Goal: Task Accomplishment & Management: Manage account settings

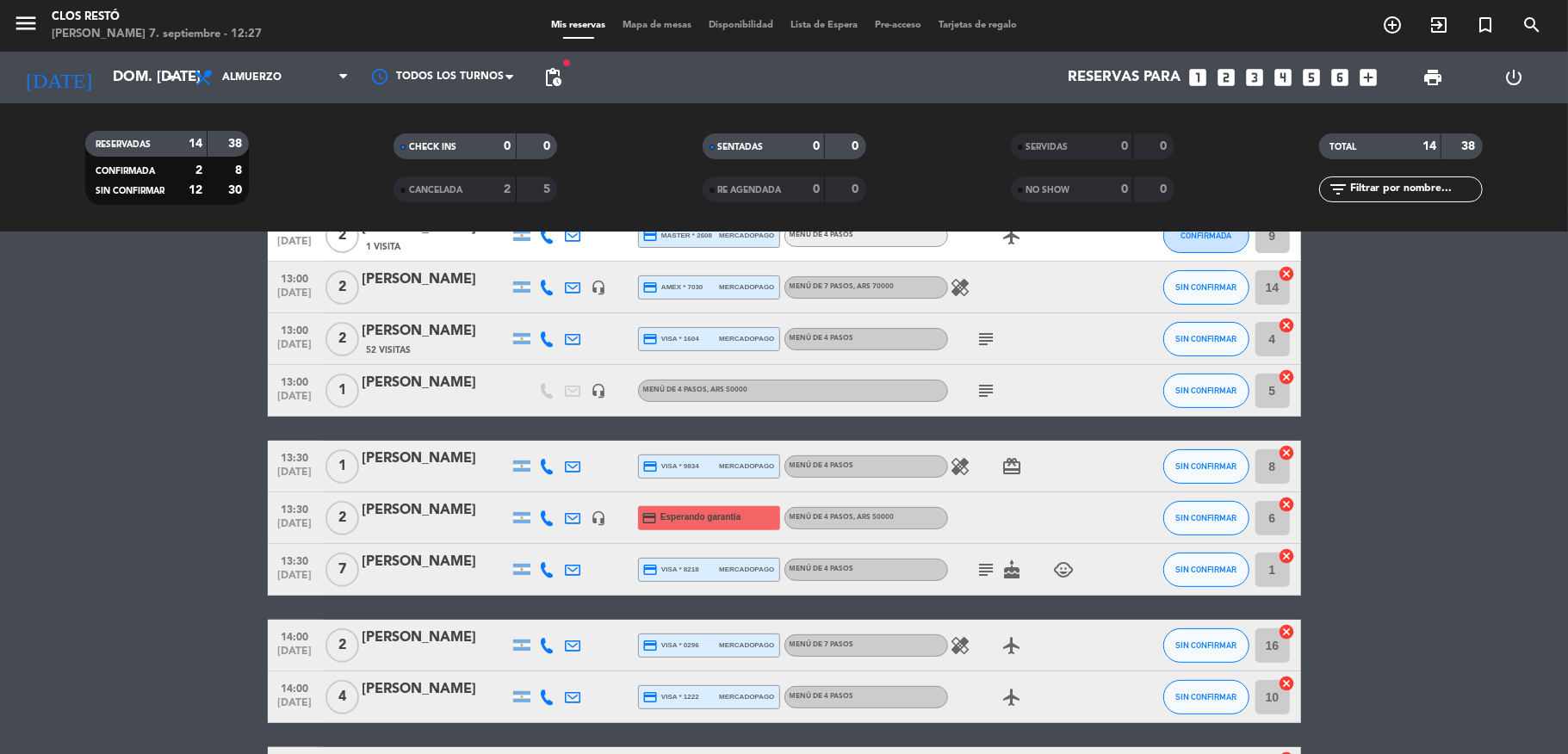
scroll to position [464, 0]
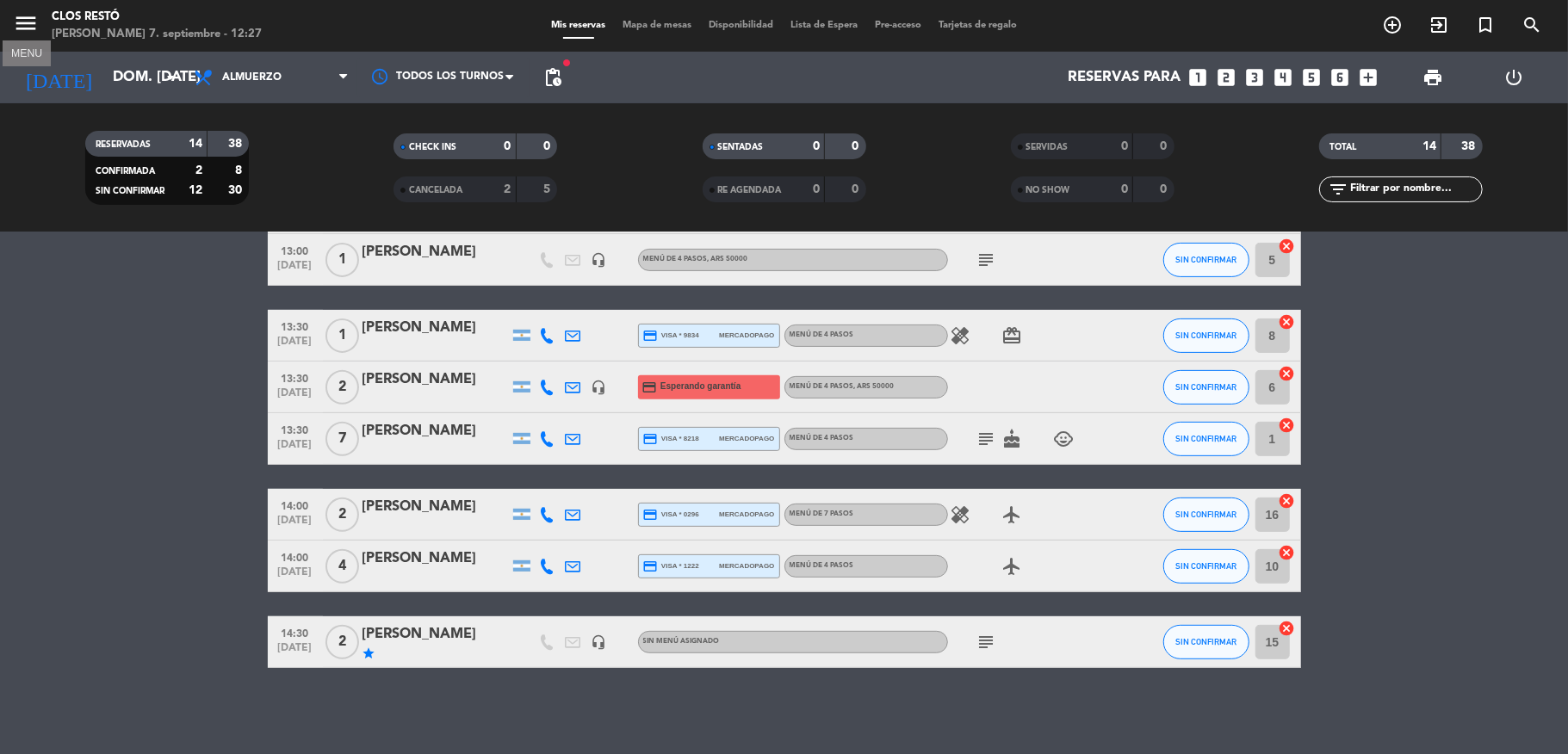
click at [26, 23] on icon "menu" at bounding box center [25, 23] width 26 height 26
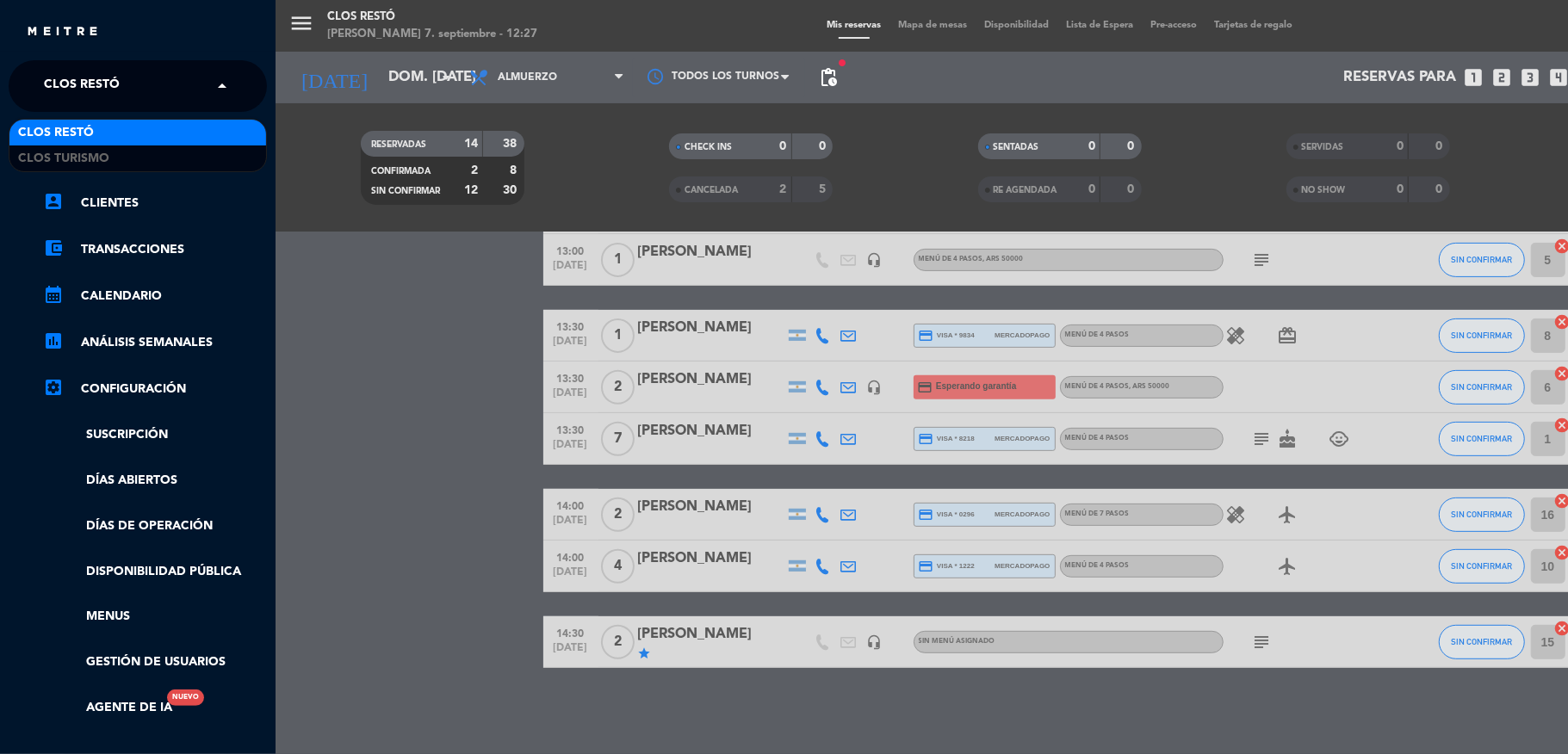
click at [124, 80] on div "× Clos Restó" at bounding box center [91, 86] width 108 height 36
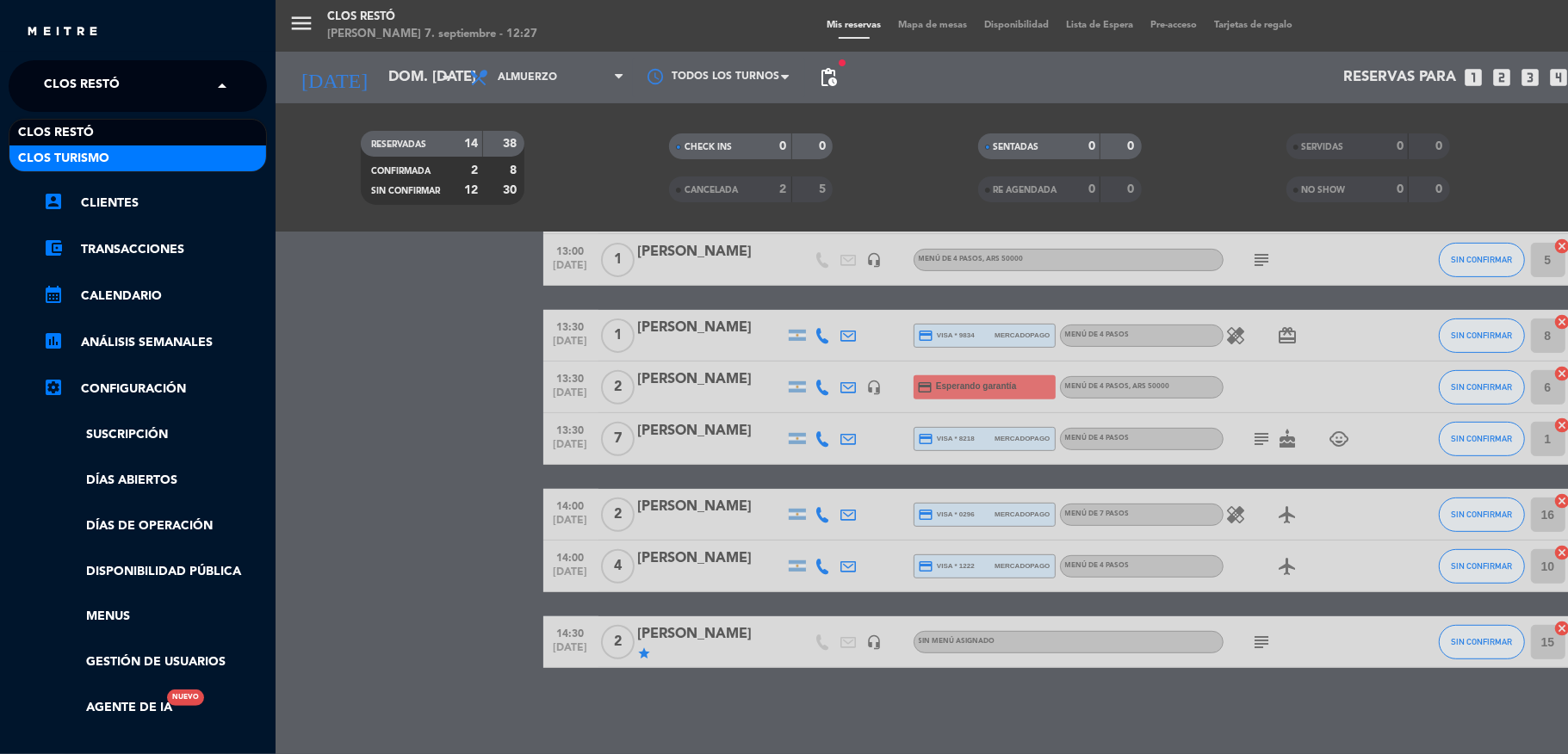
click at [160, 152] on div "Clos Turismo" at bounding box center [138, 158] width 256 height 26
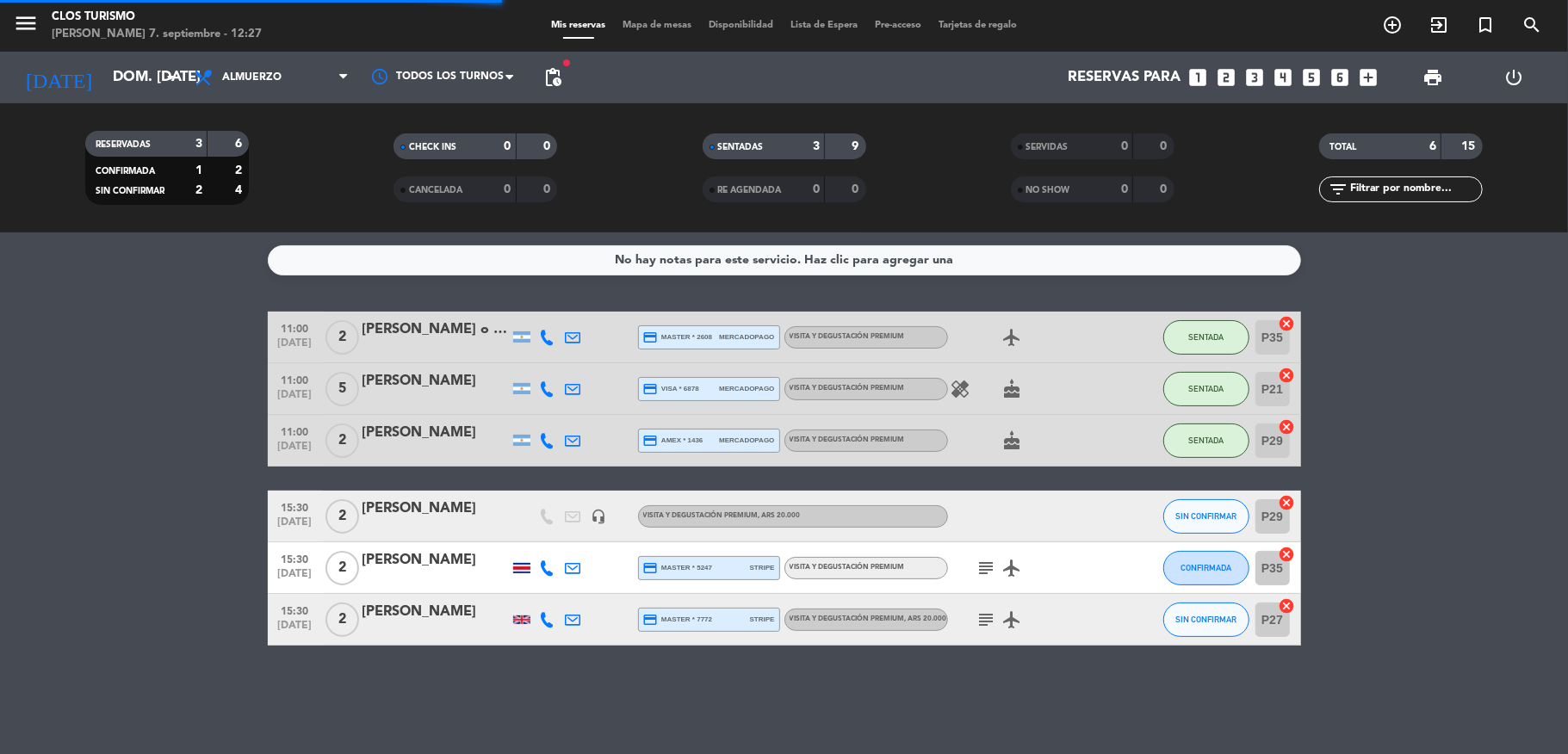
scroll to position [0, 0]
click at [21, 24] on icon "menu" at bounding box center [25, 23] width 26 height 26
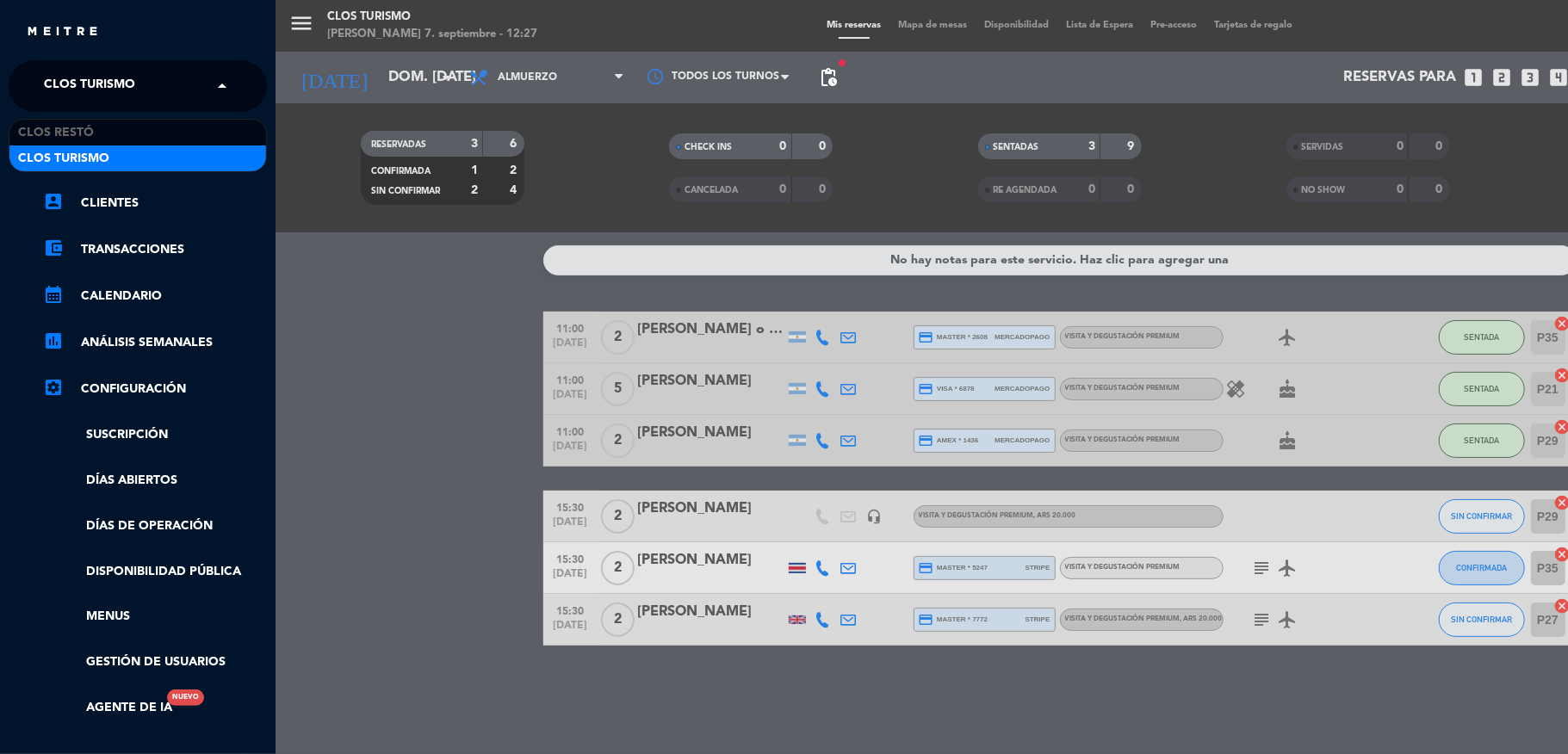
click at [77, 87] on span "Clos Turismo" at bounding box center [89, 86] width 91 height 36
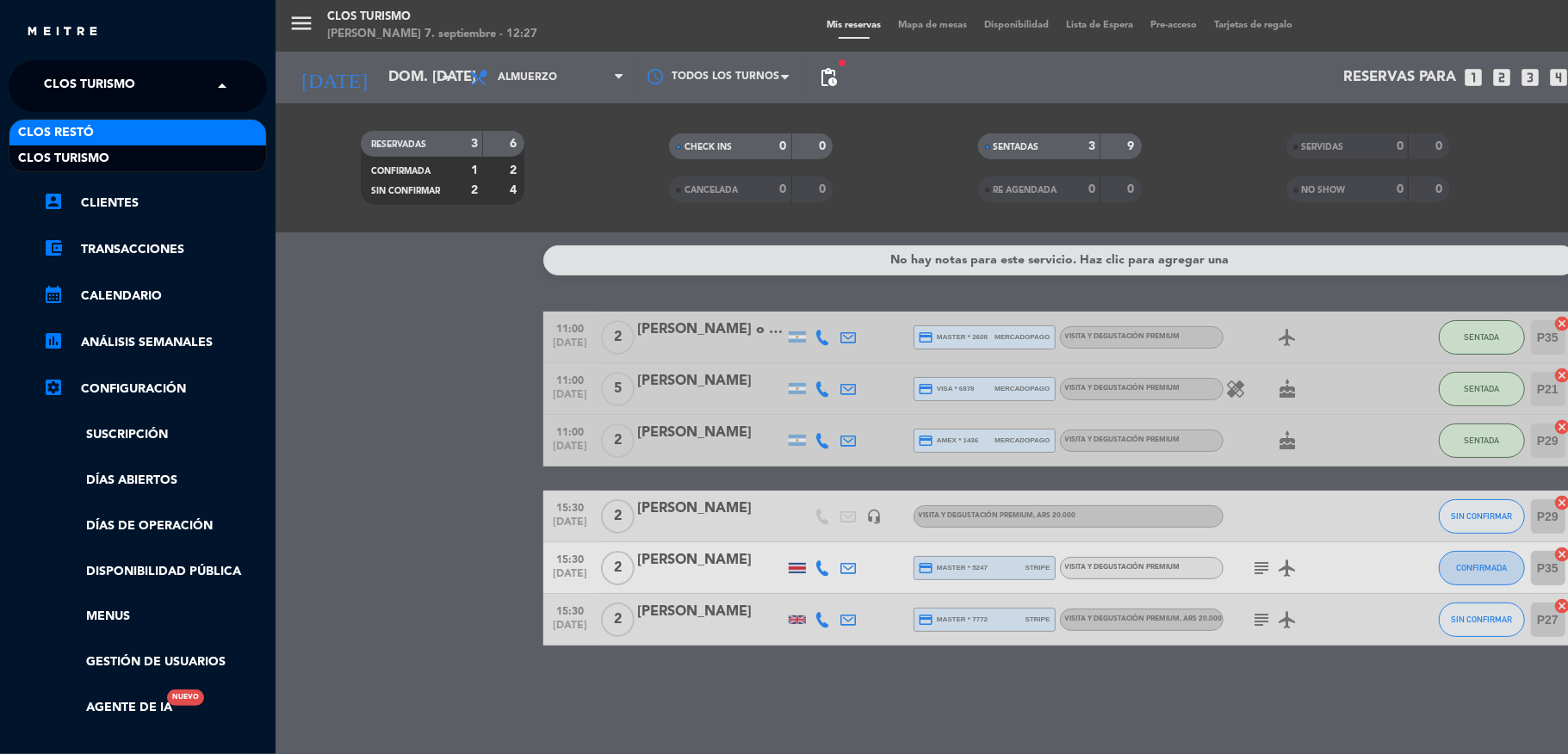
click at [105, 131] on div "Clos Restó" at bounding box center [138, 133] width 256 height 26
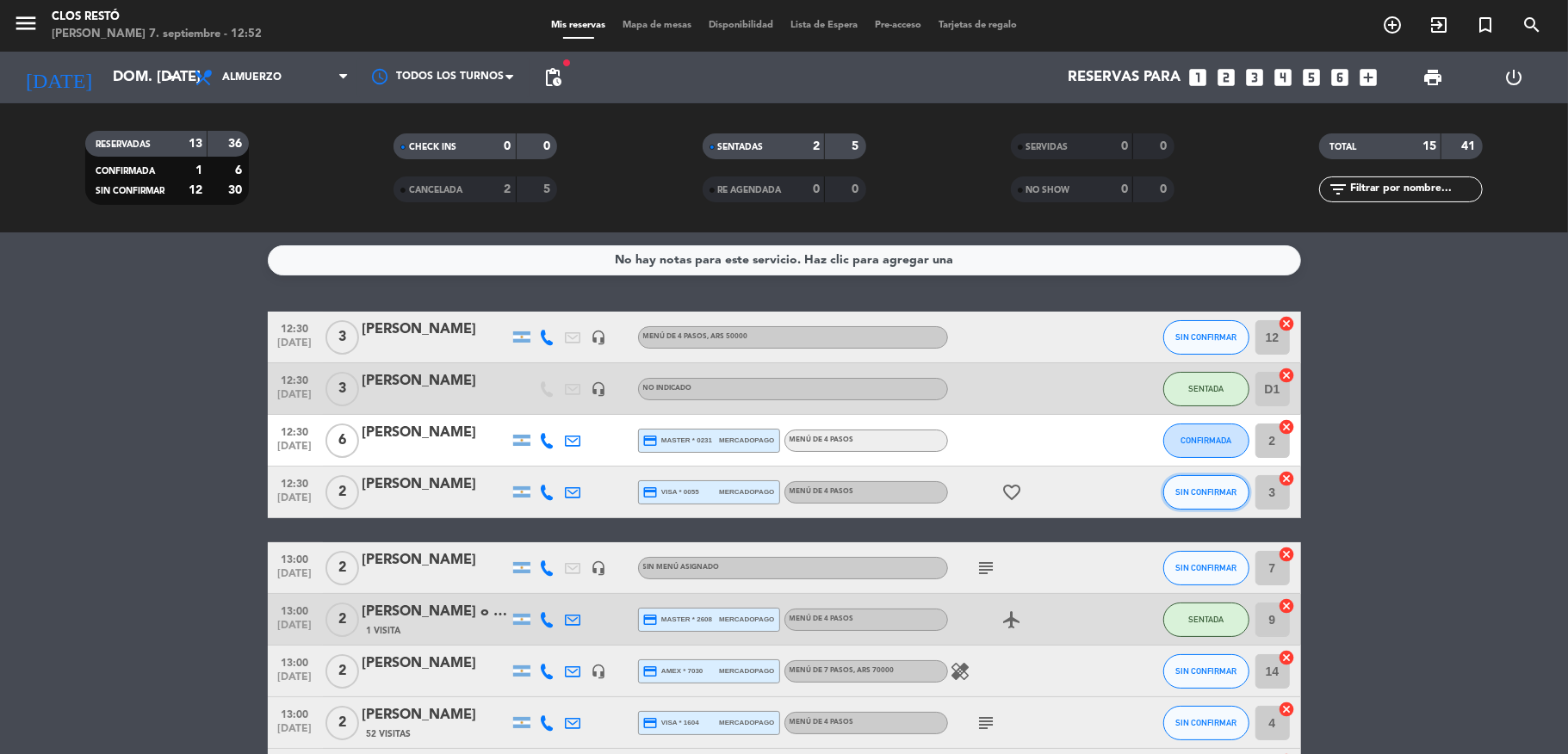
click at [1184, 492] on span "SIN CONFIRMAR" at bounding box center [1206, 492] width 61 height 10
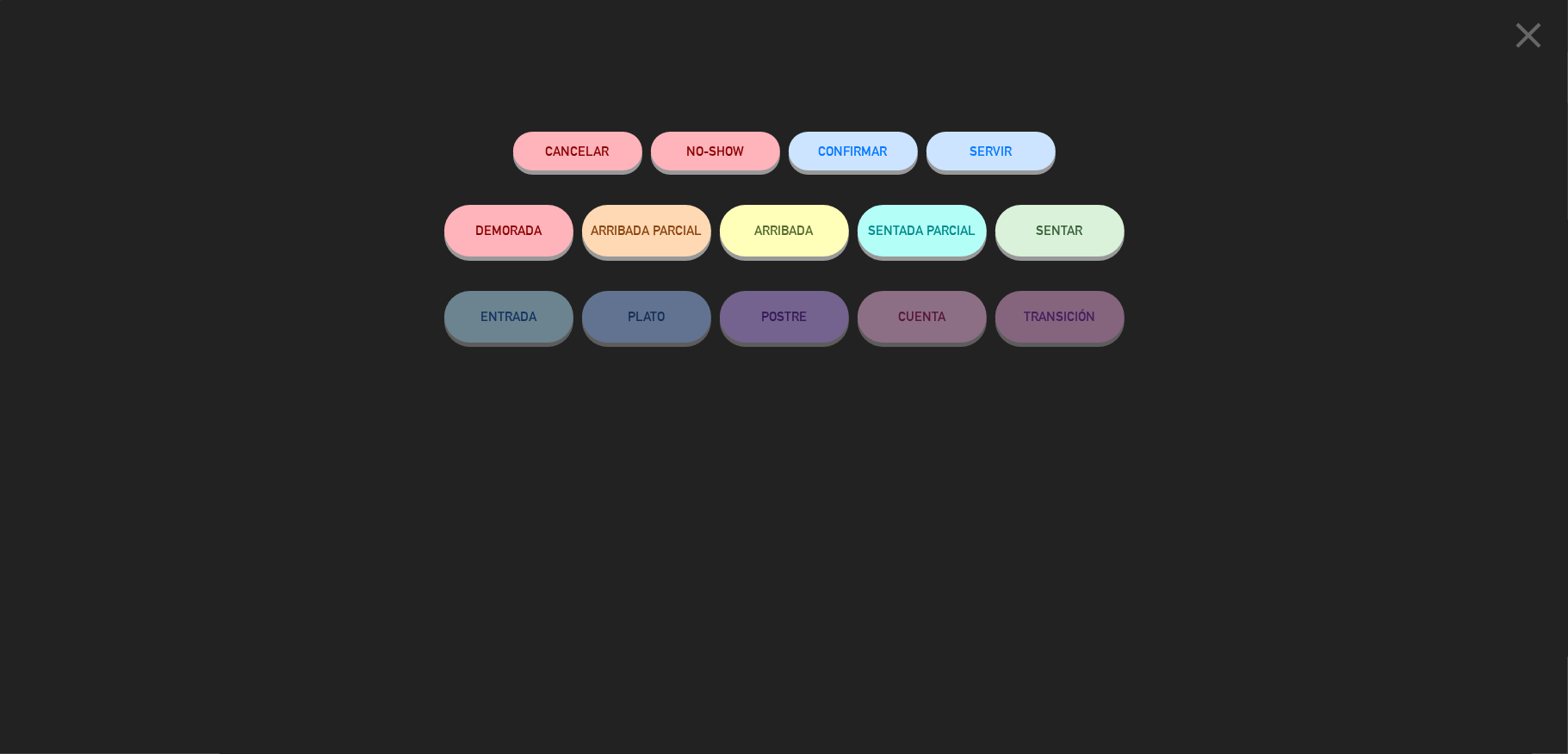
click at [1055, 210] on button "SENTAR" at bounding box center [1060, 230] width 129 height 51
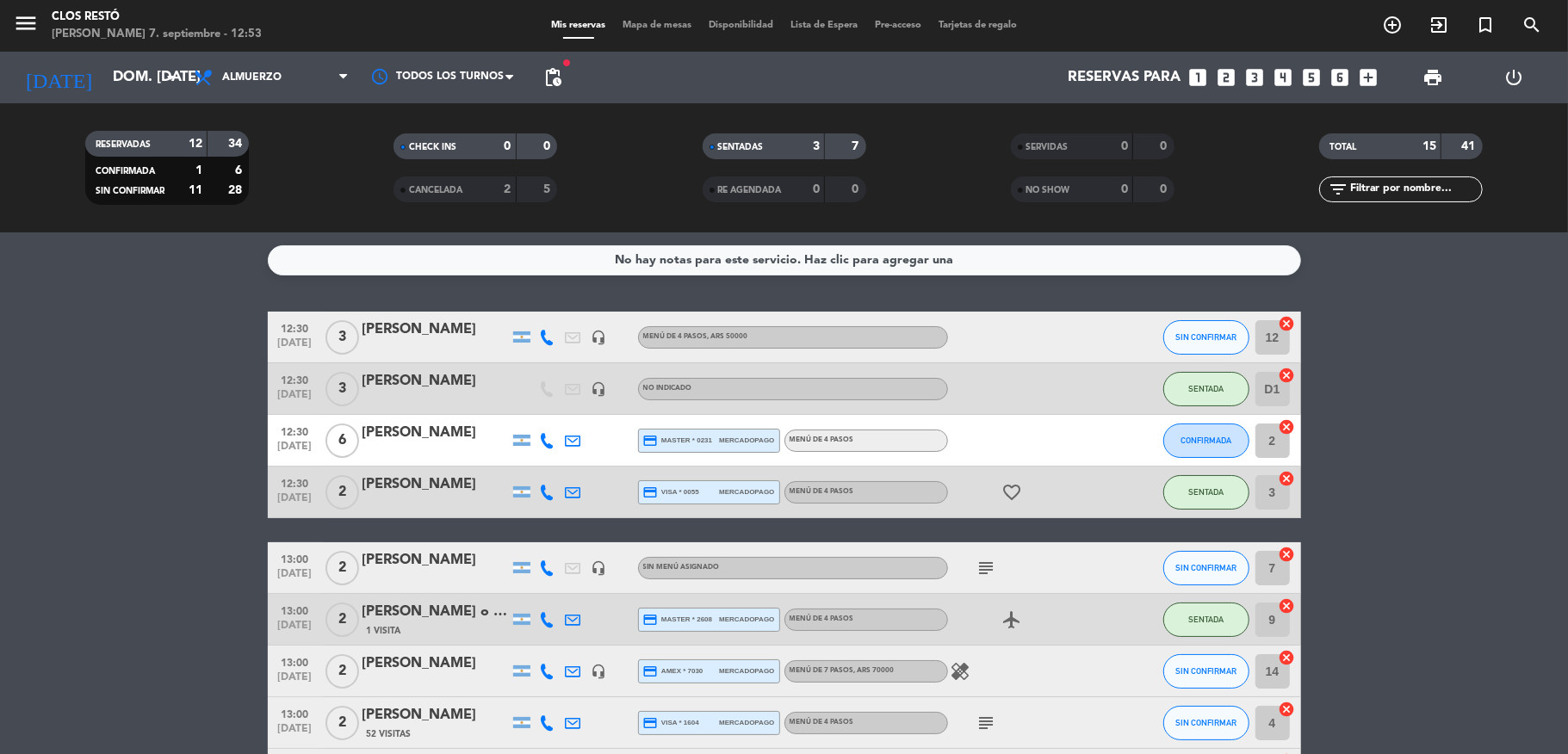
click at [62, 435] on bookings-row "12:30 [DATE] 3 [PERSON_NAME] headset_mic MENÚ DE 4 PASOS , ARS 50000 SIN CONFIR…" at bounding box center [784, 748] width 1568 height 871
drag, startPoint x: 969, startPoint y: 562, endPoint x: 980, endPoint y: 576, distance: 17.8
click at [977, 562] on icon "subject" at bounding box center [987, 568] width 21 height 21
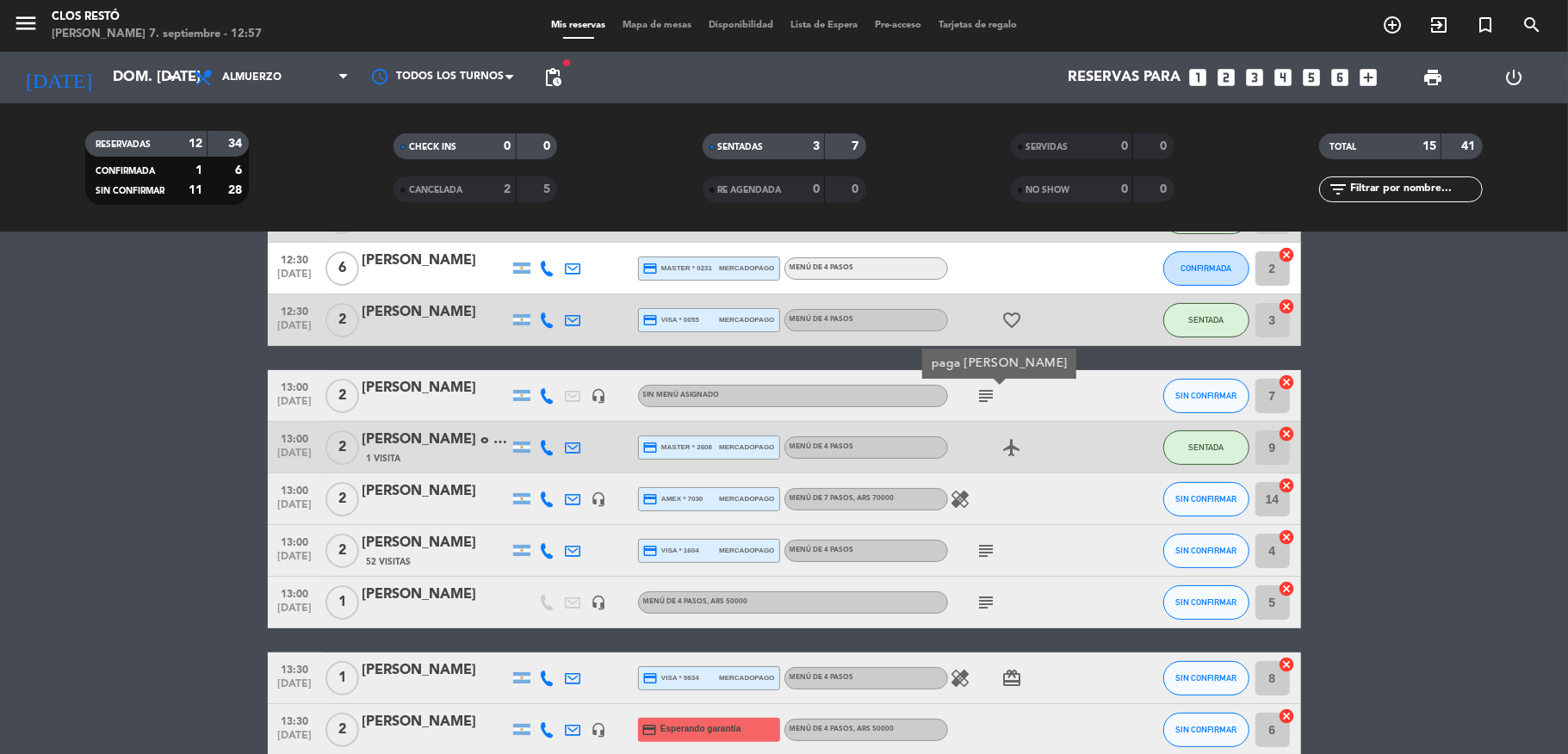
scroll to position [182, 0]
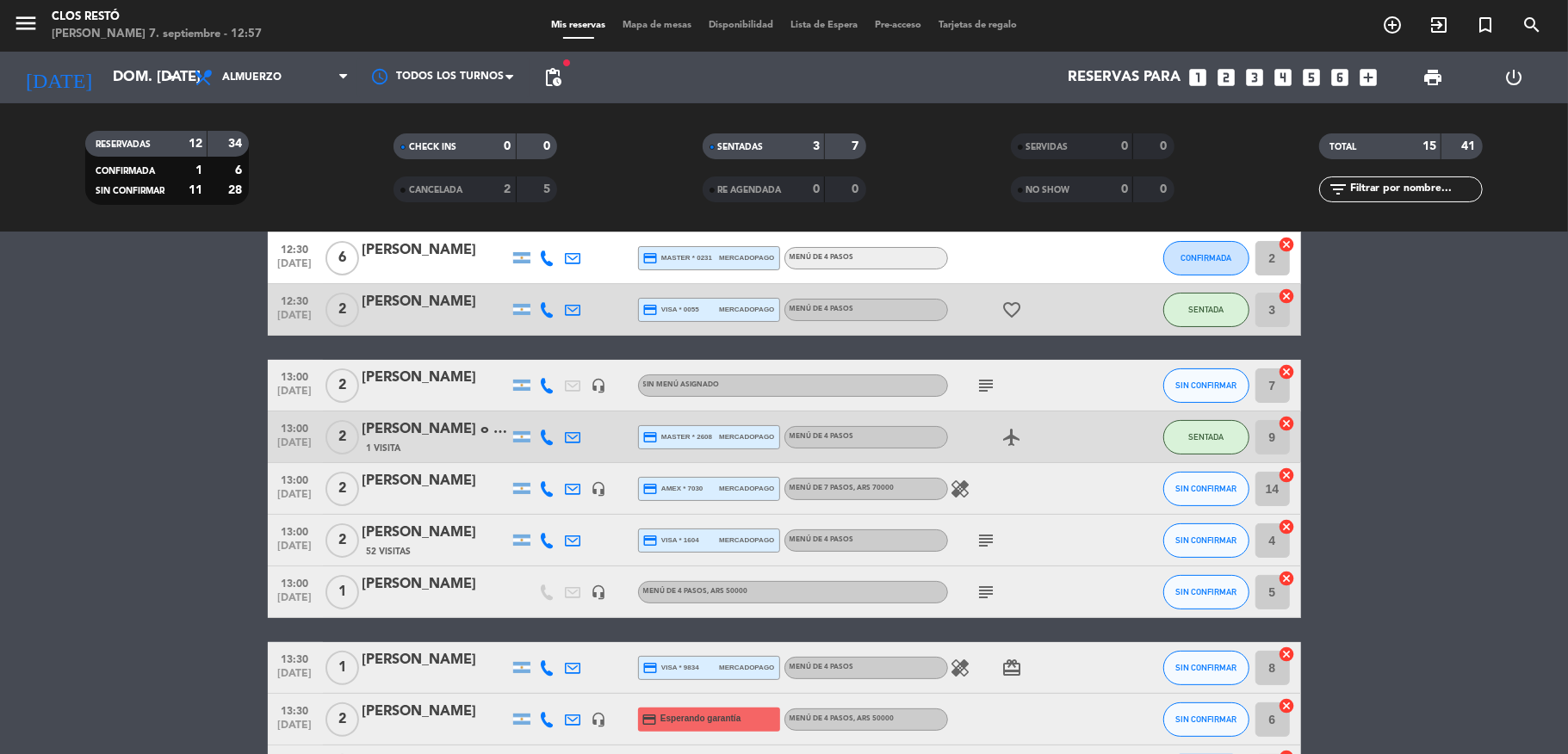
click at [977, 545] on icon "subject" at bounding box center [987, 540] width 21 height 21
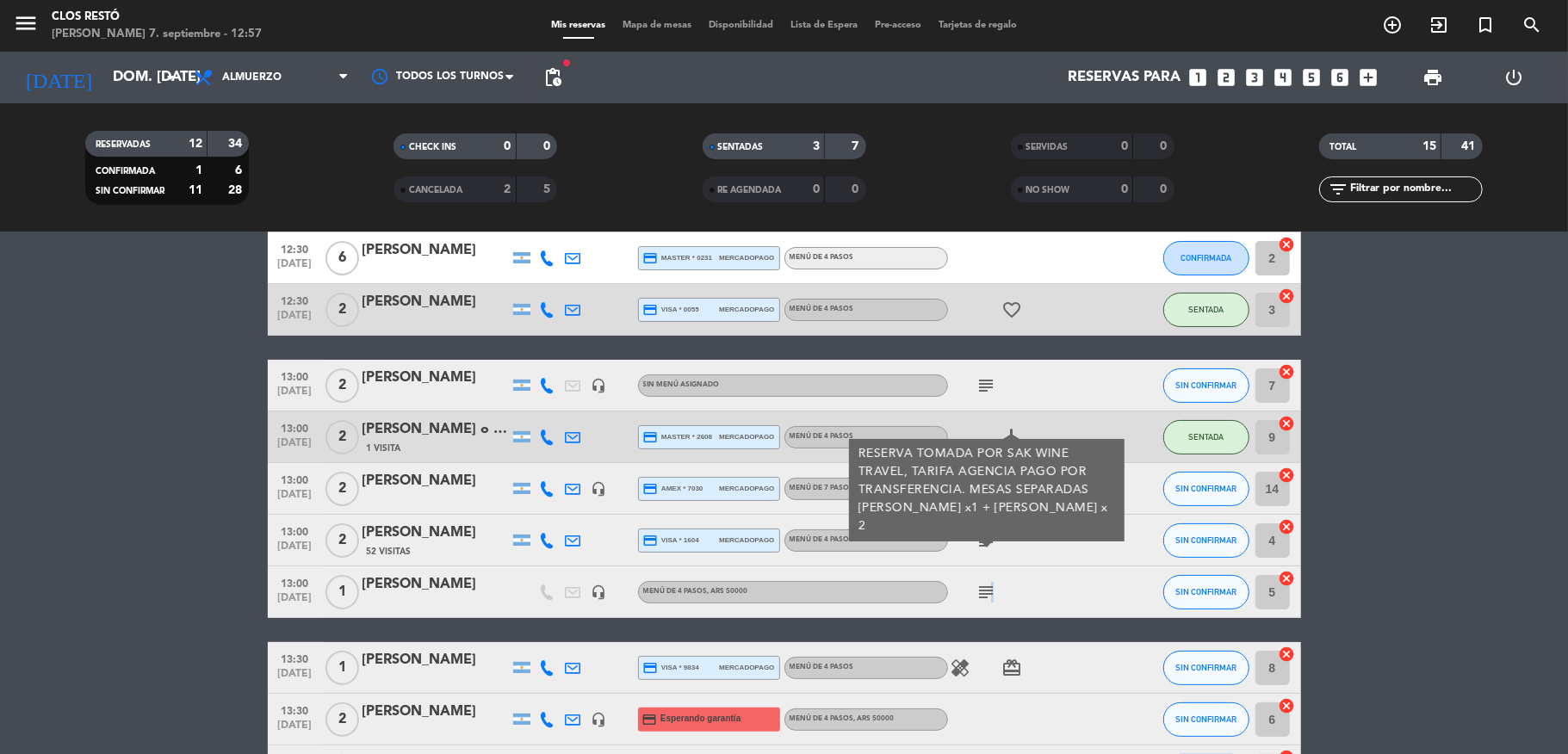
click at [980, 593] on icon "subject" at bounding box center [987, 592] width 21 height 21
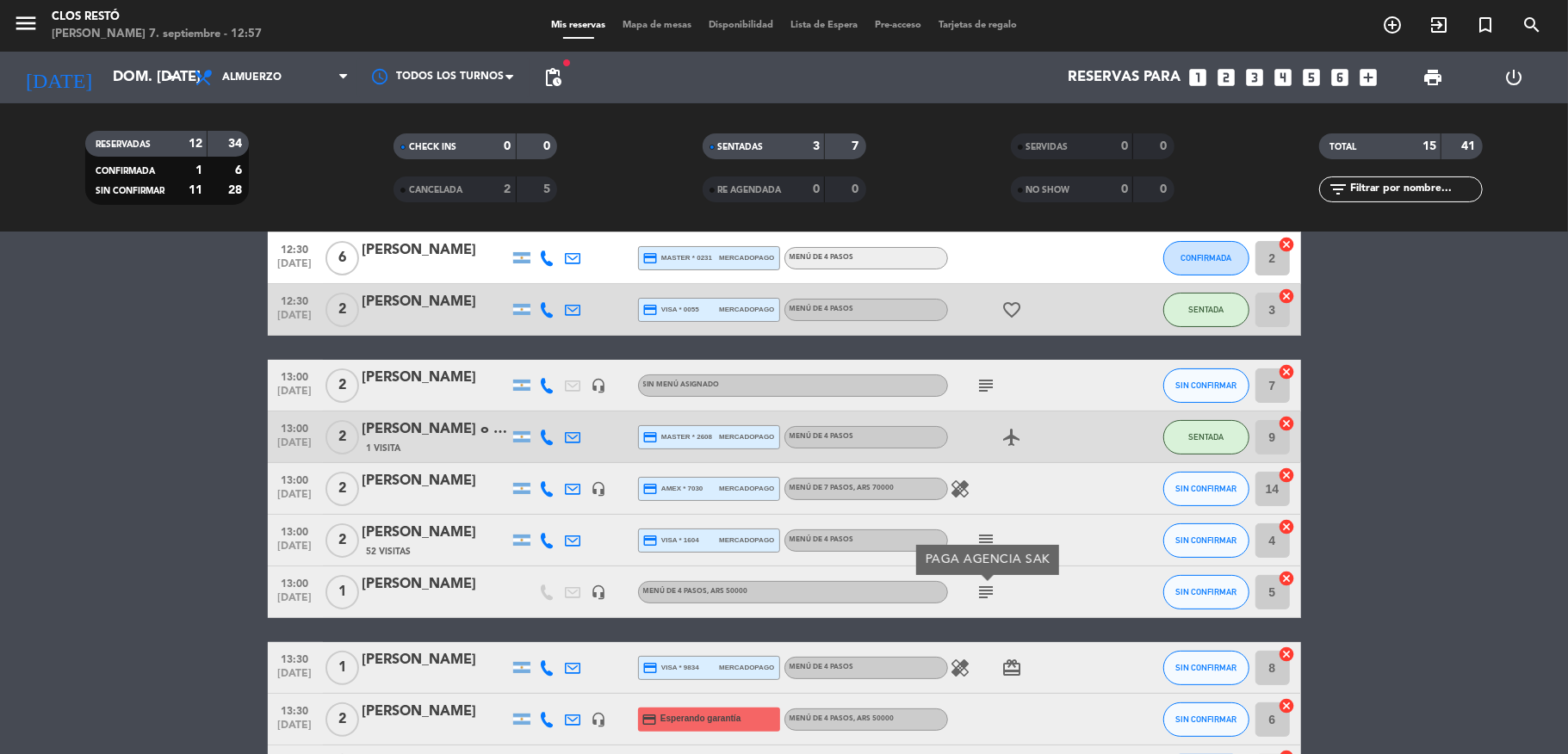
click at [979, 535] on icon "subject" at bounding box center [987, 540] width 21 height 21
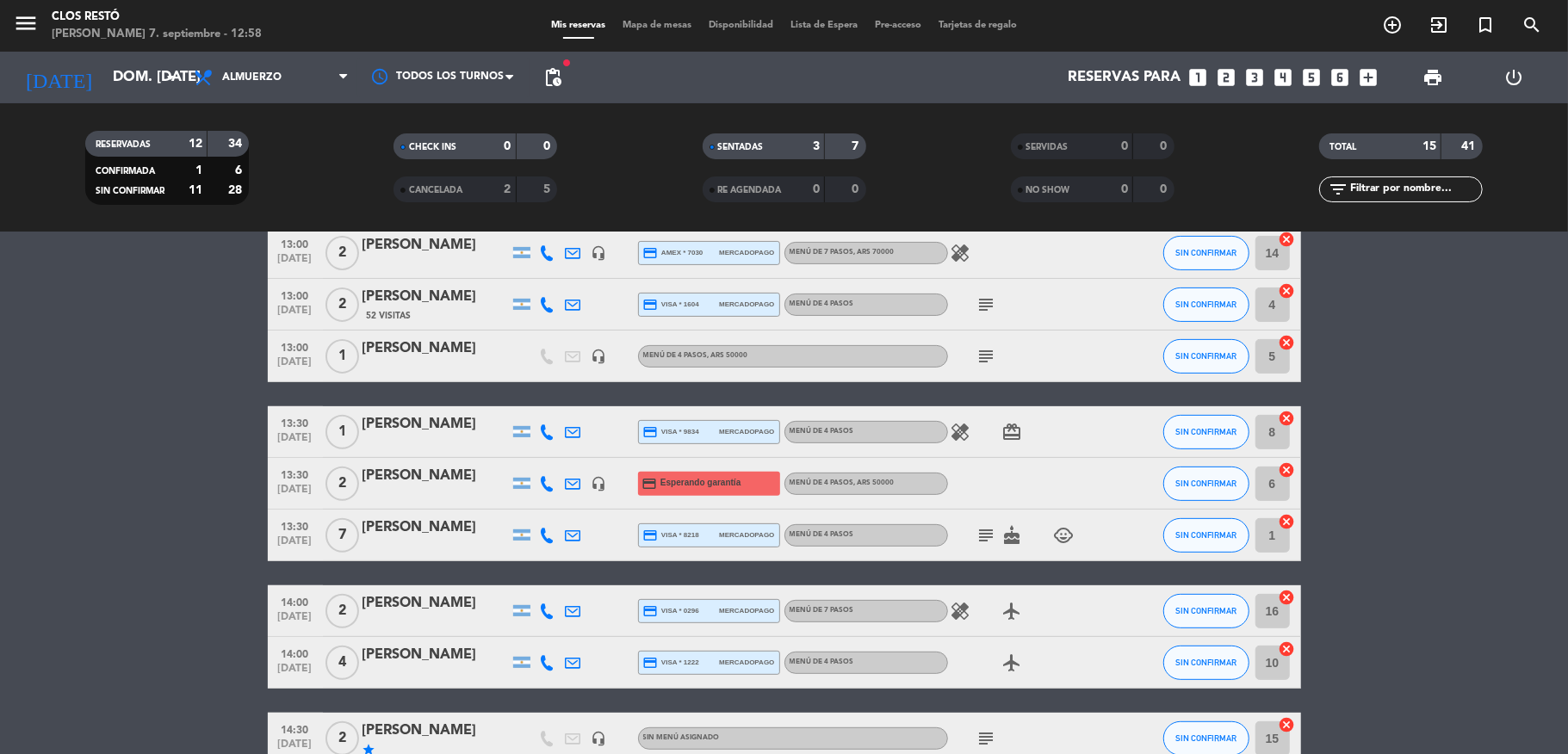
scroll to position [424, 0]
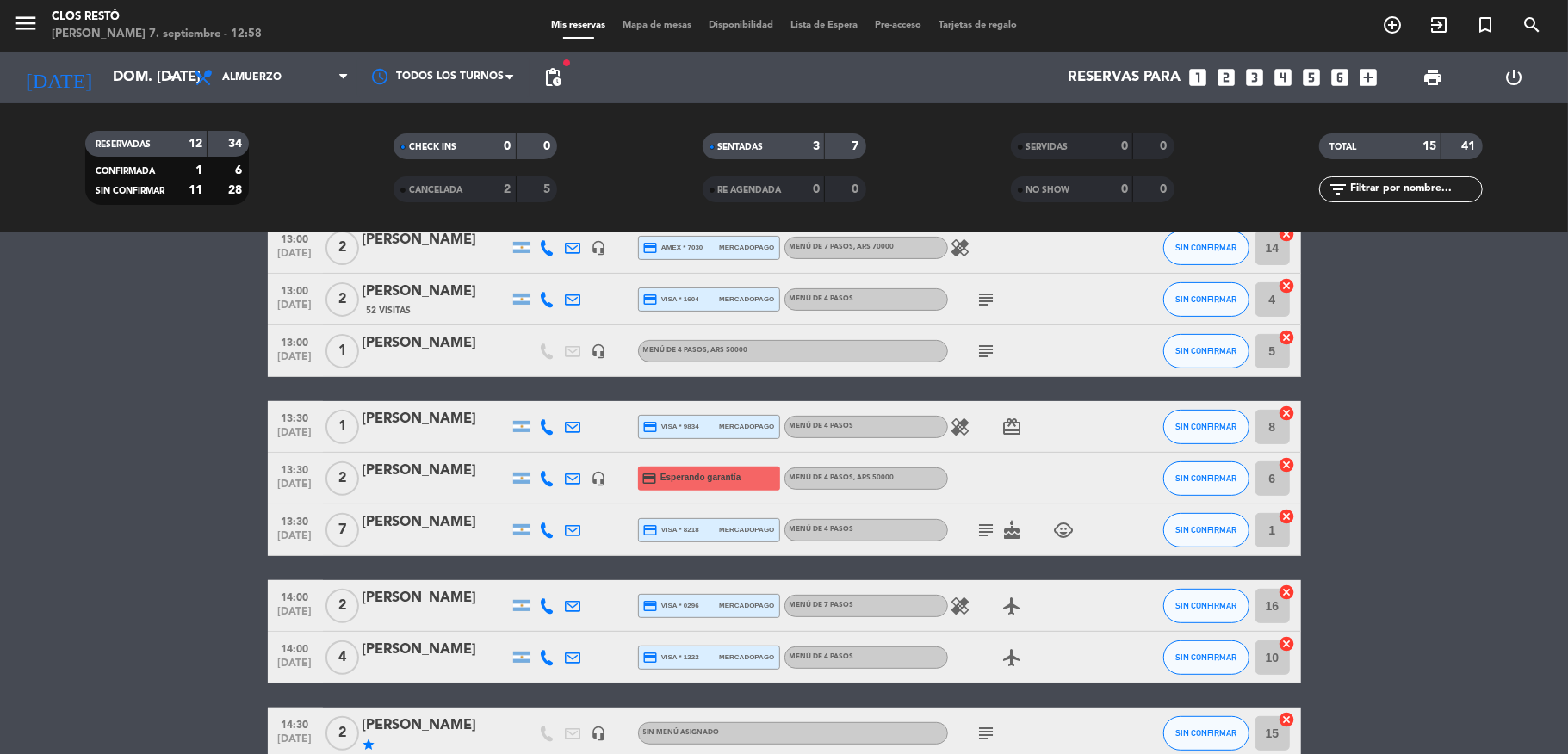
drag, startPoint x: 965, startPoint y: 539, endPoint x: 973, endPoint y: 531, distance: 11.3
click at [977, 538] on icon "subject" at bounding box center [987, 530] width 21 height 21
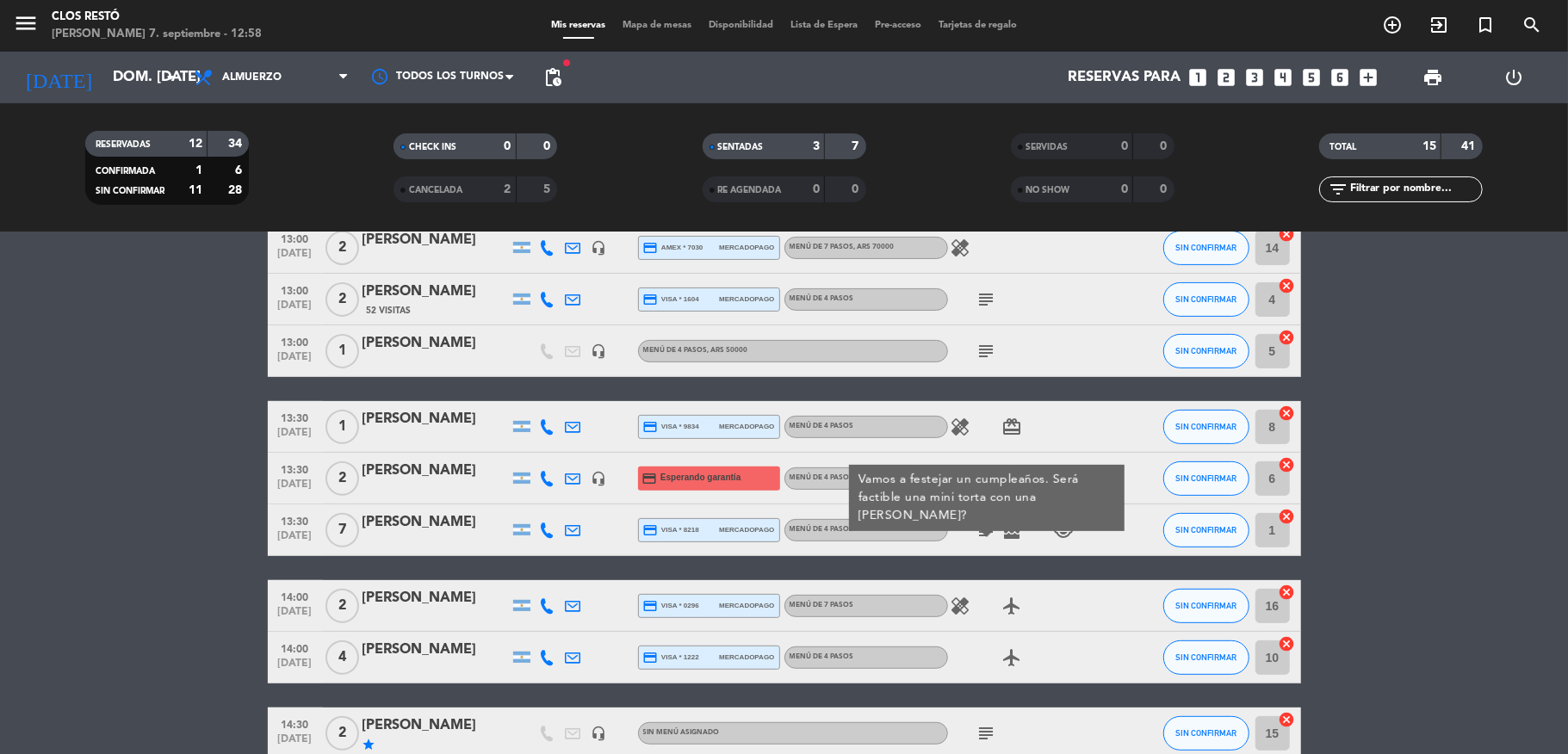
click at [977, 734] on icon "subject" at bounding box center [987, 733] width 21 height 21
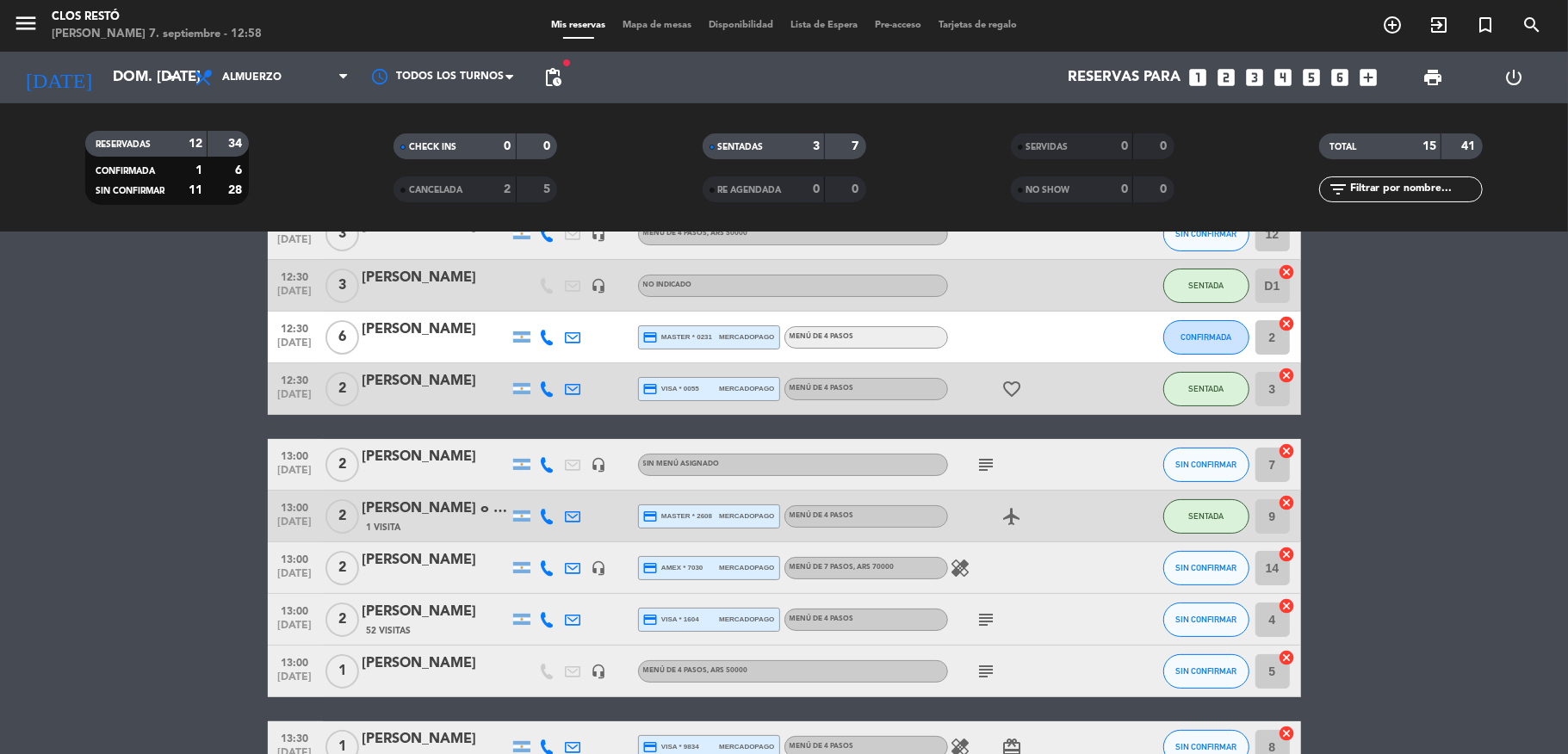
scroll to position [0, 0]
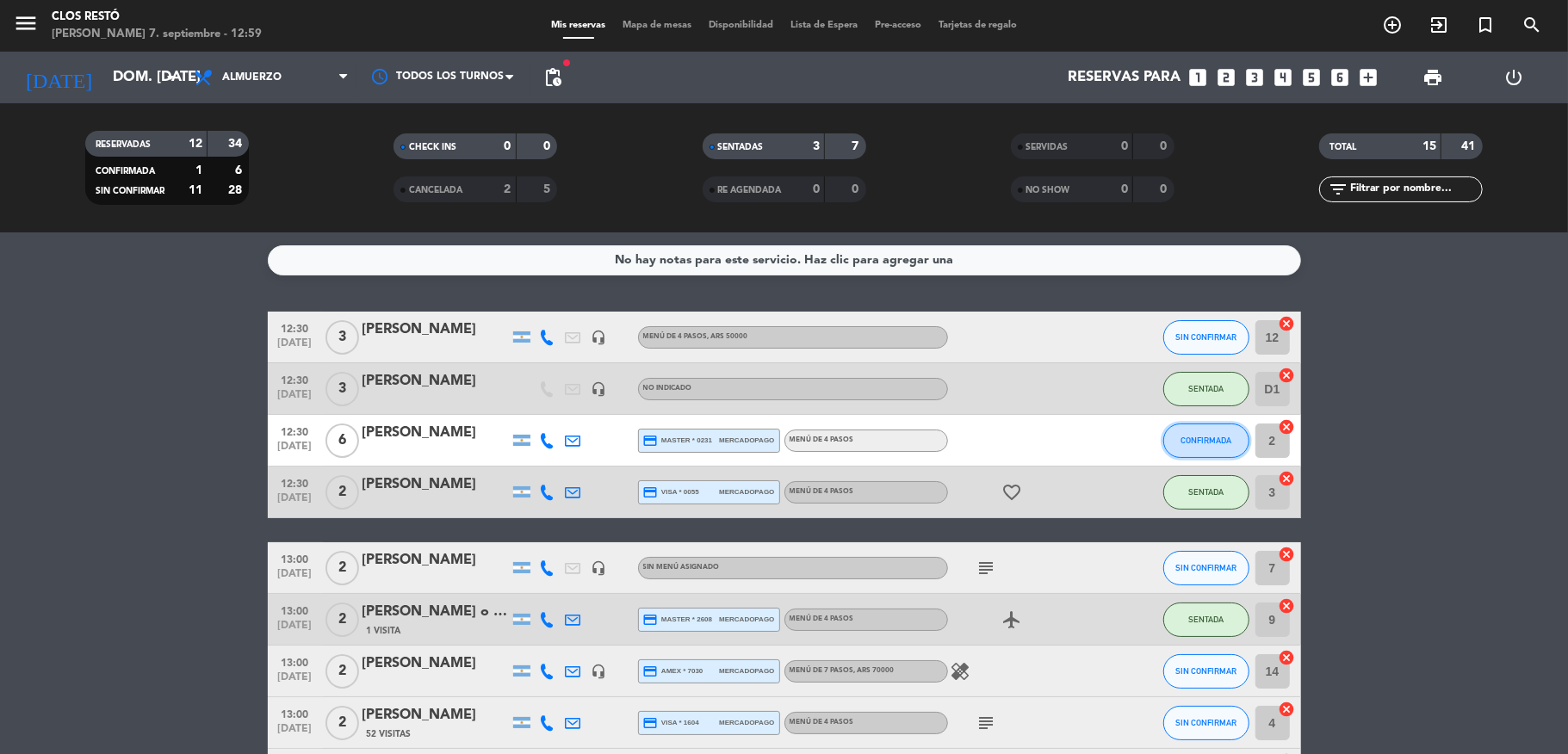
click at [1190, 439] on span "CONFIRMADA" at bounding box center [1206, 440] width 51 height 10
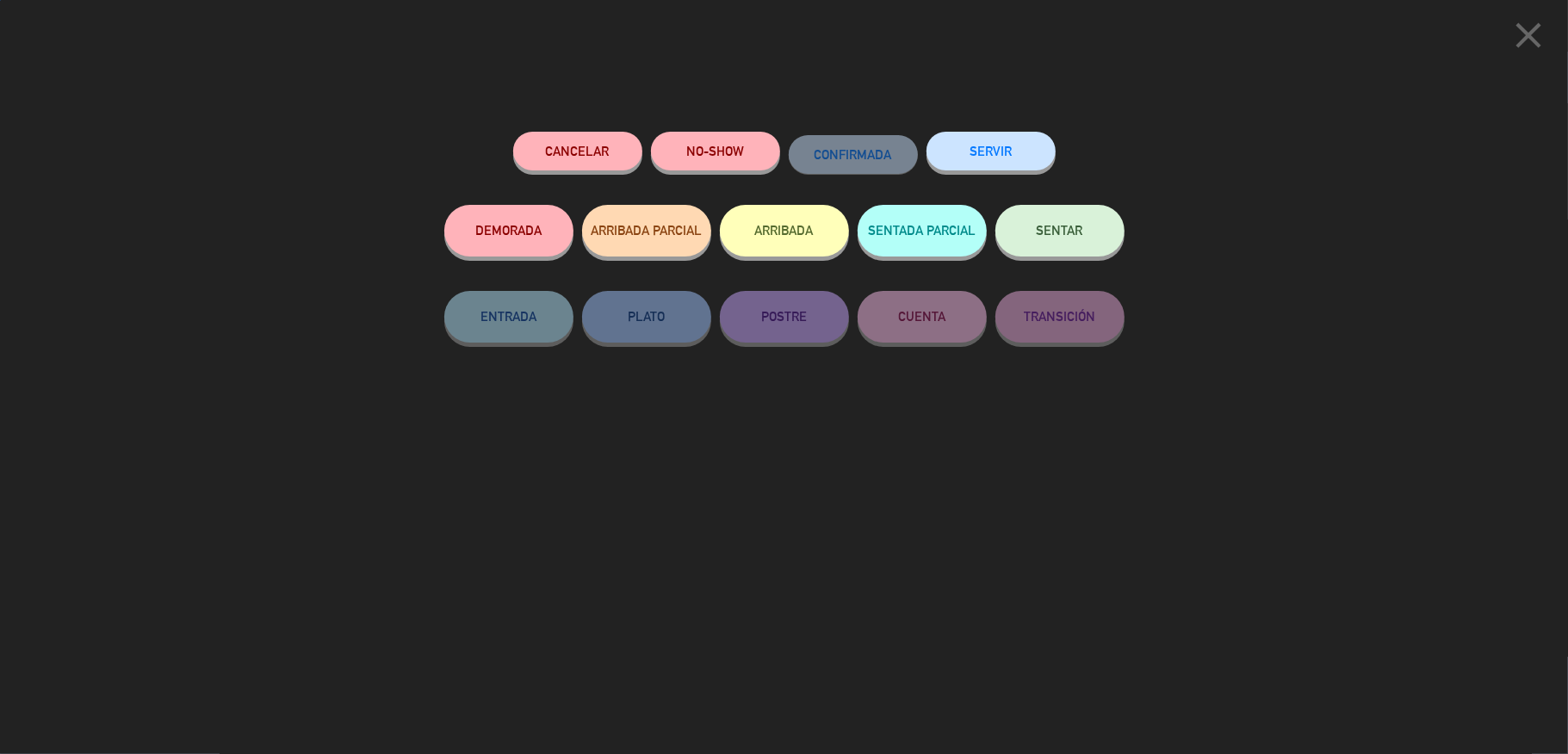
click at [1068, 270] on div "SENTAR" at bounding box center [1060, 247] width 129 height 86
click at [1063, 234] on span "SENTAR" at bounding box center [1060, 230] width 47 height 14
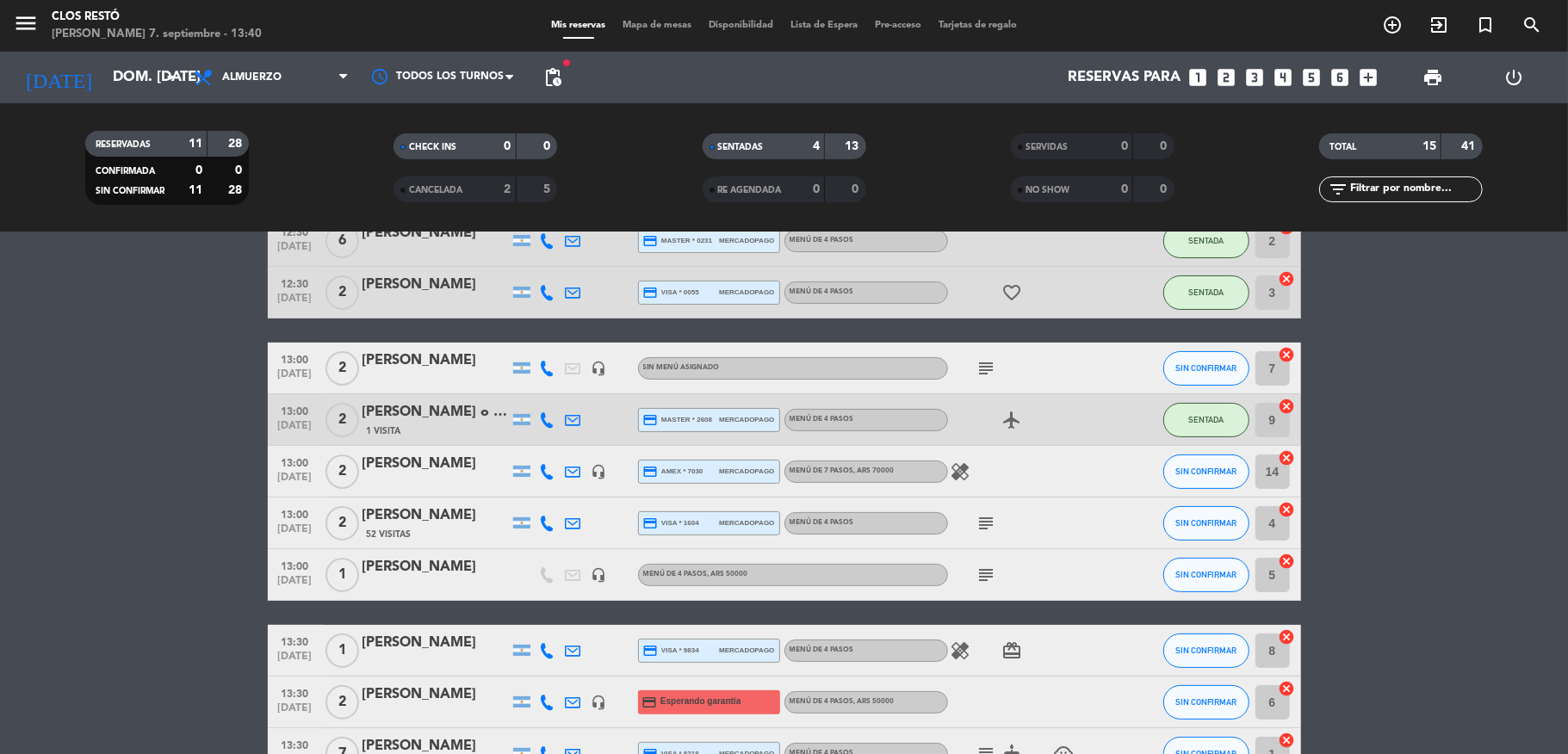
scroll to position [252, 0]
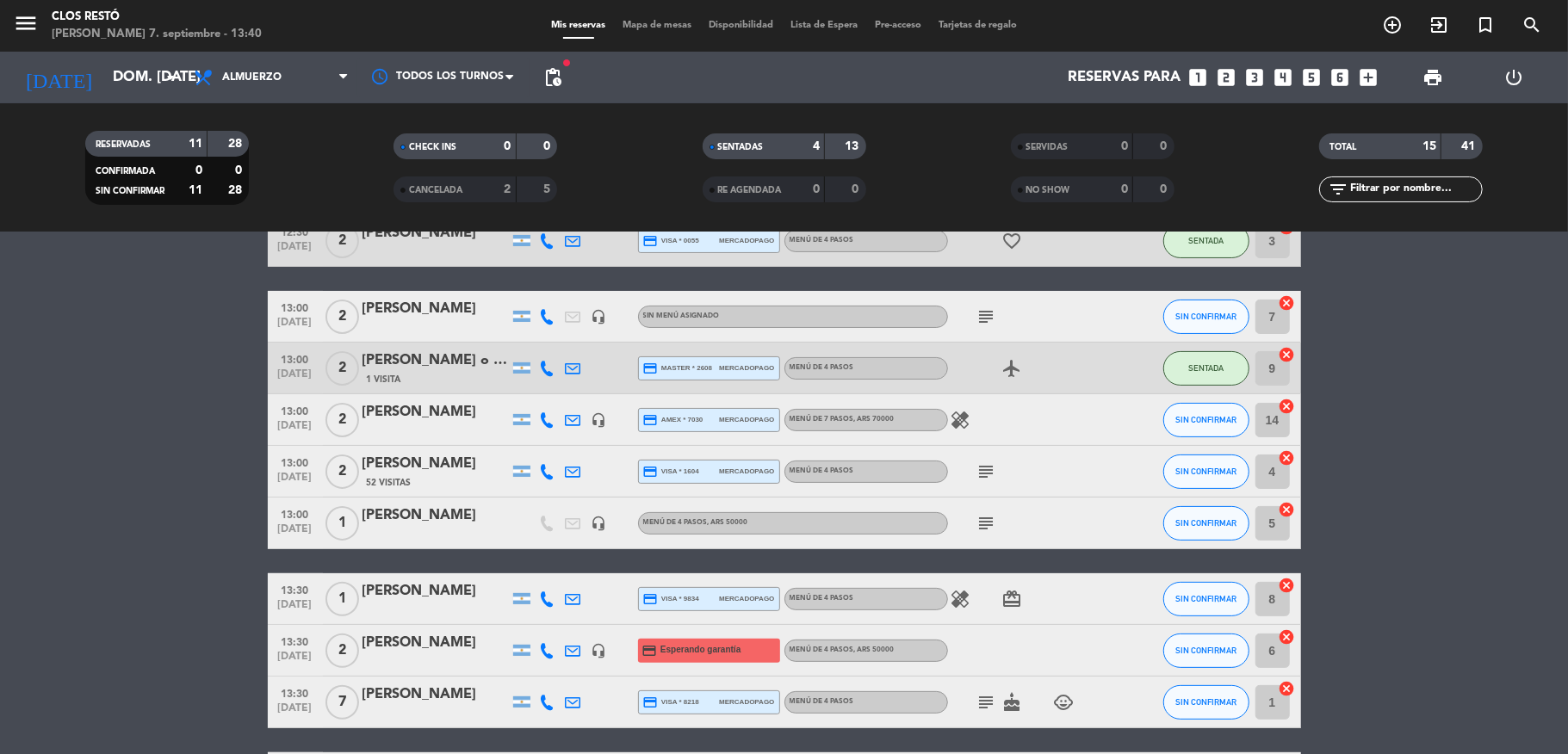
click at [451, 483] on div "52 Visitas" at bounding box center [436, 483] width 146 height 14
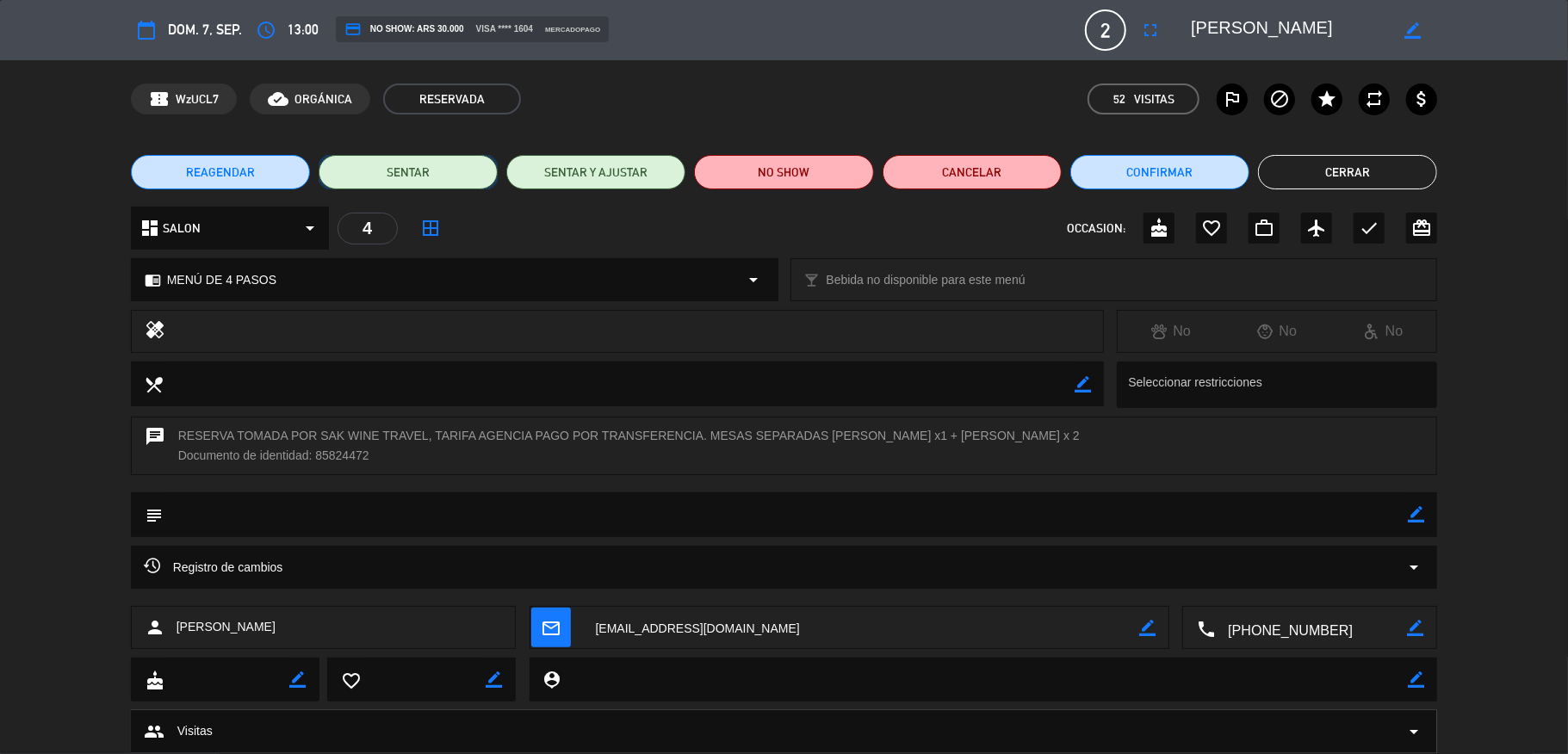
click at [403, 160] on button "SENTAR" at bounding box center [408, 172] width 180 height 34
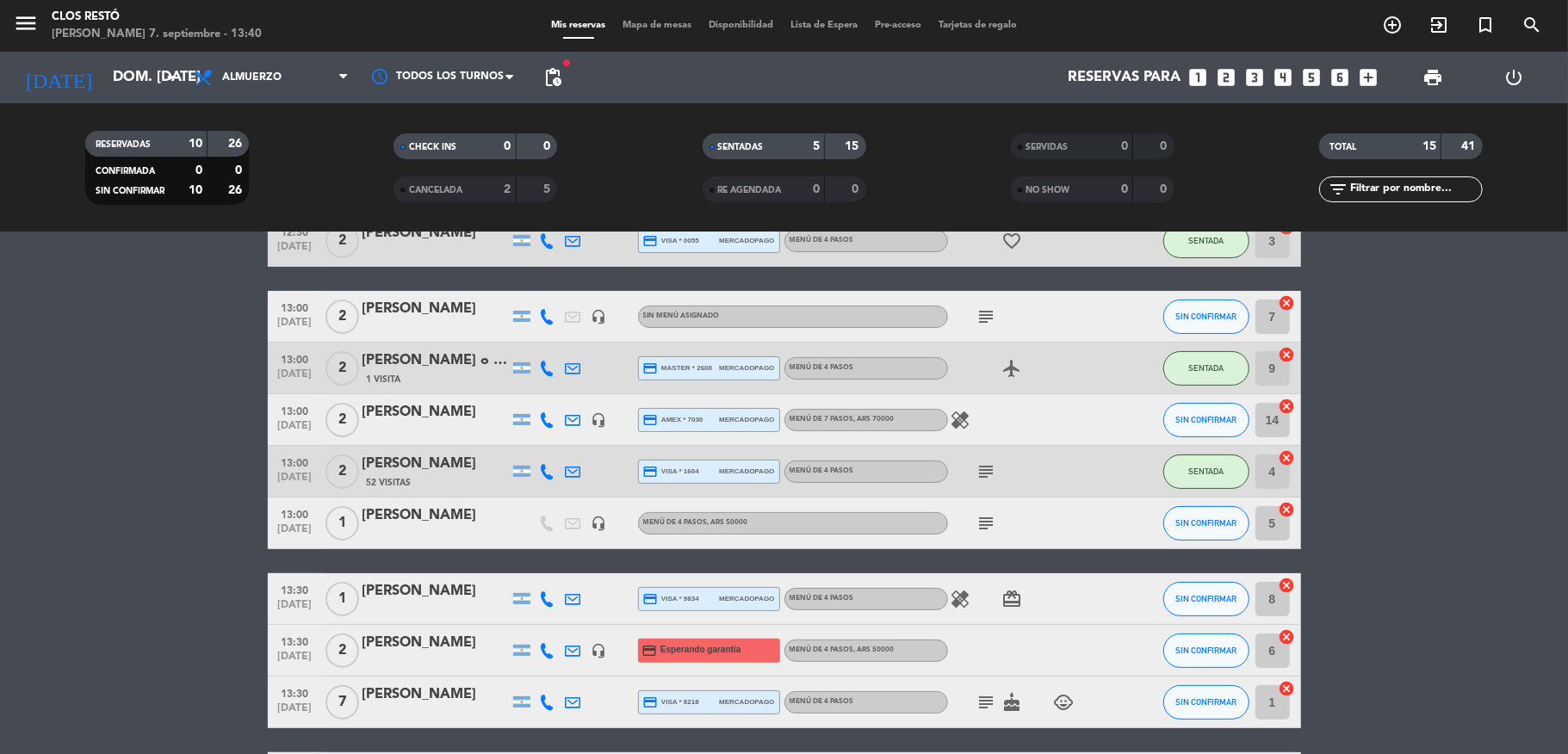
click at [438, 486] on div "52 Visitas" at bounding box center [436, 483] width 146 height 14
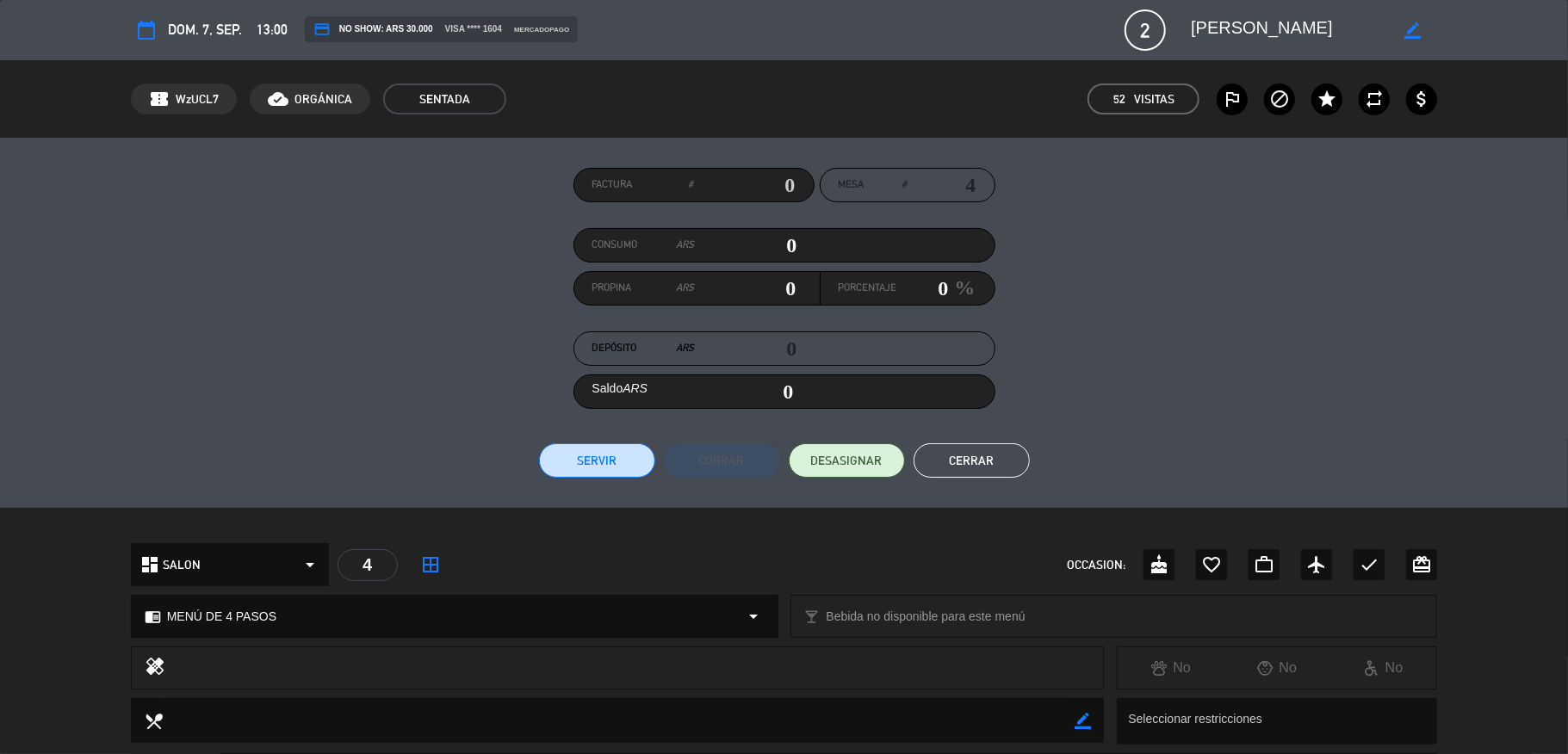
click at [752, 183] on input "text" at bounding box center [744, 185] width 102 height 26
type input "15-1020"
click at [584, 466] on button "Servir" at bounding box center [597, 461] width 116 height 34
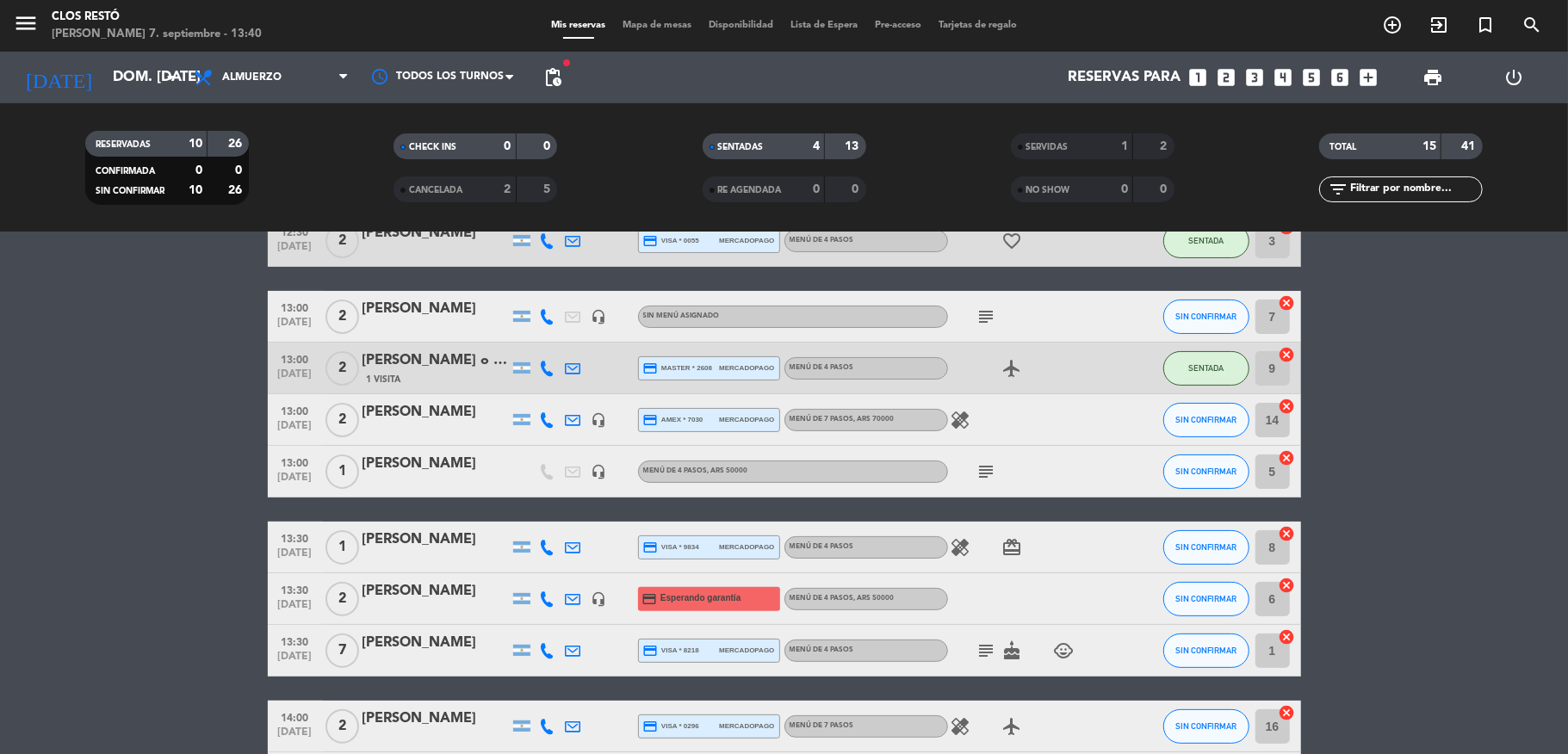
click at [414, 473] on div "[PERSON_NAME]" at bounding box center [436, 464] width 146 height 23
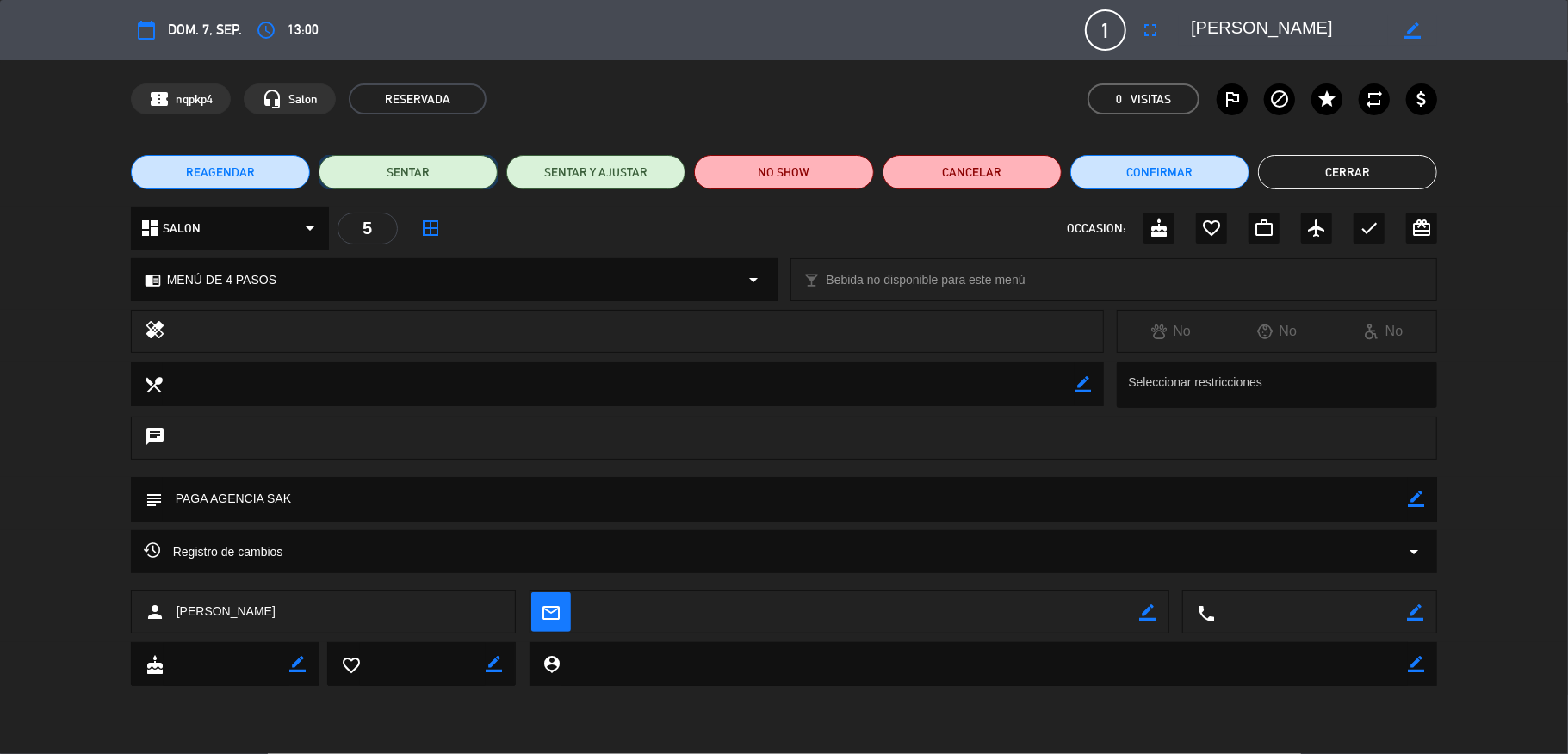
click at [390, 172] on button "SENTAR" at bounding box center [408, 172] width 180 height 34
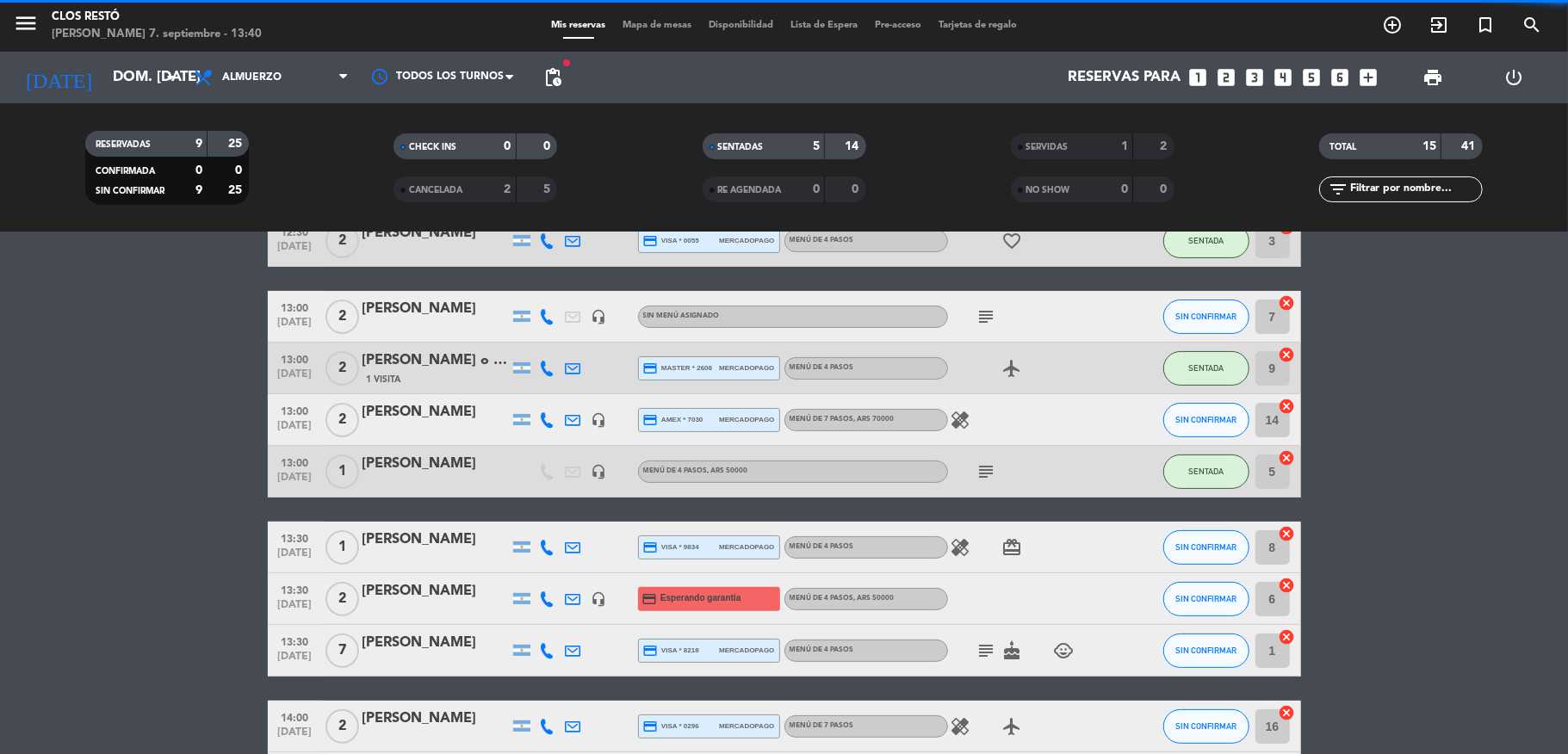
click at [426, 479] on div at bounding box center [436, 483] width 146 height 14
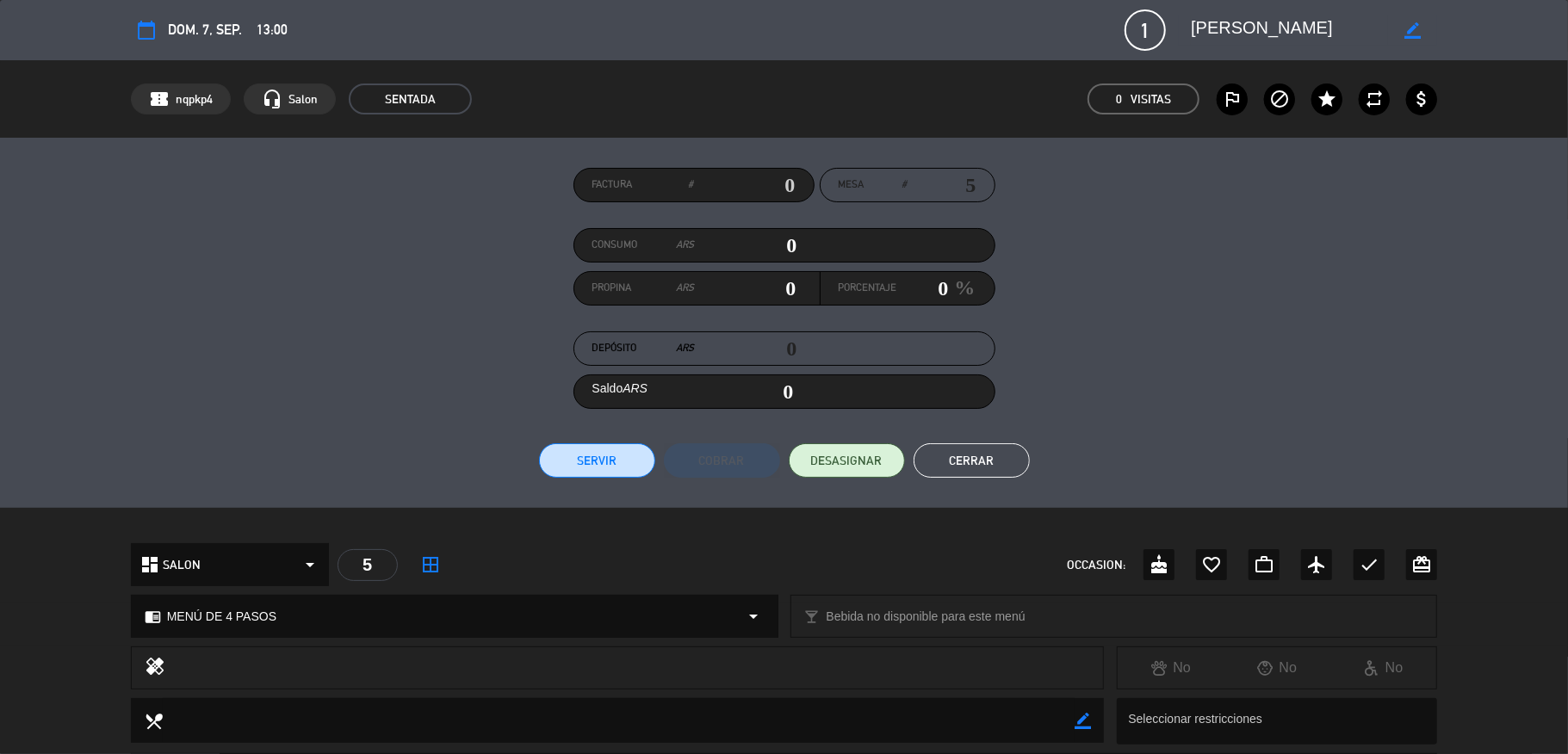
click at [741, 172] on input "text" at bounding box center [744, 185] width 102 height 26
type input "15-1020"
click at [580, 474] on button "Servir" at bounding box center [597, 461] width 116 height 34
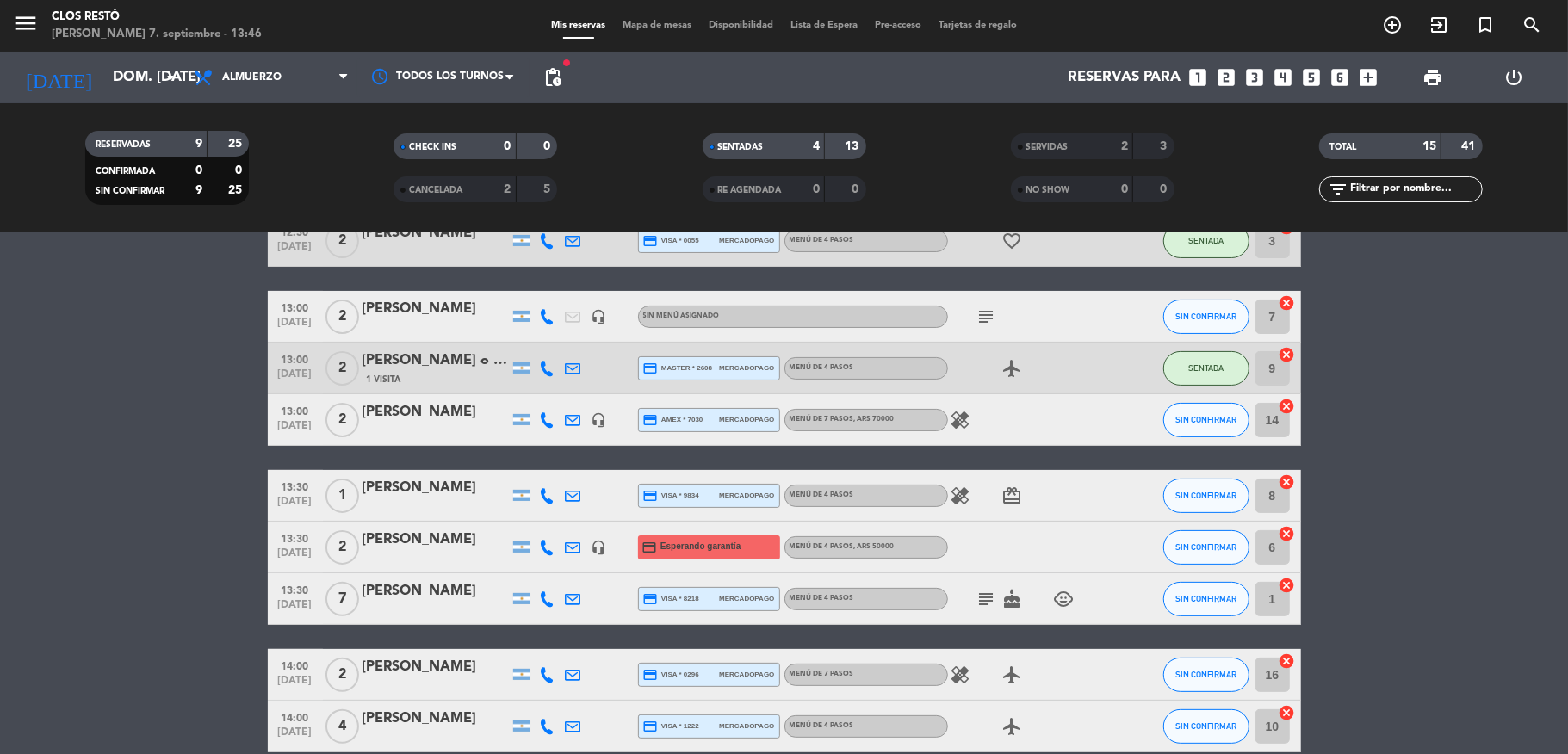
scroll to position [0, 0]
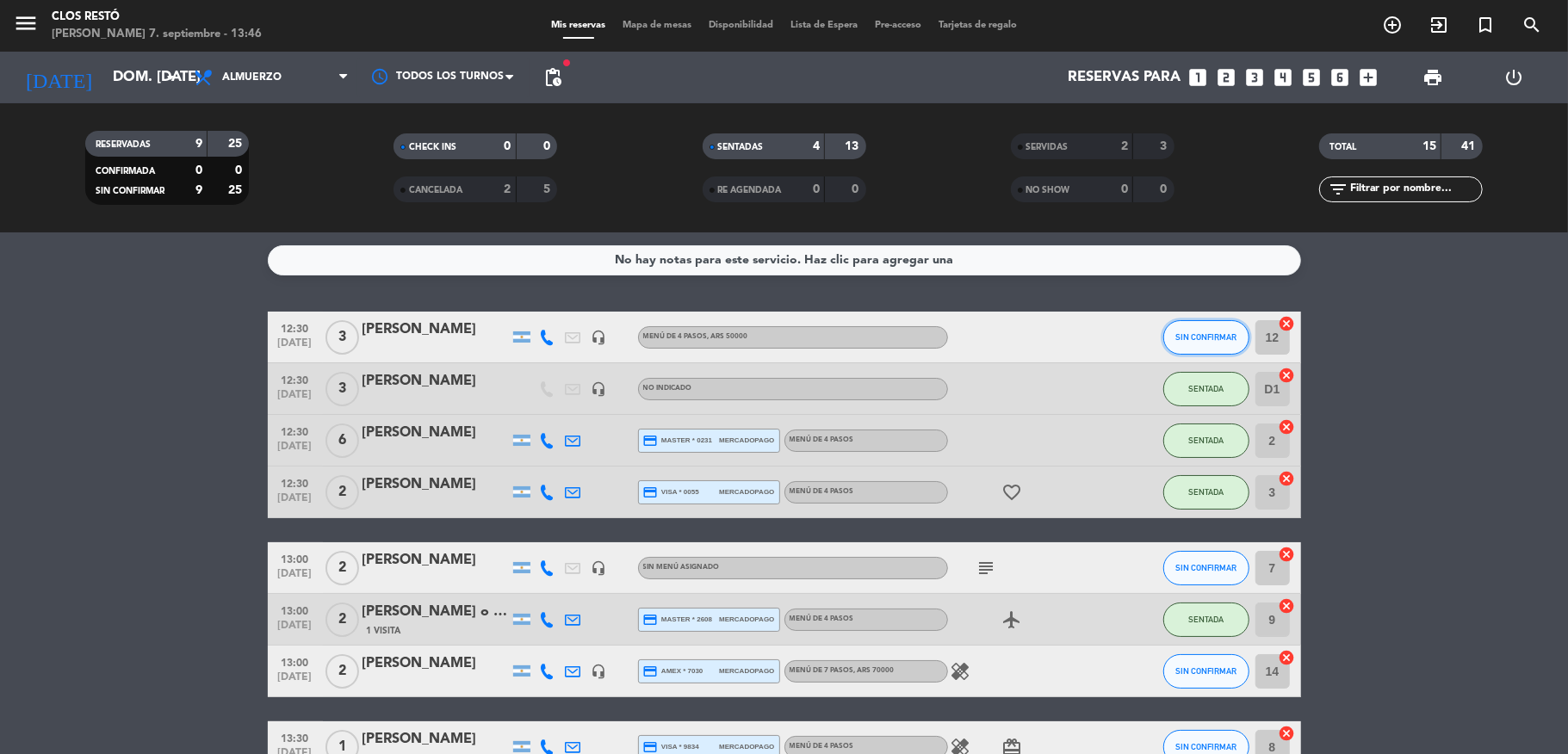
click at [1176, 333] on span "SIN CONFIRMAR" at bounding box center [1206, 337] width 61 height 10
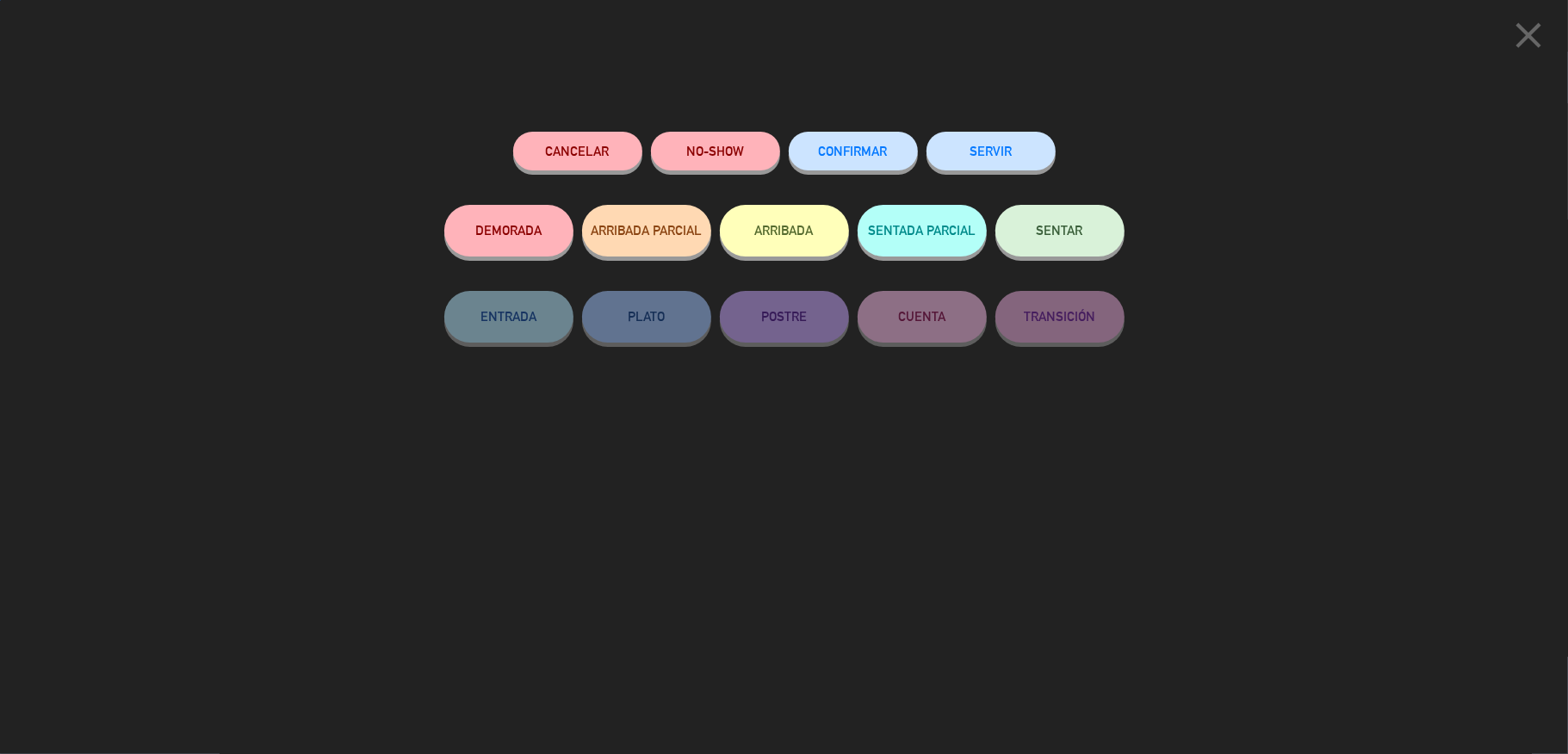
click at [1034, 227] on button "SENTAR" at bounding box center [1060, 230] width 129 height 51
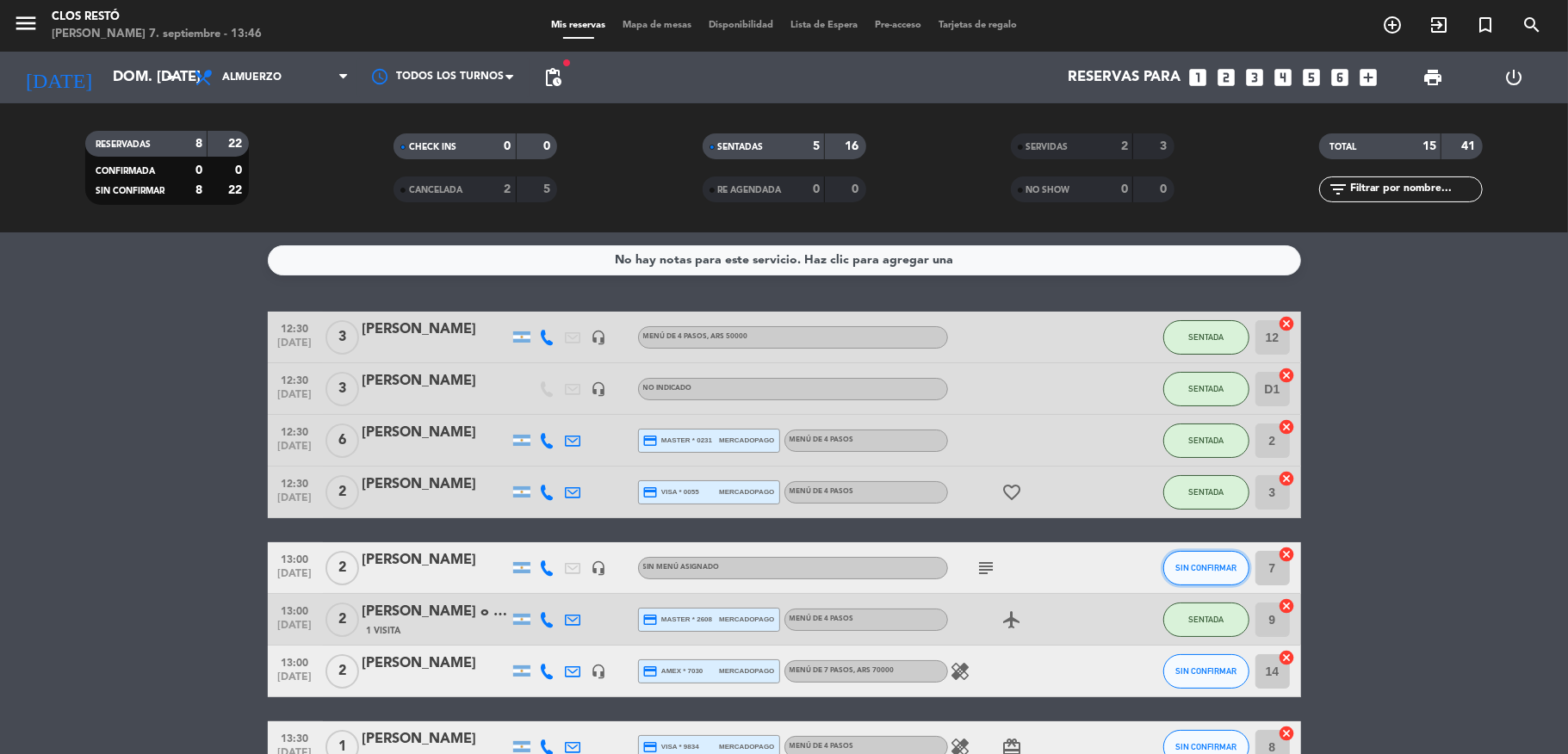
click at [1192, 568] on span "SIN CONFIRMAR" at bounding box center [1206, 567] width 61 height 10
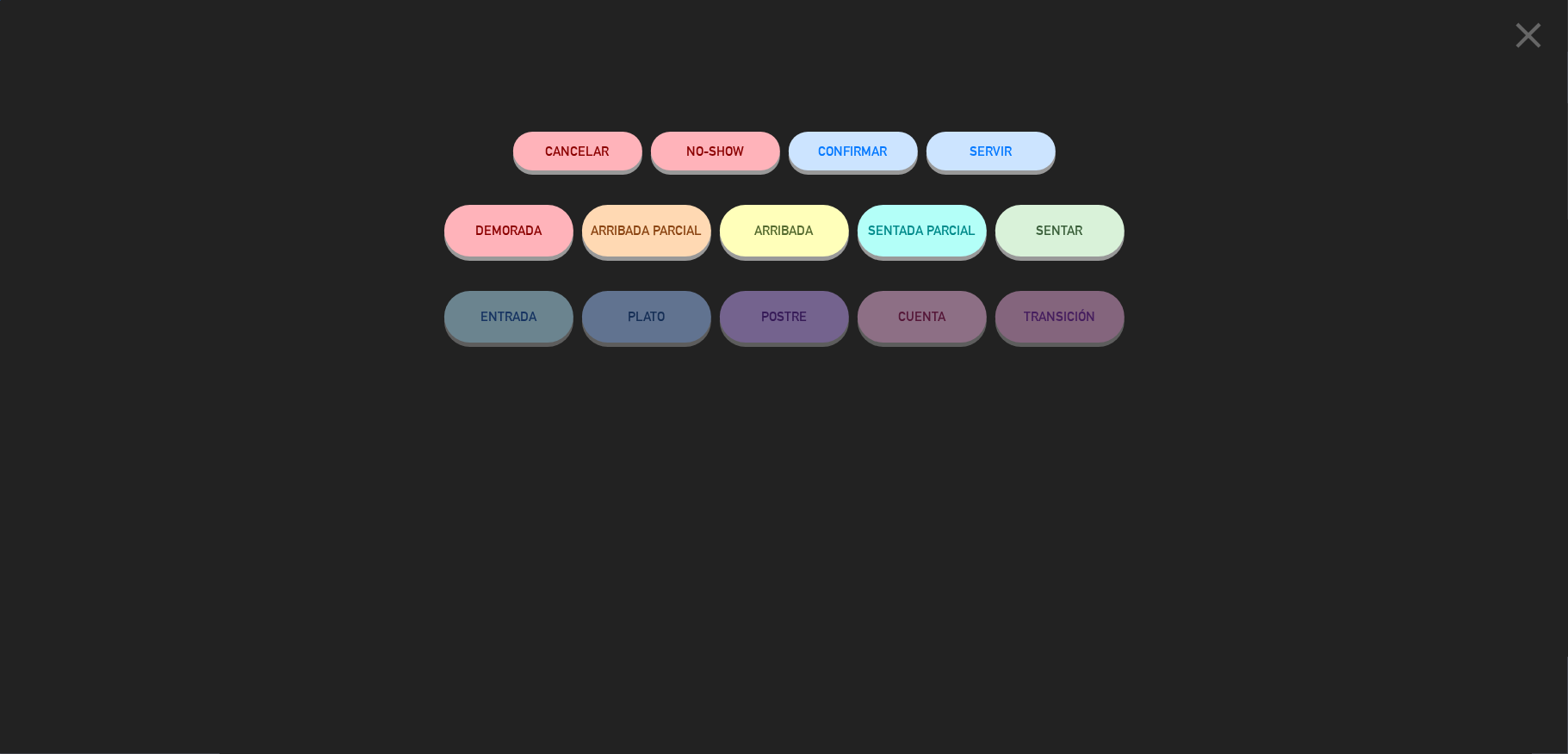
click at [1031, 236] on button "SENTAR" at bounding box center [1060, 230] width 129 height 51
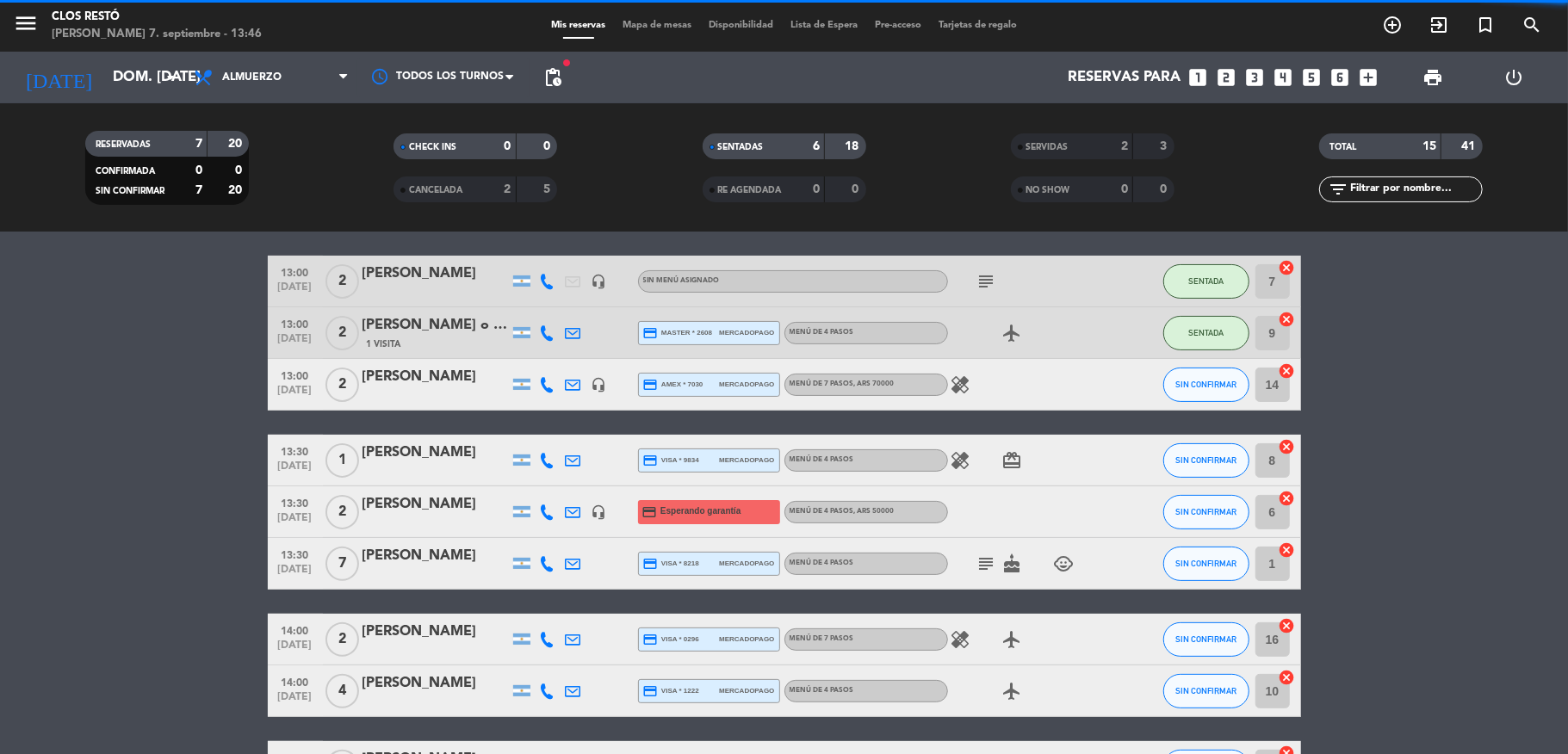
scroll to position [293, 0]
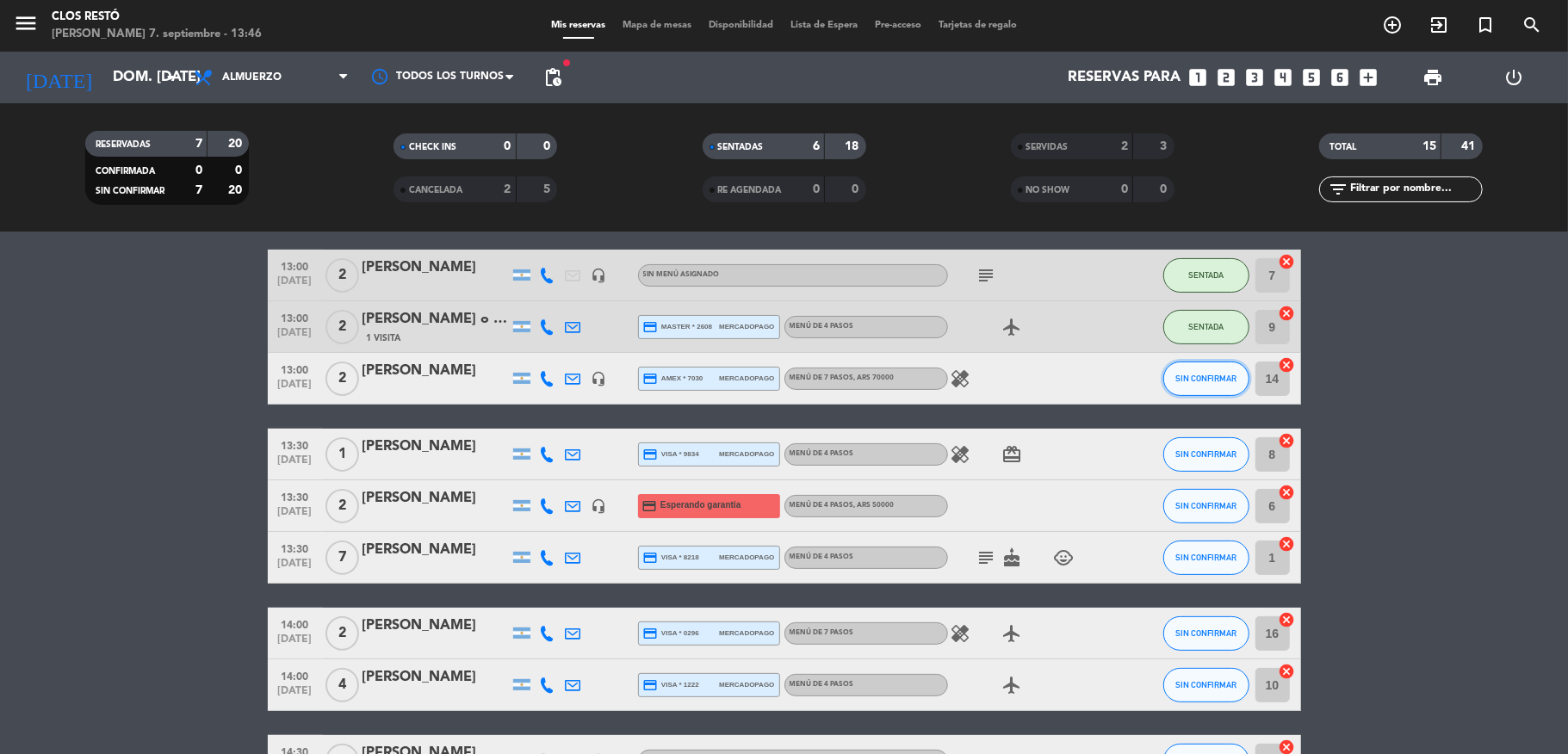
click at [1188, 366] on button "SIN CONFIRMAR" at bounding box center [1206, 379] width 86 height 34
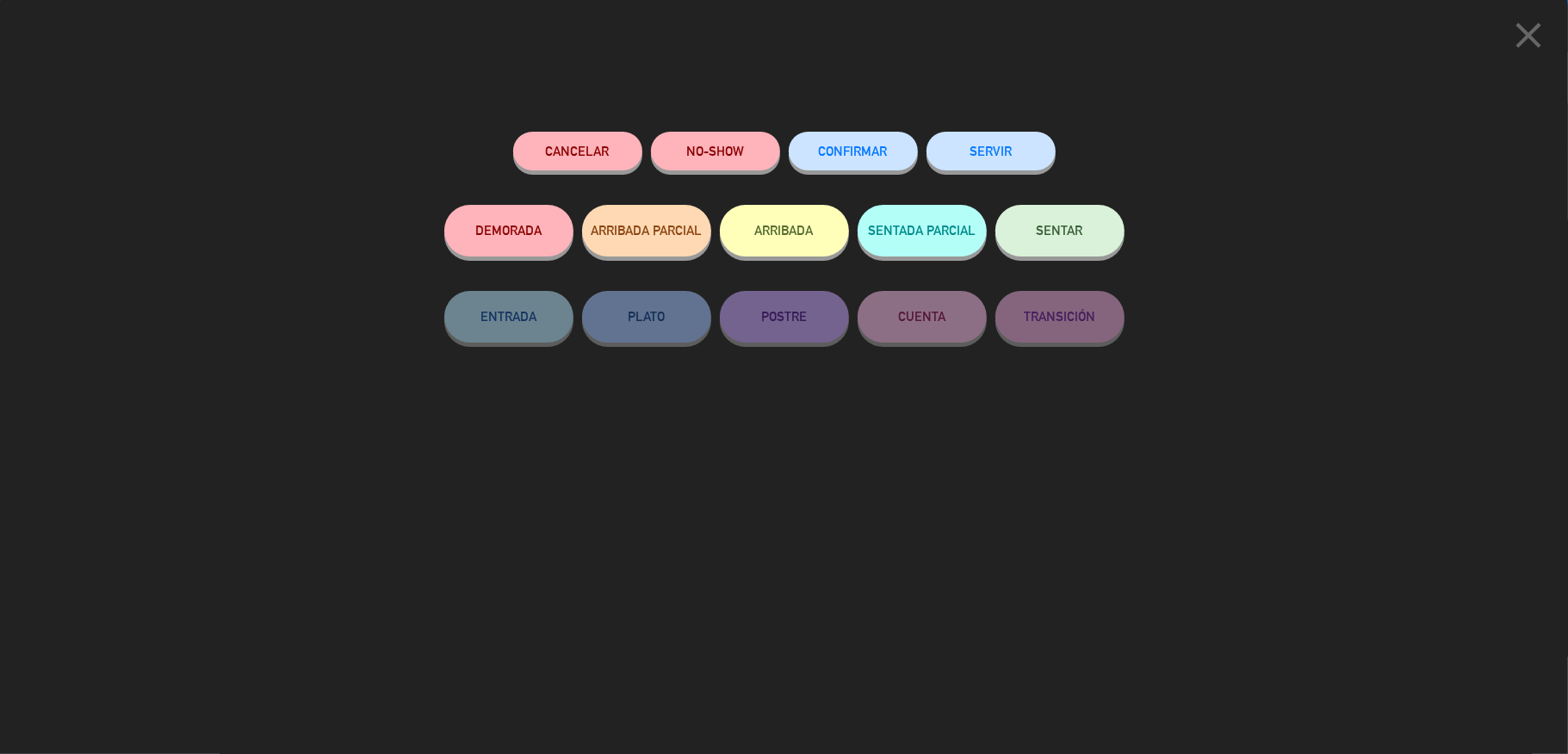
click at [1038, 233] on span "SENTAR" at bounding box center [1060, 230] width 47 height 14
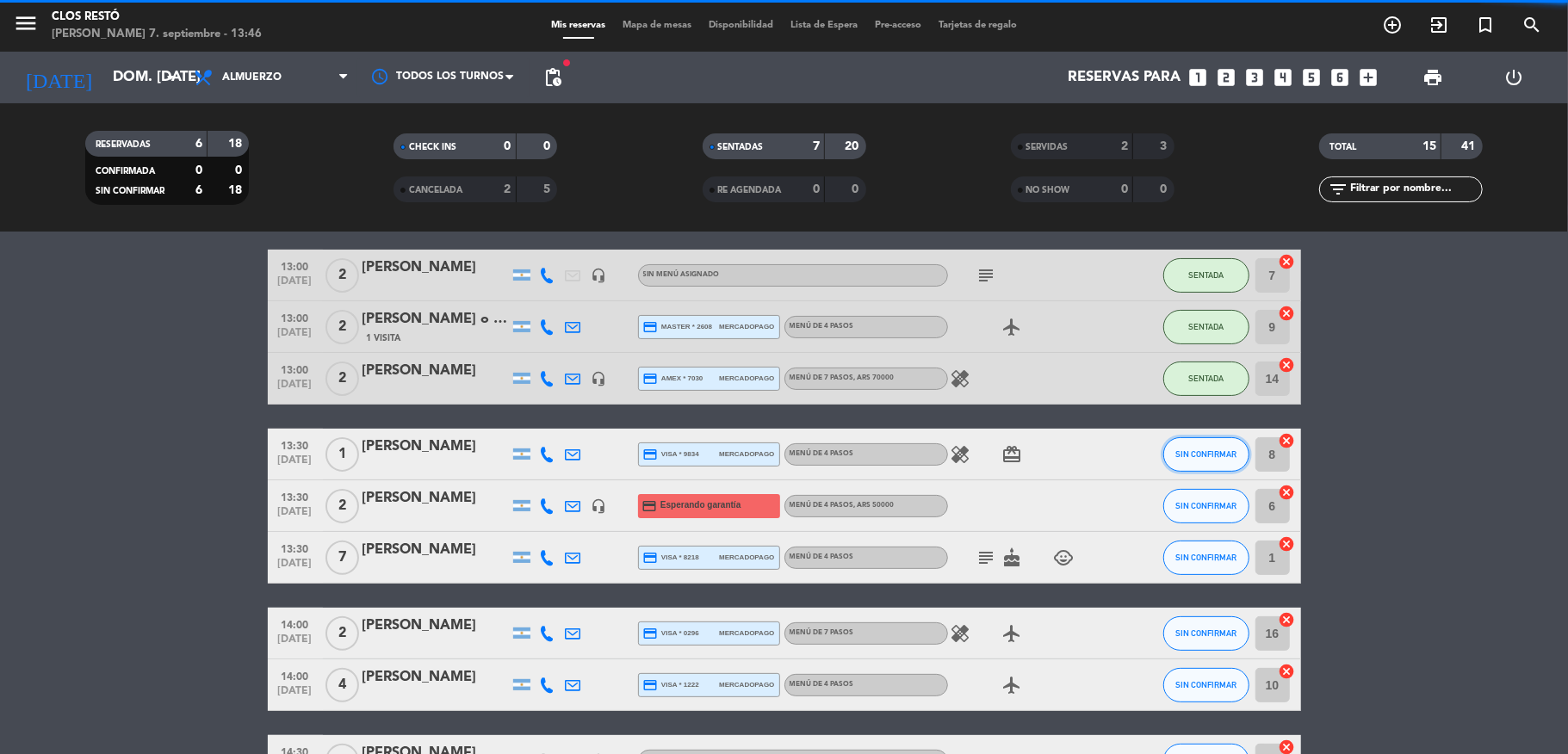
click at [1200, 452] on span "SIN CONFIRMAR" at bounding box center [1206, 454] width 61 height 10
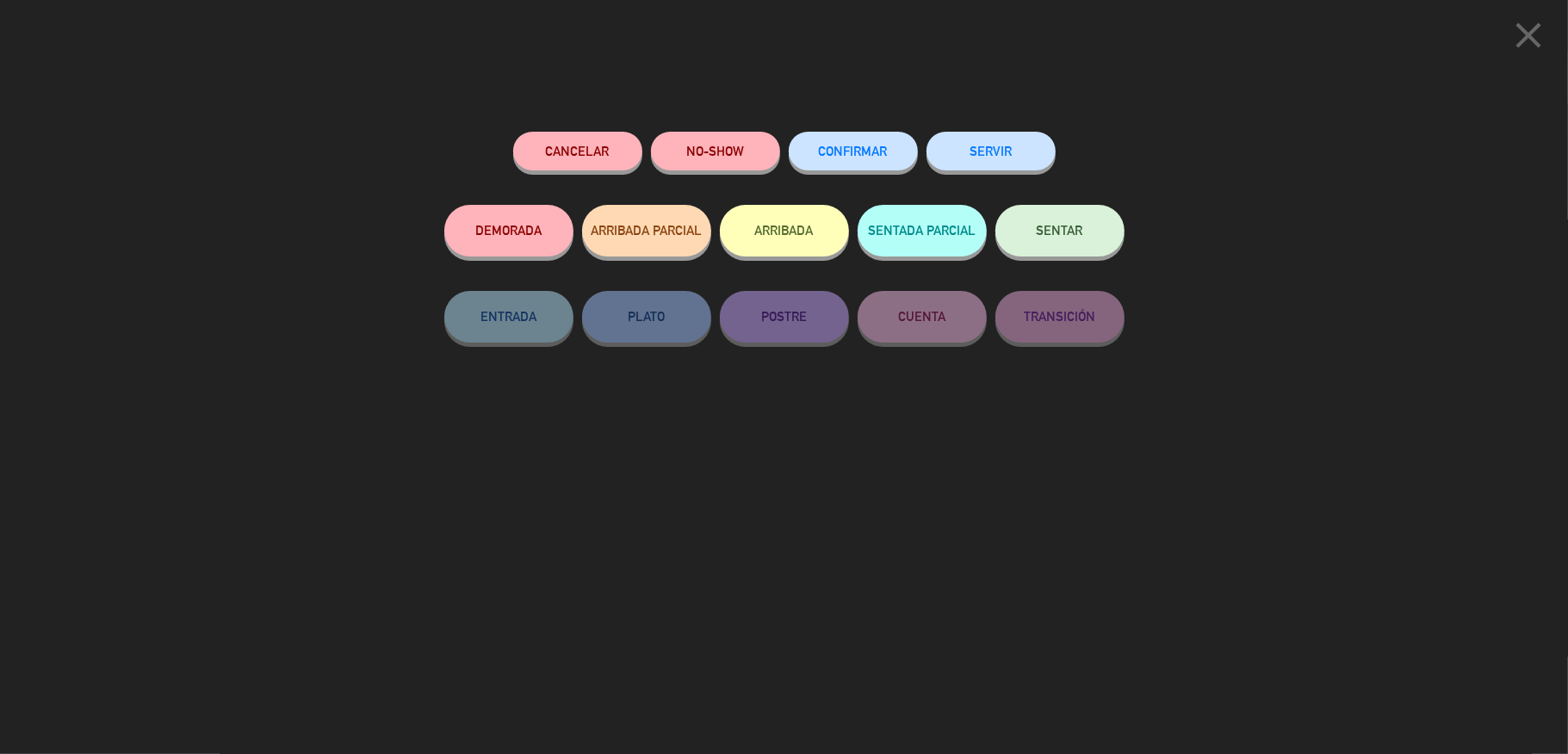
click at [1078, 231] on span "SENTAR" at bounding box center [1060, 230] width 47 height 14
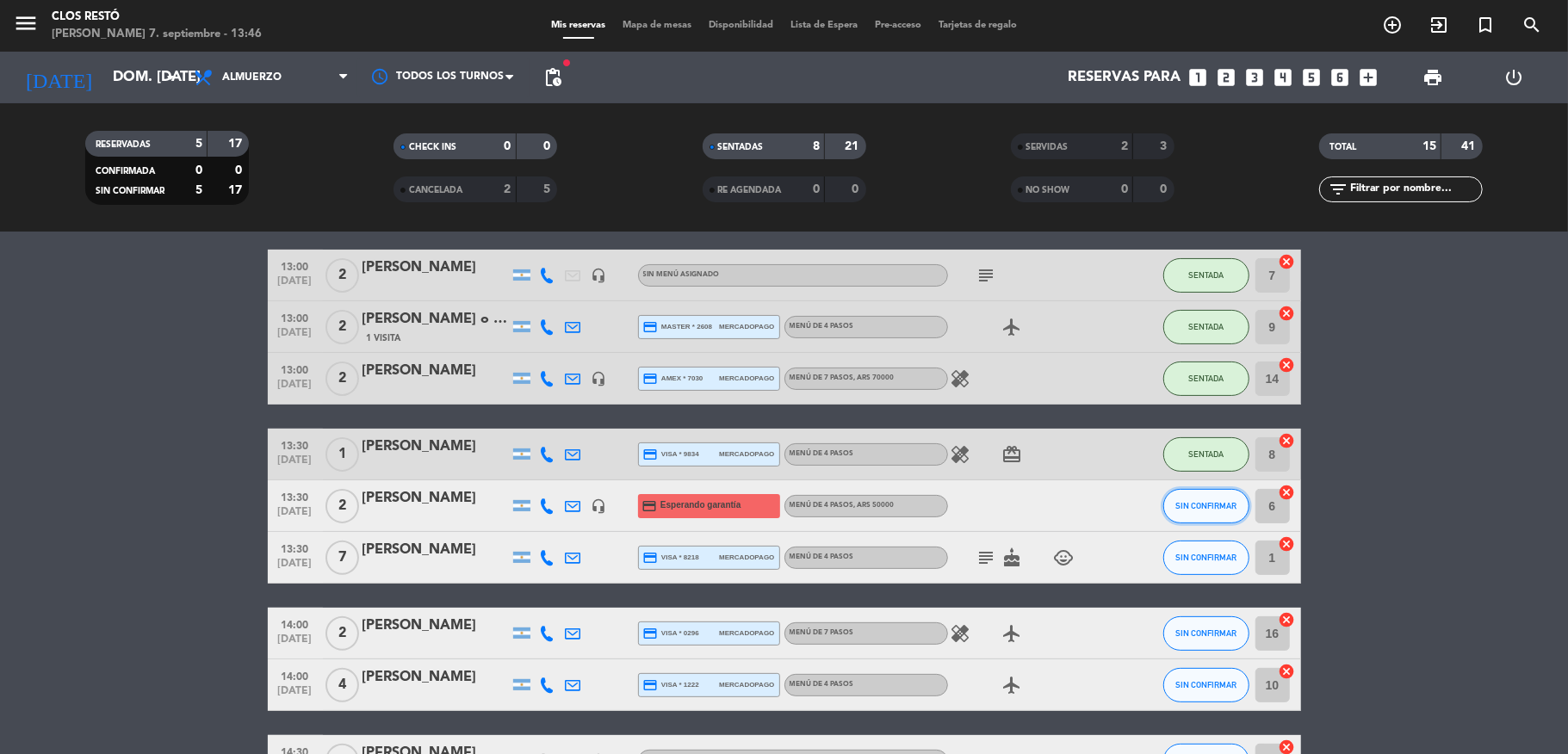
click at [1213, 501] on span "SIN CONFIRMAR" at bounding box center [1206, 506] width 61 height 10
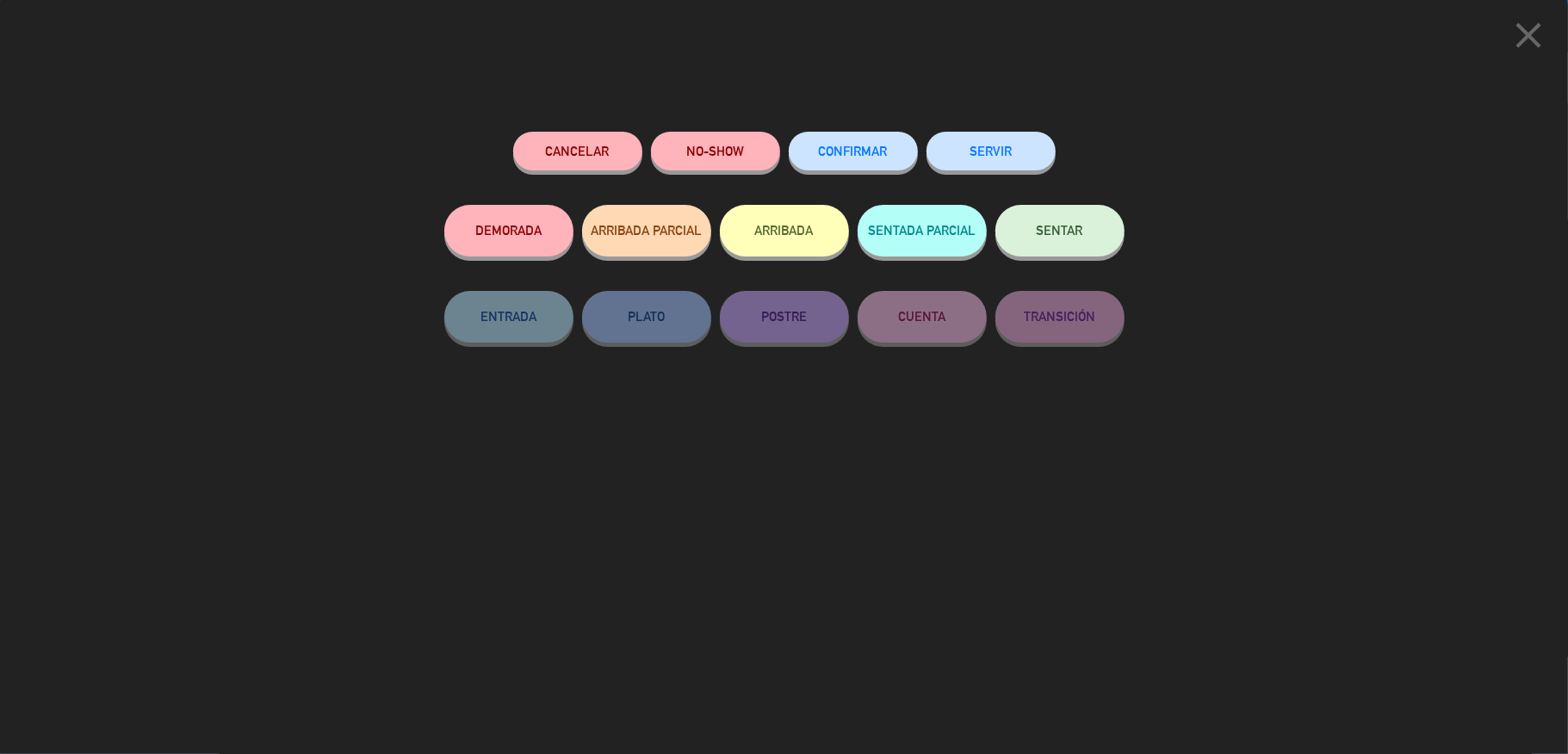
click at [1051, 250] on button "SENTAR" at bounding box center [1060, 230] width 129 height 51
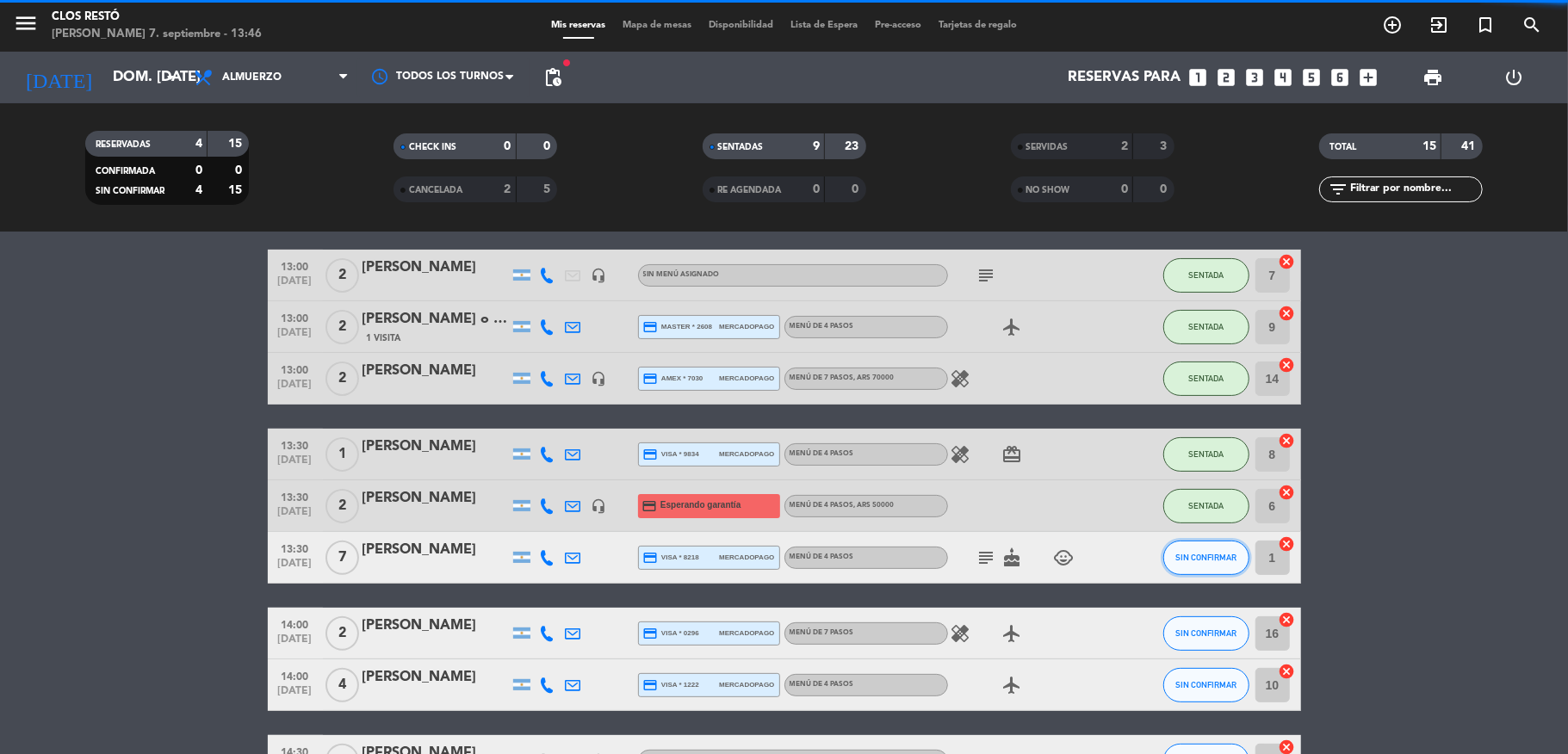
click at [1183, 566] on button "SIN CONFIRMAR" at bounding box center [1206, 558] width 86 height 34
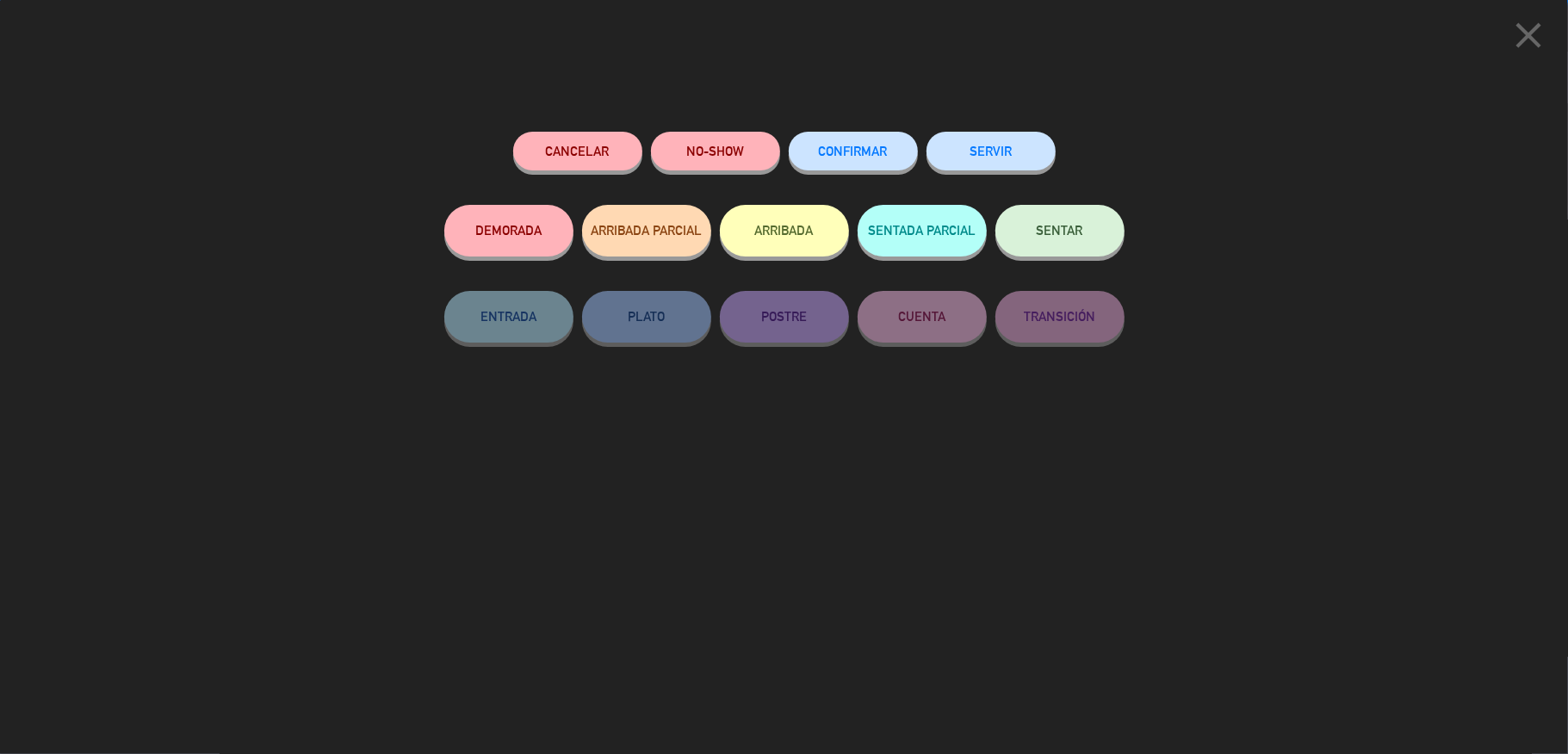
click at [1015, 220] on button "SENTAR" at bounding box center [1060, 230] width 129 height 51
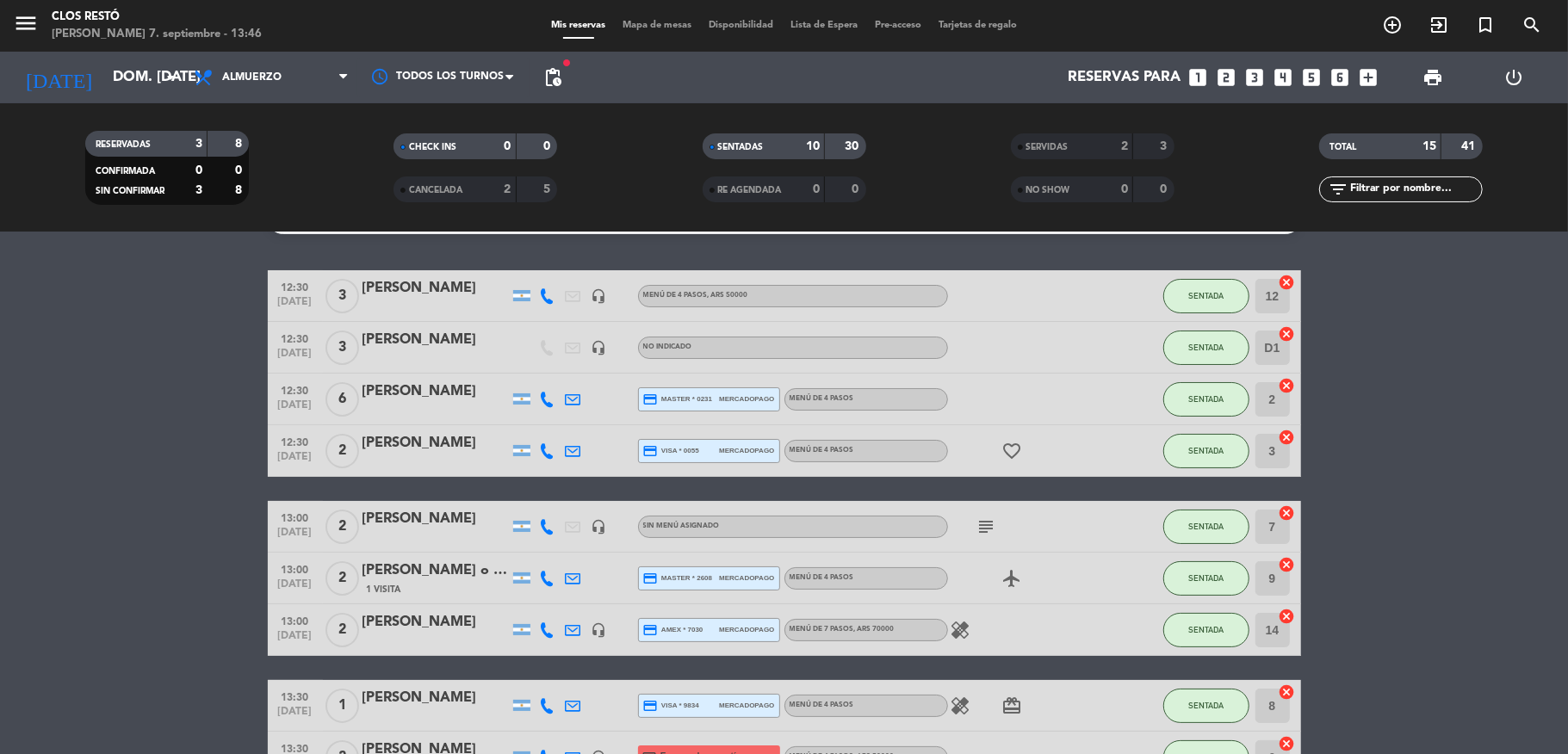
scroll to position [0, 0]
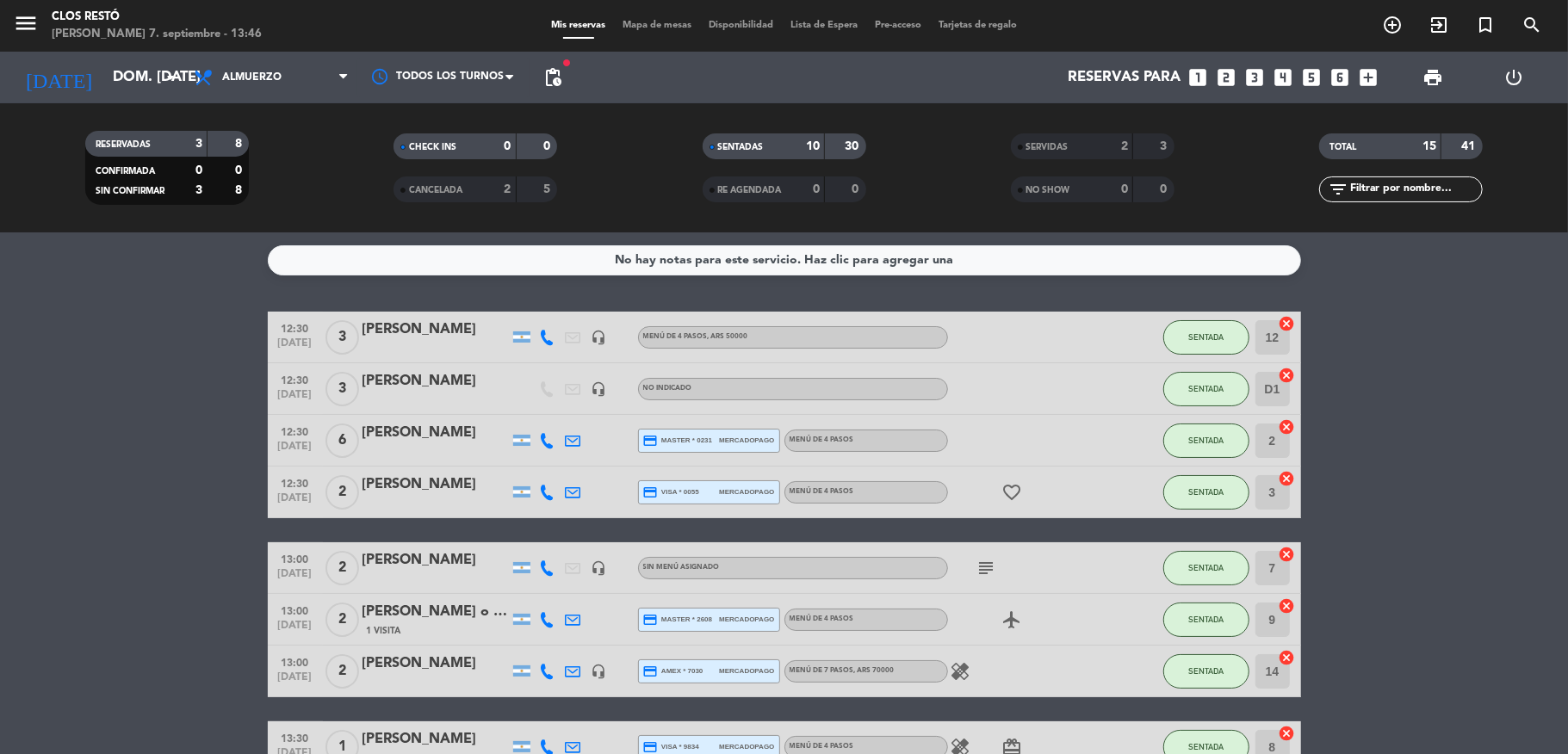
click at [413, 446] on div at bounding box center [436, 452] width 146 height 14
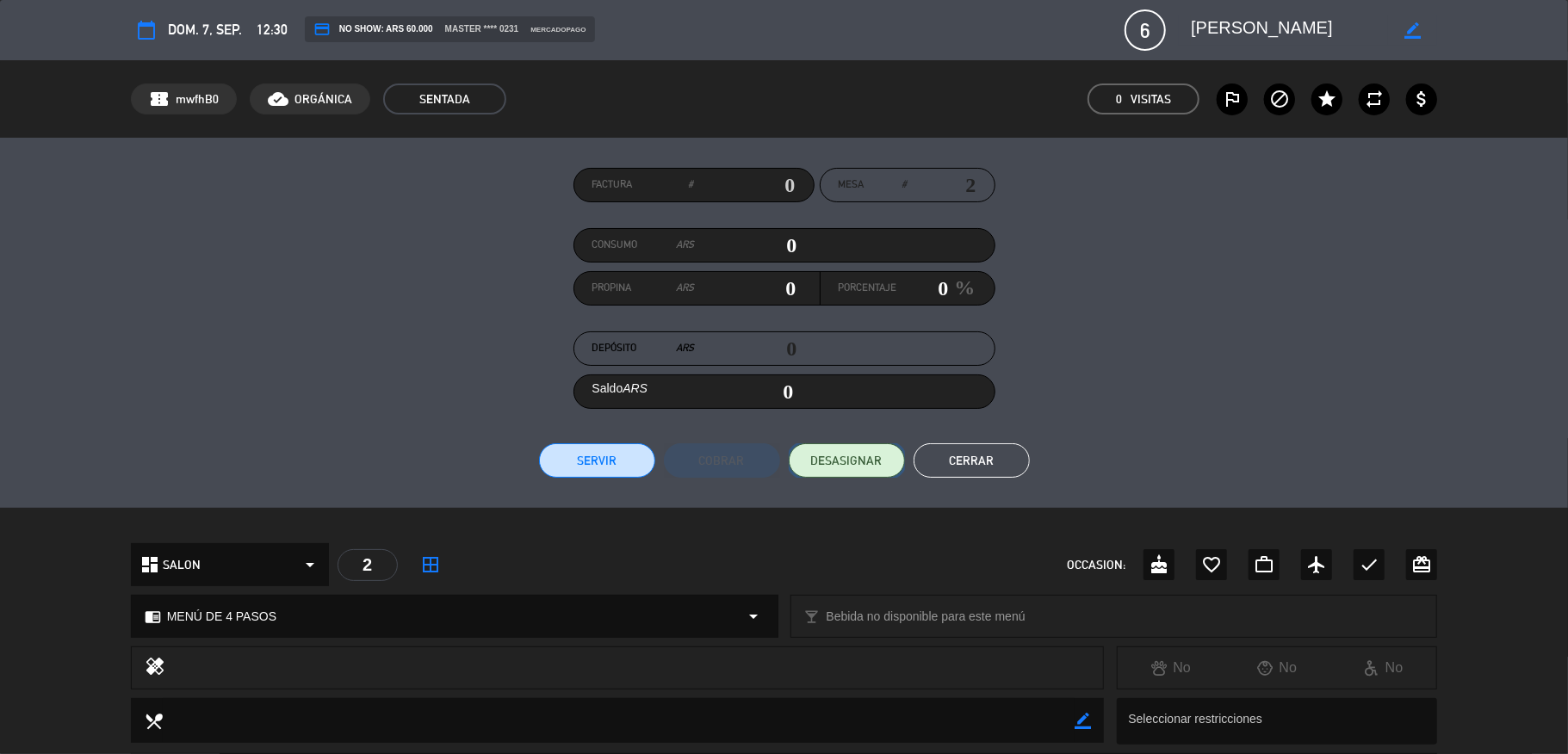
click at [800, 469] on button "DESASIGNAR" at bounding box center [846, 461] width 116 height 34
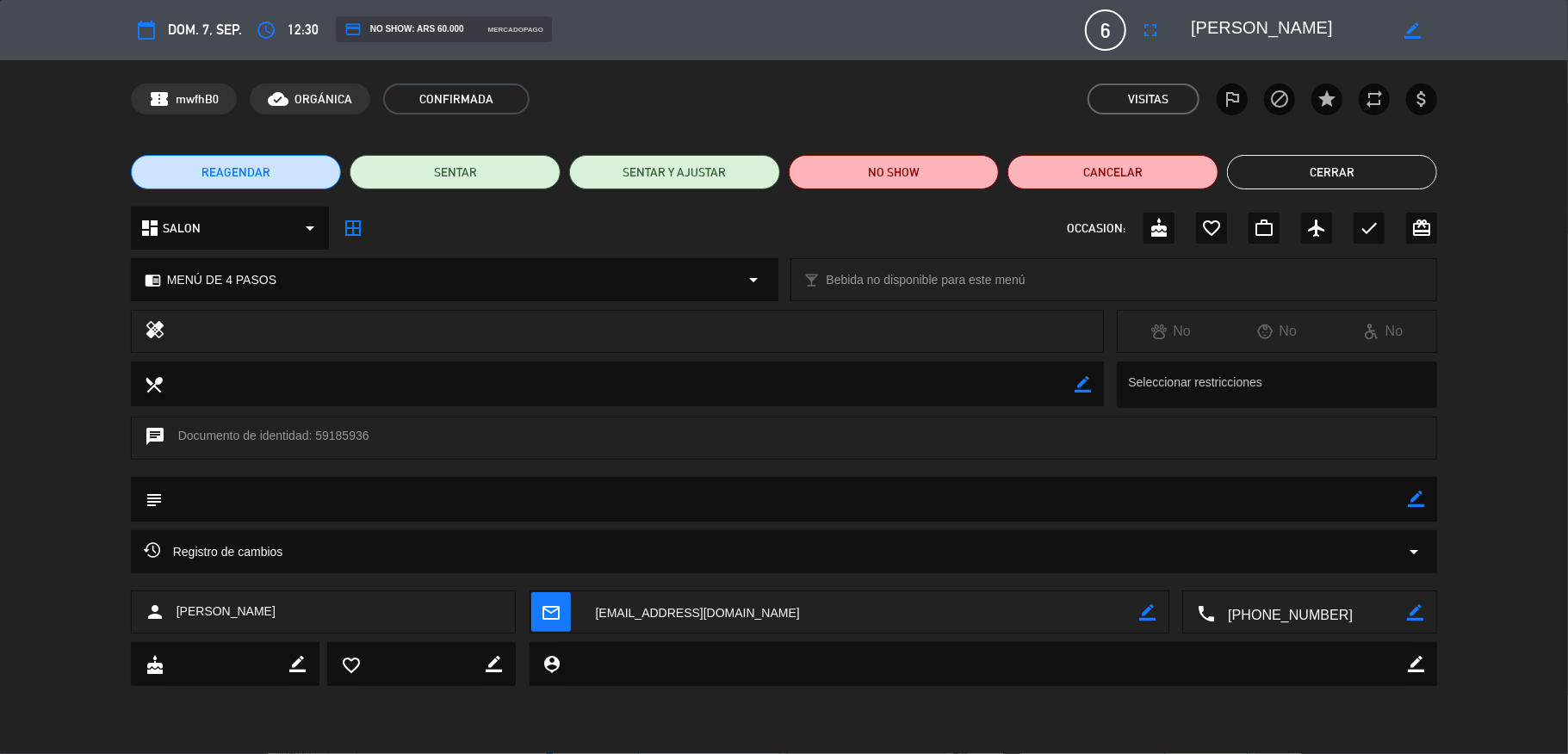
click at [1151, 32] on icon "fullscreen" at bounding box center [1150, 30] width 21 height 21
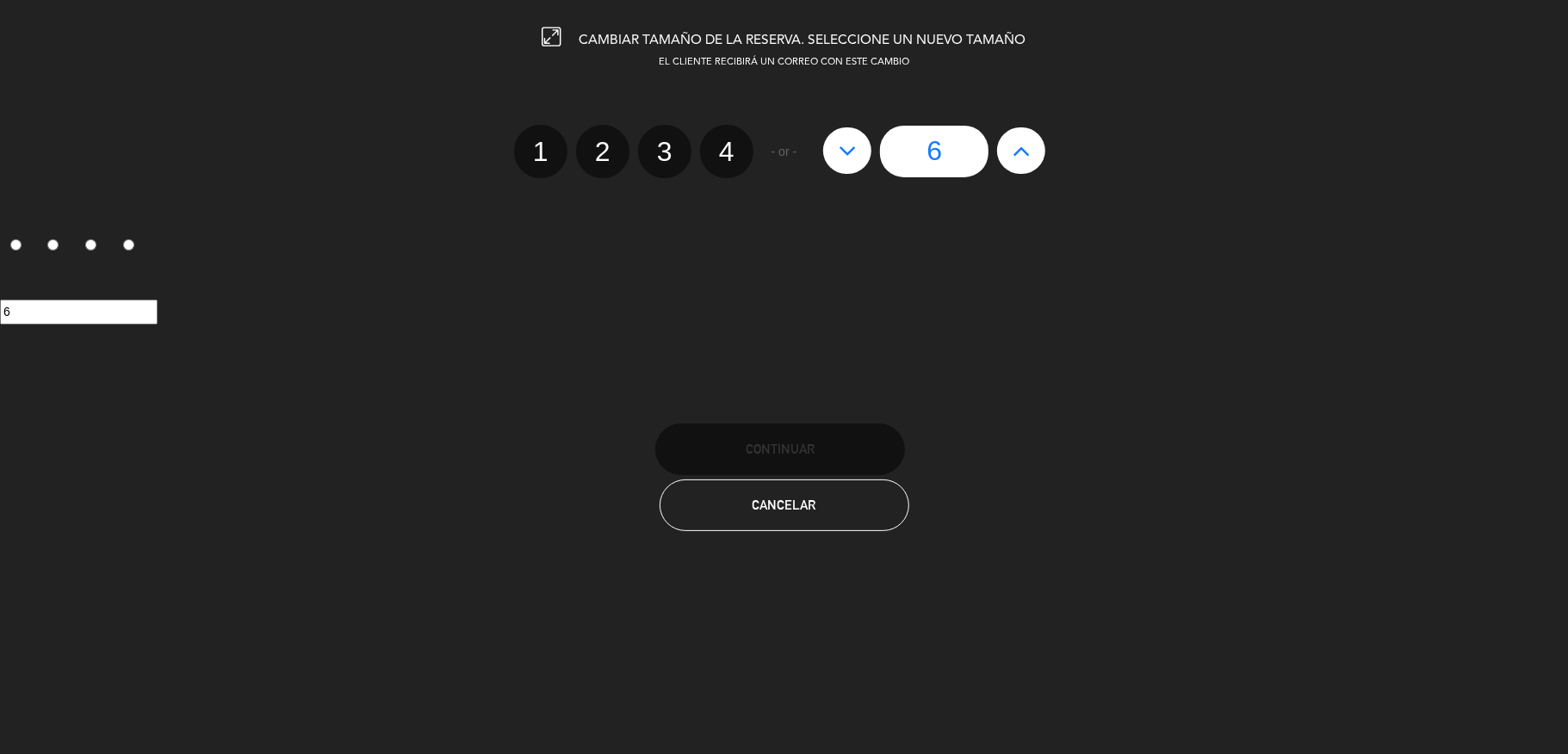
click at [854, 159] on icon at bounding box center [848, 151] width 18 height 28
type input "5"
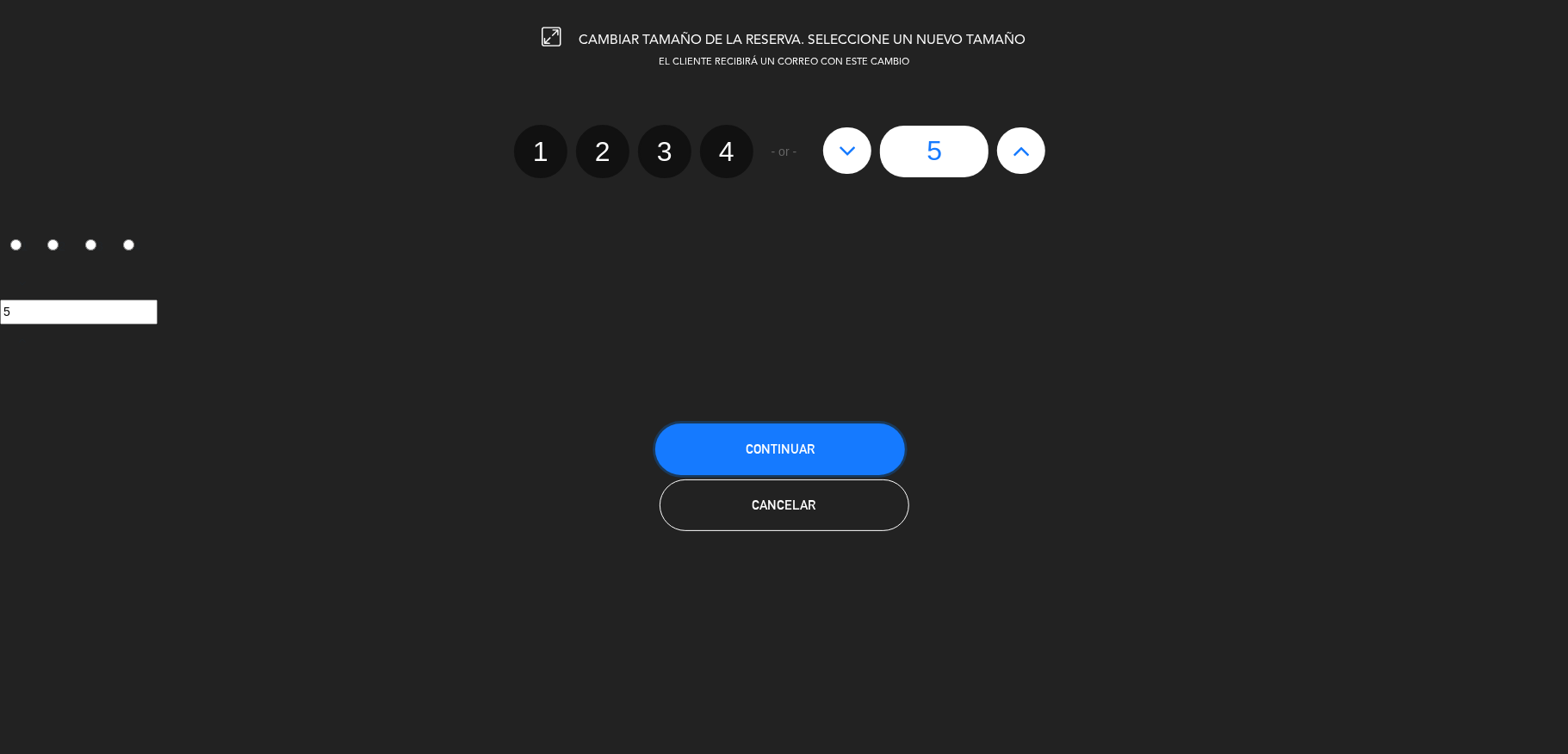
click at [771, 438] on button "Continuar" at bounding box center [780, 449] width 250 height 51
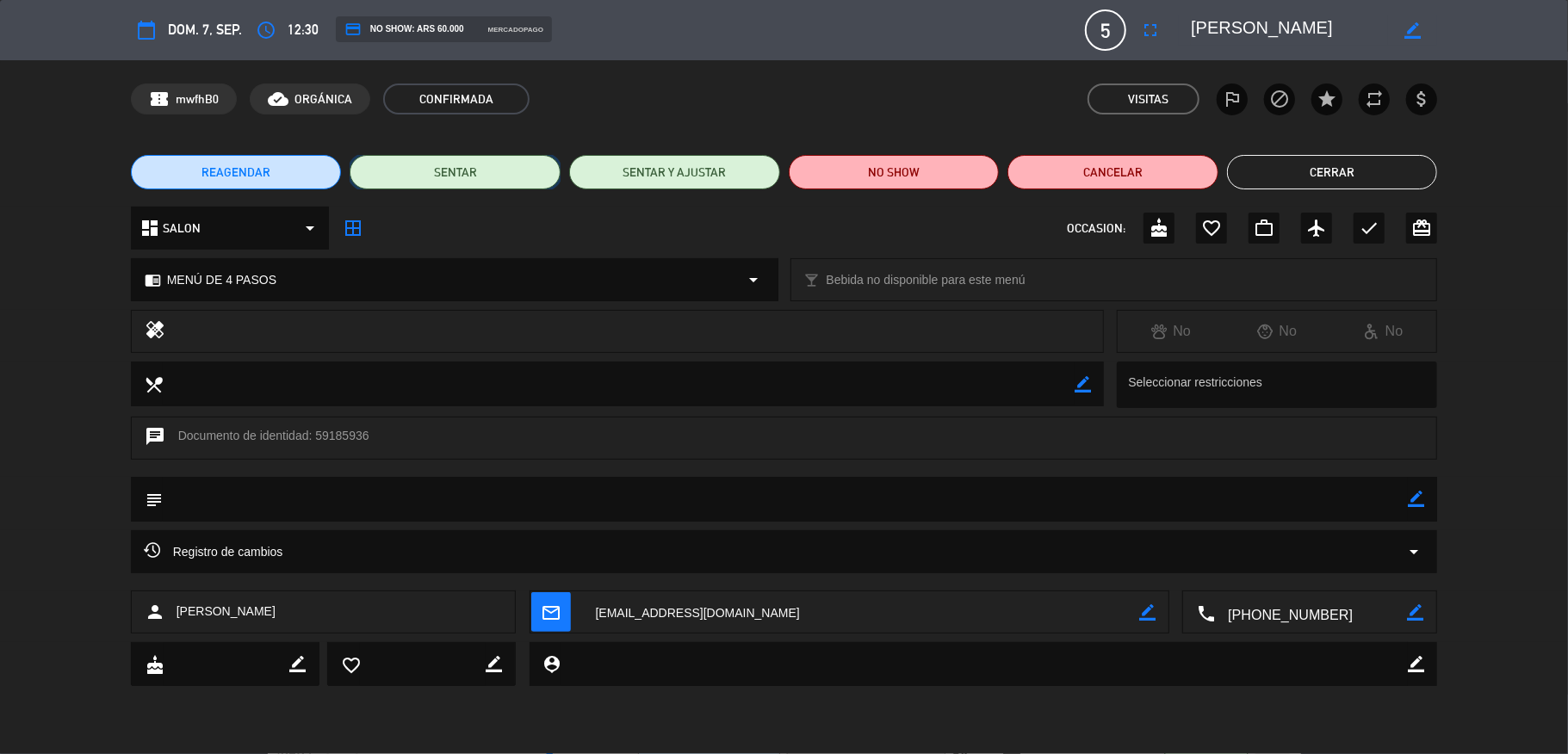
click at [463, 177] on button "SENTAR" at bounding box center [456, 172] width 211 height 34
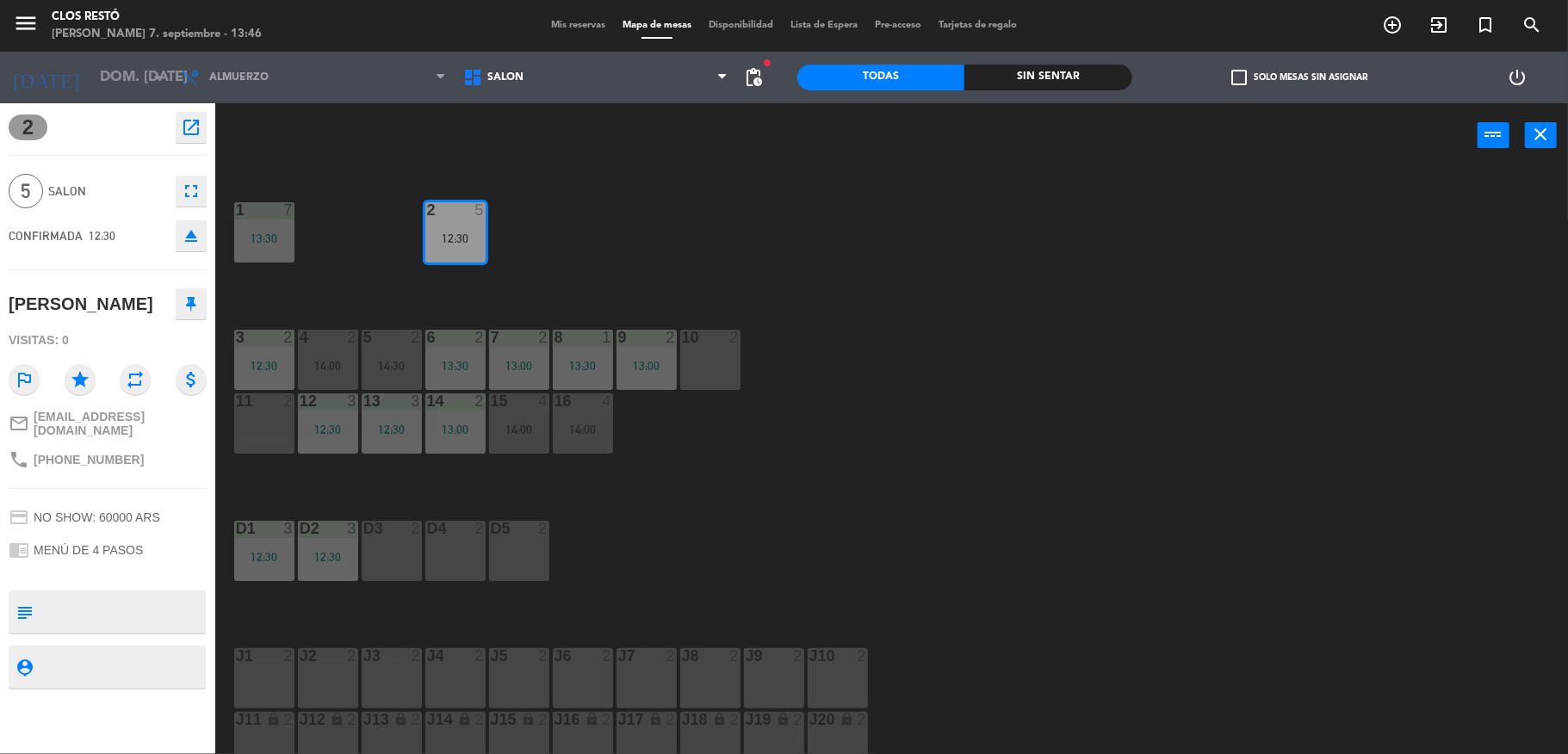
drag, startPoint x: 693, startPoint y: 356, endPoint x: 701, endPoint y: 363, distance: 10.6
click at [694, 356] on div "10 2" at bounding box center [710, 360] width 60 height 60
click at [359, 354] on div "1 7 13:30 2 5 12:30 3 2 12:30 4 2 14:00 5 2 14:30 6 2 13:30 7 2 13:00 8 1 13:30…" at bounding box center [899, 464] width 1338 height 586
click at [335, 367] on div "14:00" at bounding box center [327, 365] width 60 height 12
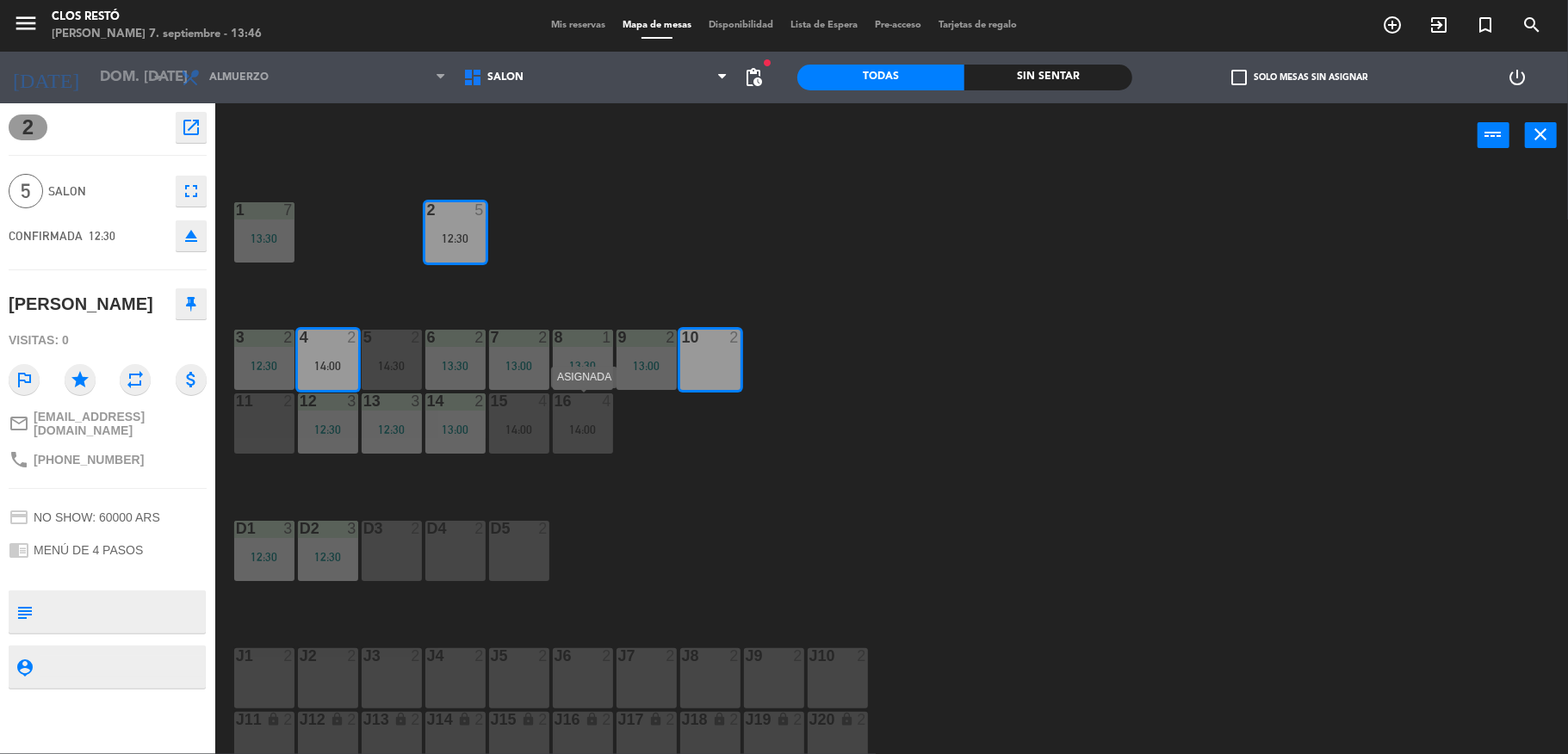
click at [566, 413] on div "16 4 14:00" at bounding box center [583, 423] width 60 height 60
click at [518, 587] on div "1 7 13:30 2 5 12:30 3 2 12:30 4 2 14:00 5 2 14:30 6 2 13:30 7 2 13:00 8 1 13:30…" at bounding box center [899, 464] width 1338 height 586
click at [510, 566] on div "D5 2" at bounding box center [519, 551] width 60 height 60
drag, startPoint x: 464, startPoint y: 566, endPoint x: 432, endPoint y: 559, distance: 32.8
click at [464, 565] on div "D4 2" at bounding box center [456, 551] width 60 height 60
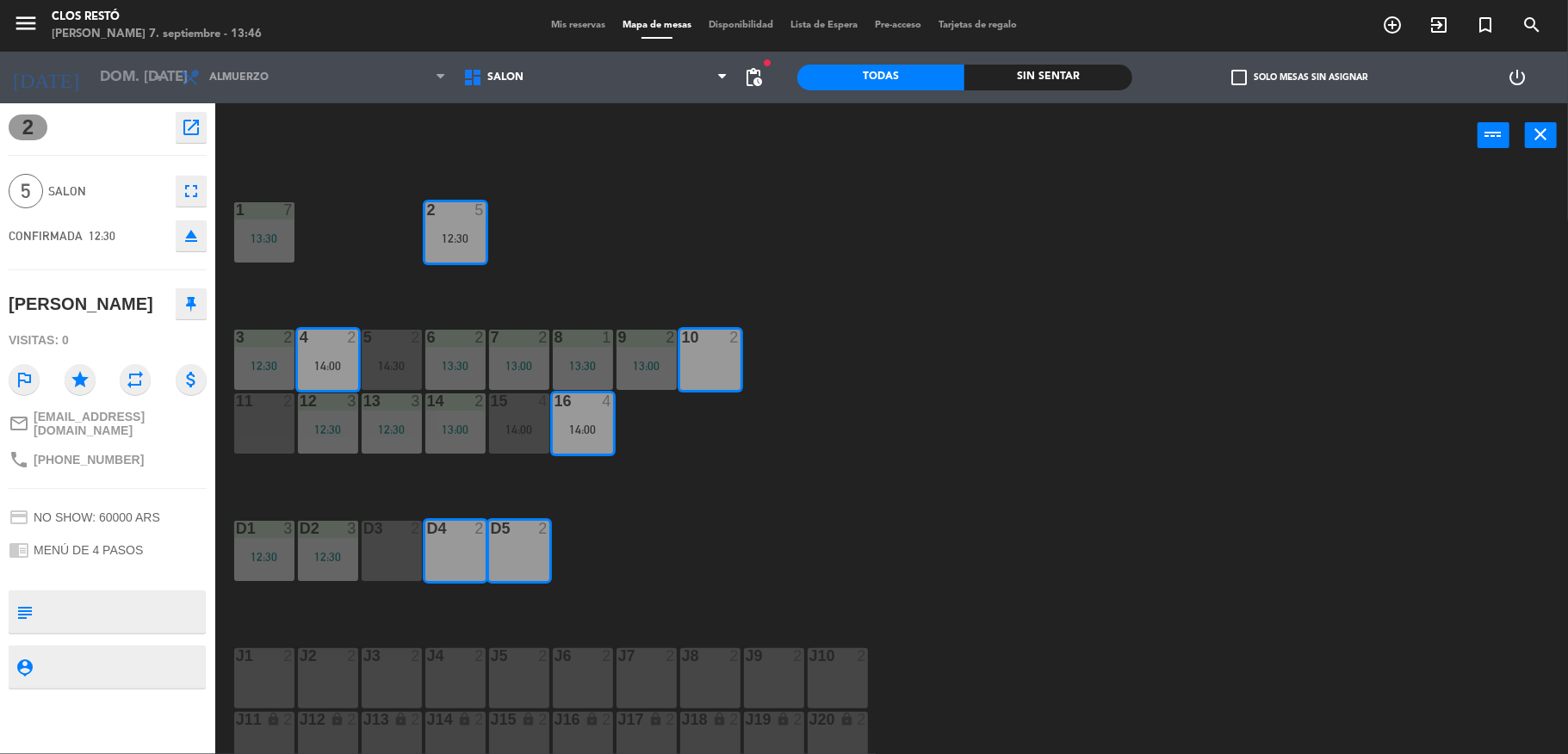
click at [415, 551] on div "D3 2" at bounding box center [392, 551] width 60 height 60
drag, startPoint x: 384, startPoint y: 649, endPoint x: 343, endPoint y: 669, distance: 45.6
click at [384, 651] on div at bounding box center [392, 656] width 29 height 15
click at [315, 679] on div "J2 2" at bounding box center [327, 678] width 60 height 60
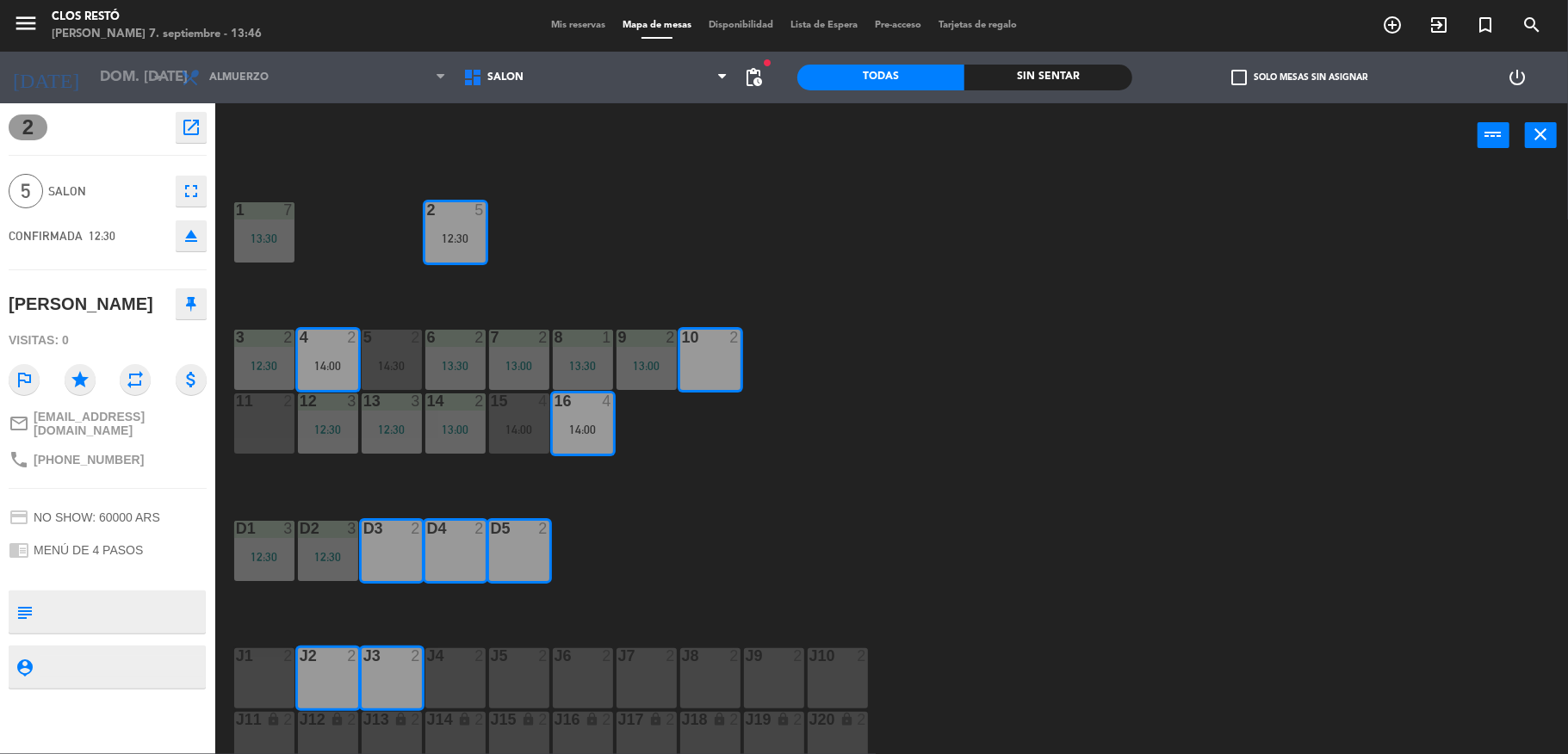
drag, startPoint x: 270, startPoint y: 673, endPoint x: 329, endPoint y: 668, distance: 59.2
click at [271, 673] on div "J1 2" at bounding box center [264, 678] width 60 height 60
click at [519, 659] on div at bounding box center [519, 656] width 29 height 15
click at [655, 651] on div at bounding box center [647, 656] width 29 height 15
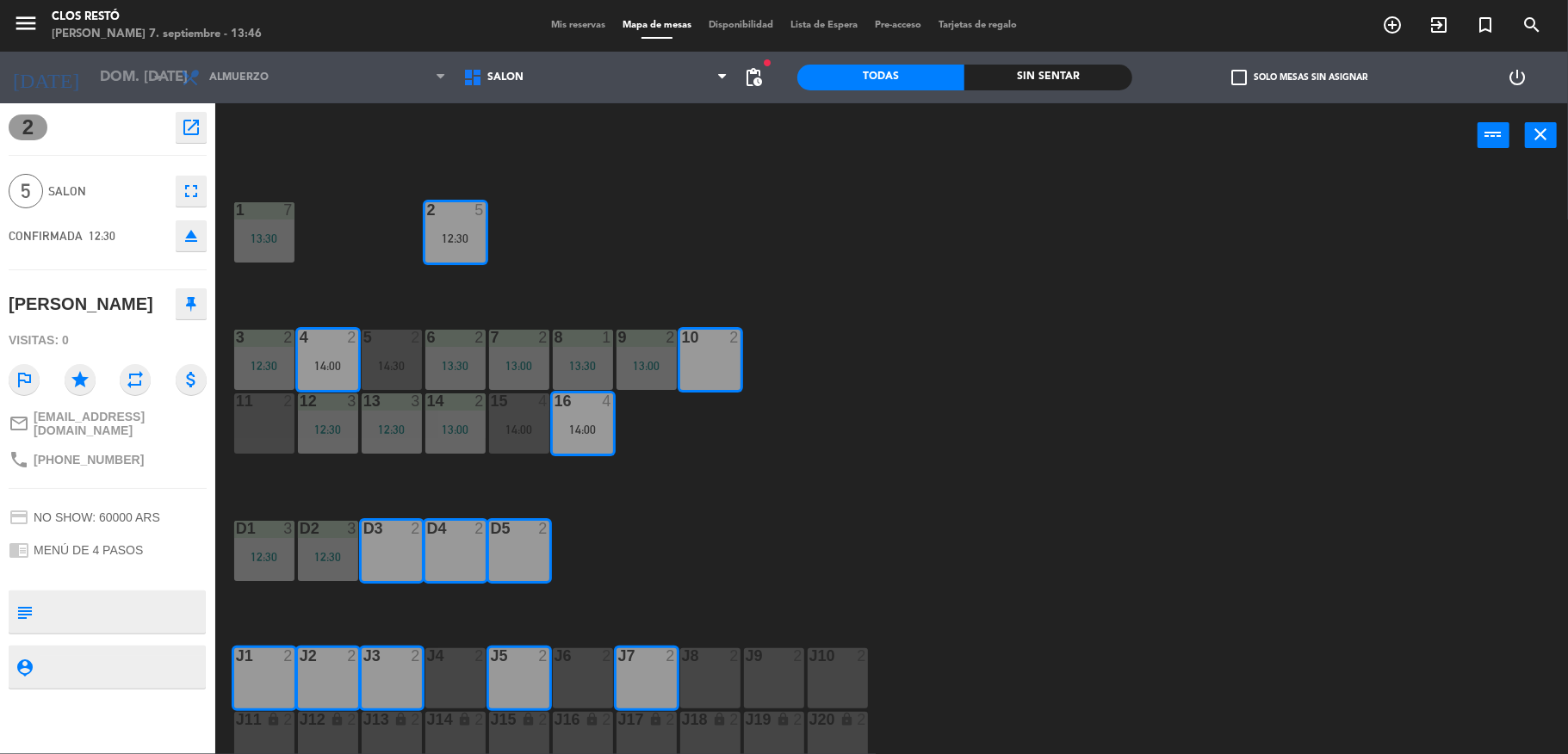
click at [814, 674] on div "J10 2" at bounding box center [837, 678] width 60 height 60
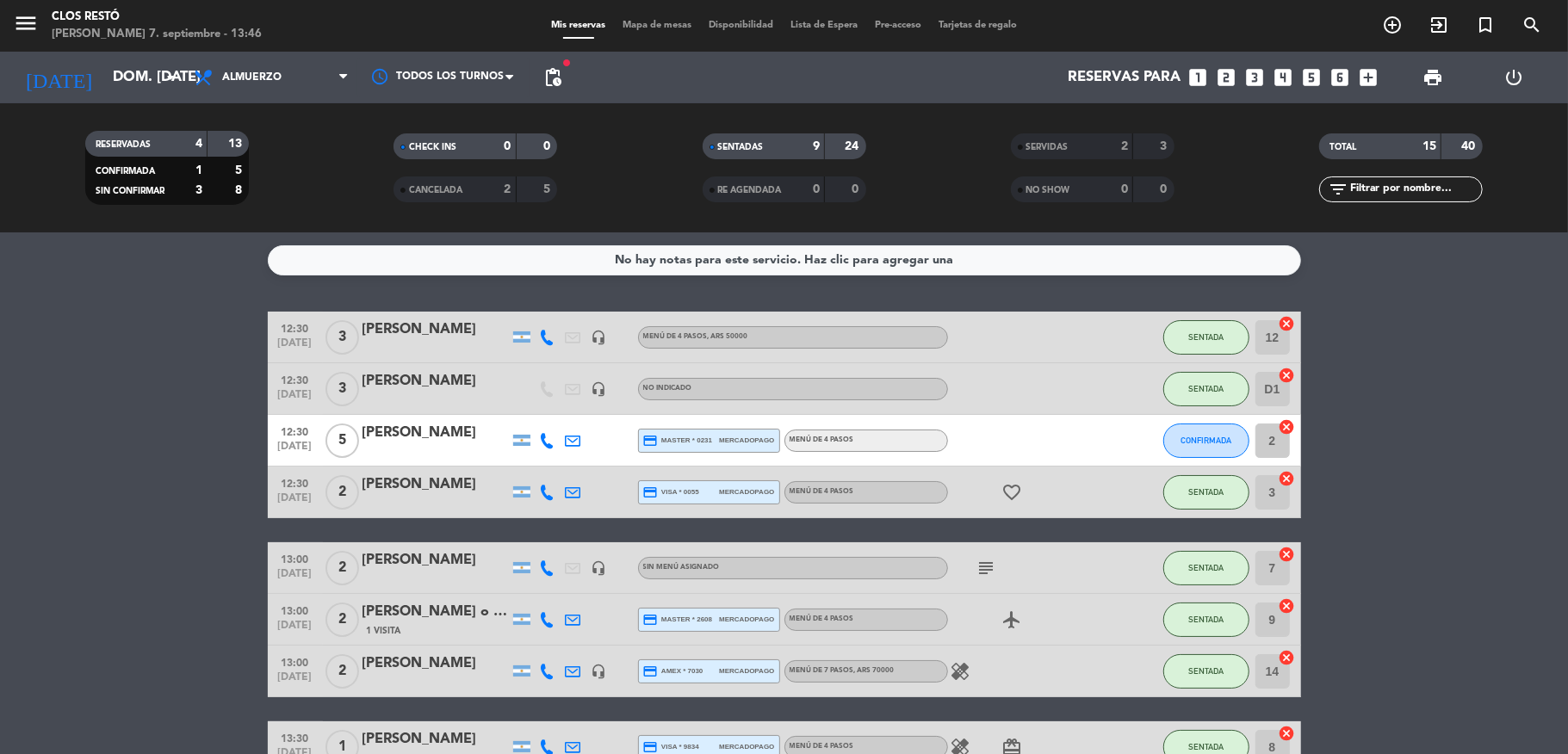
click at [1204, 459] on div "CONFIRMADA" at bounding box center [1206, 440] width 86 height 51
click at [1204, 442] on span "CONFIRMADA" at bounding box center [1206, 440] width 51 height 10
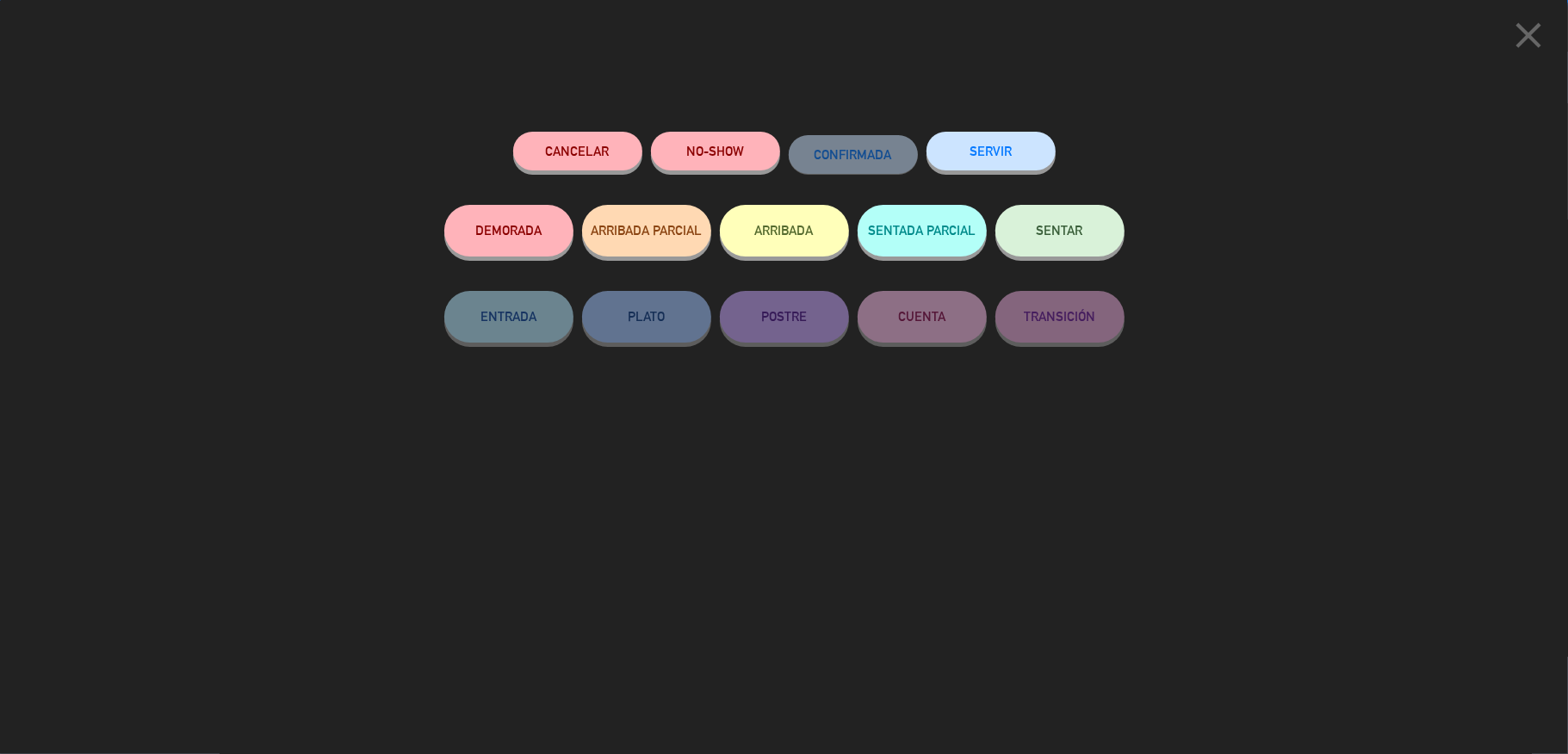
click at [1036, 200] on div "SERVIR" at bounding box center [991, 168] width 129 height 73
click at [1063, 258] on div "SENTAR" at bounding box center [1060, 247] width 129 height 86
click at [1058, 239] on button "SENTAR" at bounding box center [1060, 230] width 129 height 51
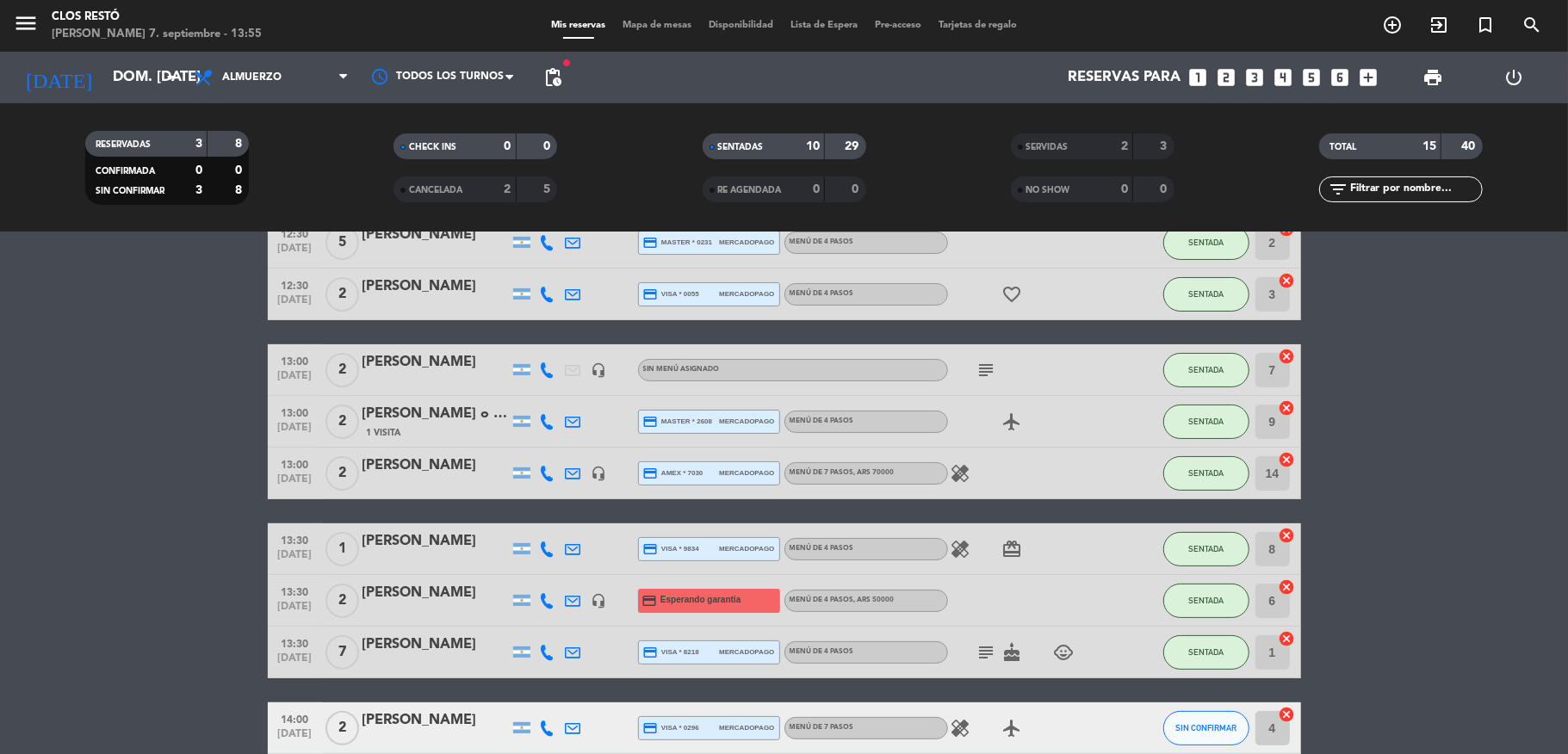
scroll to position [411, 0]
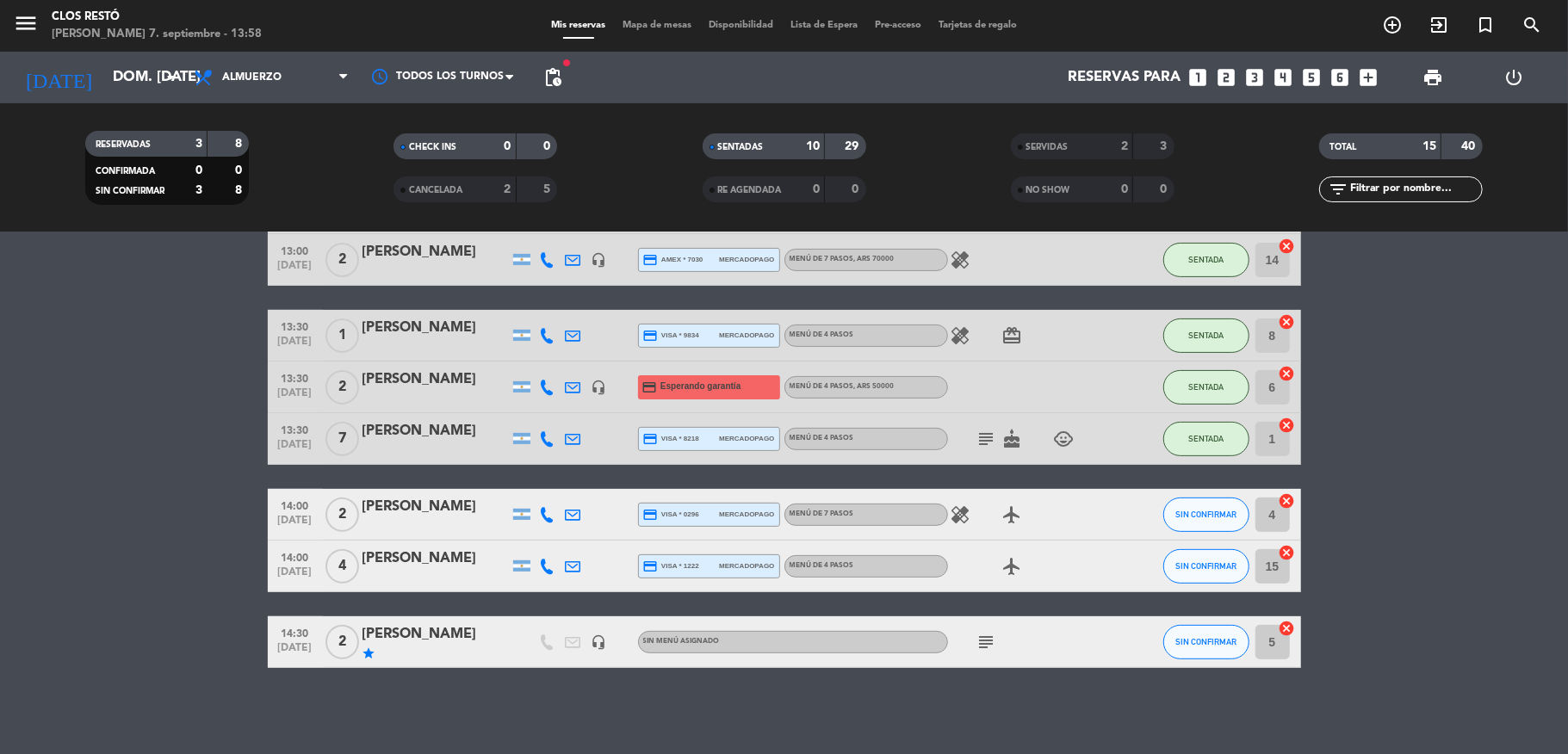
click at [1452, 352] on bookings-row "12:30 [DATE] 3 [PERSON_NAME] headset_mic MENÚ DE 4 PASOS , ARS 50000 SENTADA 12…" at bounding box center [784, 284] width 1568 height 768
click at [9, 21] on div "menu Clos [PERSON_NAME] 7. septiembre - 13:58" at bounding box center [196, 26] width 392 height 41
click at [5, 7] on div "menu Clos [PERSON_NAME] 7. septiembre - 13:58" at bounding box center [196, 26] width 392 height 41
click at [19, 21] on icon "menu" at bounding box center [25, 23] width 26 height 26
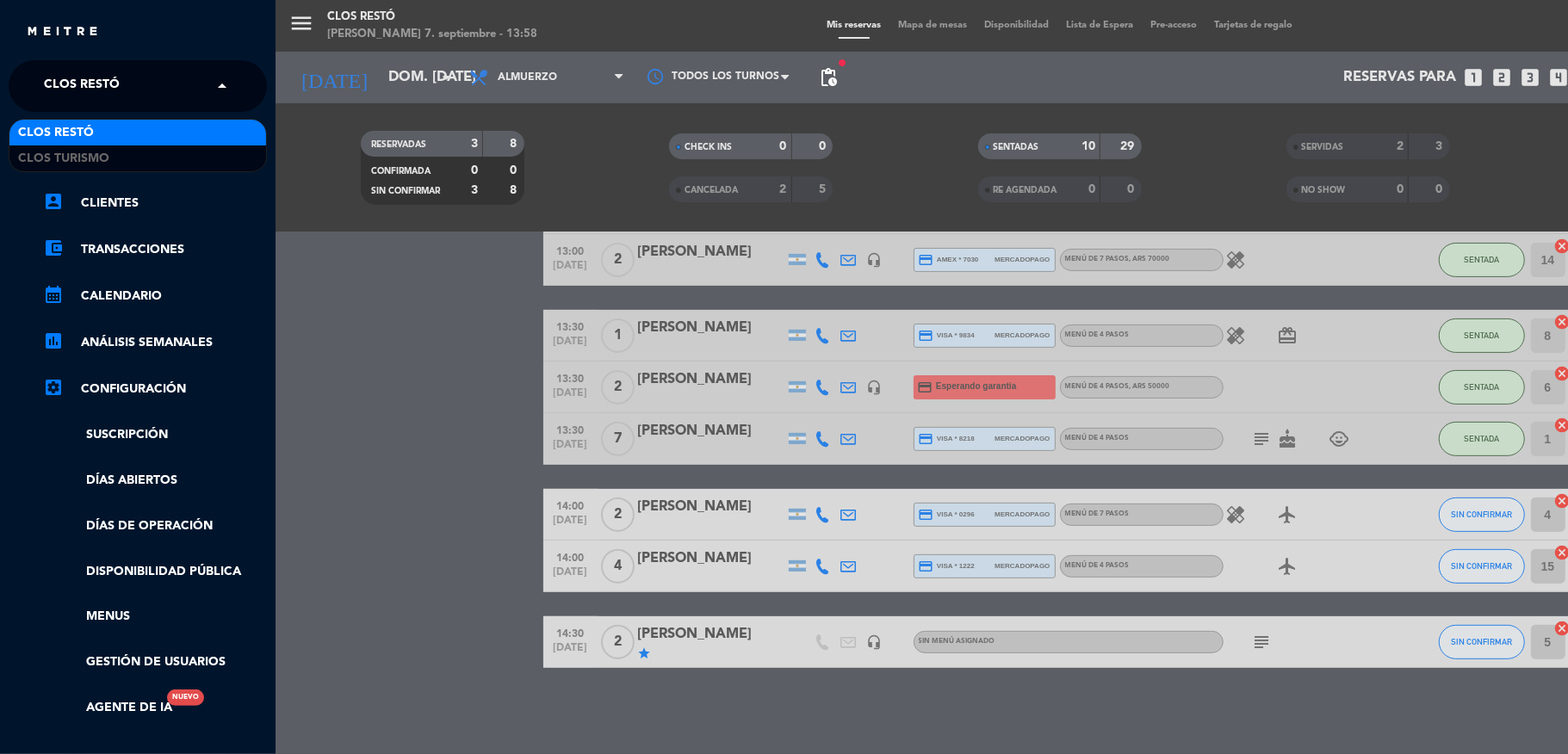
click at [167, 87] on input "text" at bounding box center [139, 87] width 210 height 38
click at [139, 156] on div "Clos Turismo" at bounding box center [138, 158] width 256 height 26
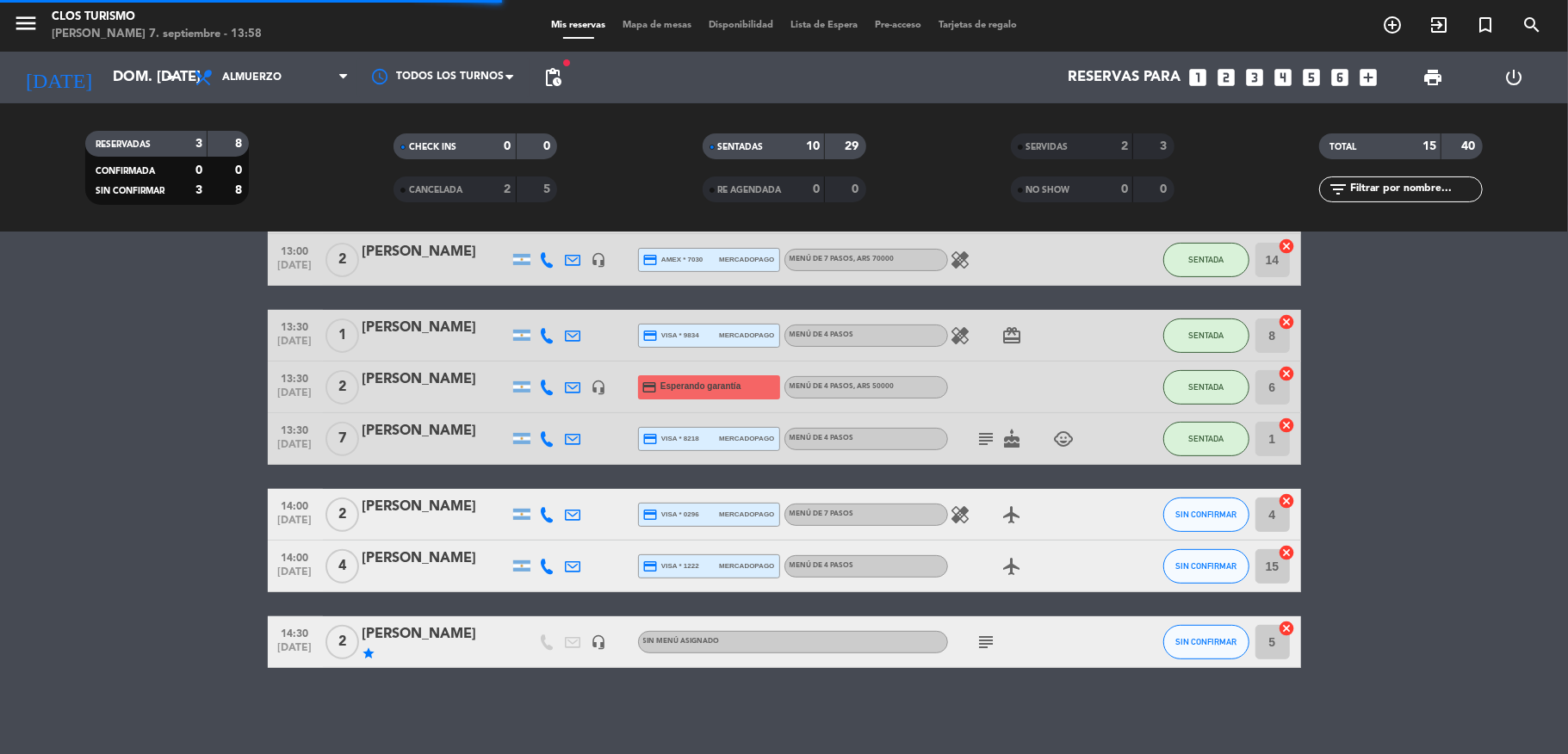
scroll to position [0, 0]
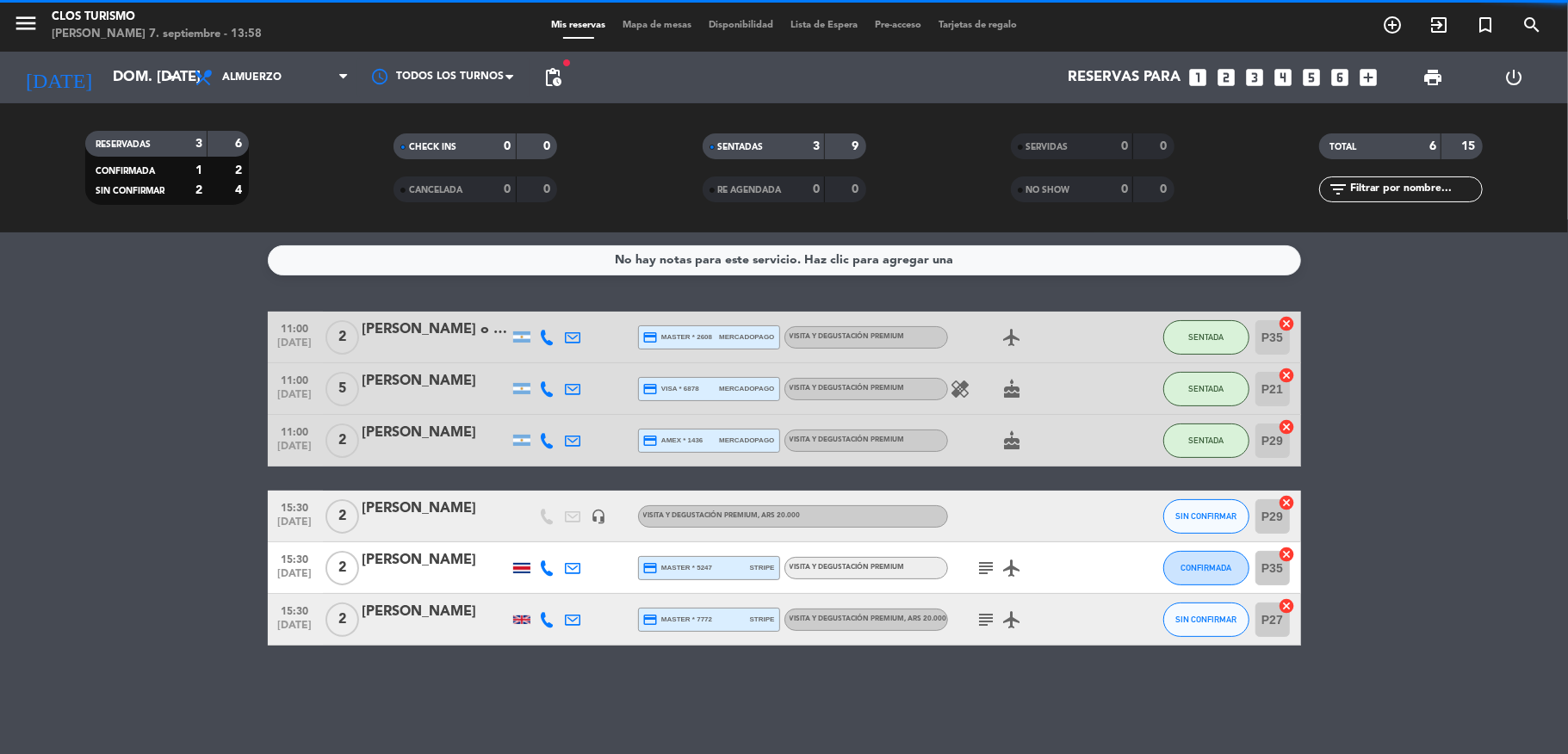
click at [1231, 79] on icon "looks_two" at bounding box center [1227, 78] width 23 height 23
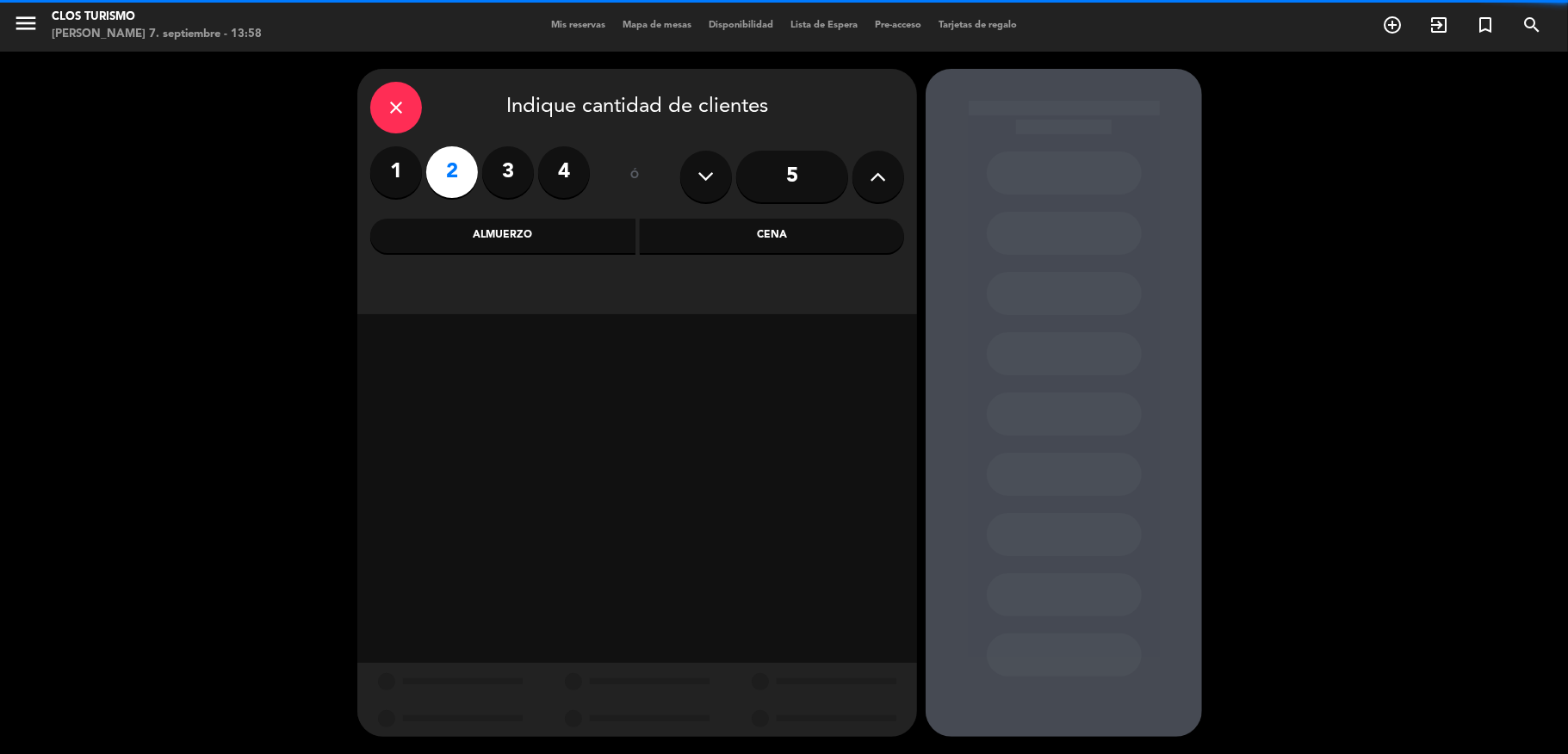
click at [474, 233] on div "Almuerzo" at bounding box center [503, 235] width 265 height 34
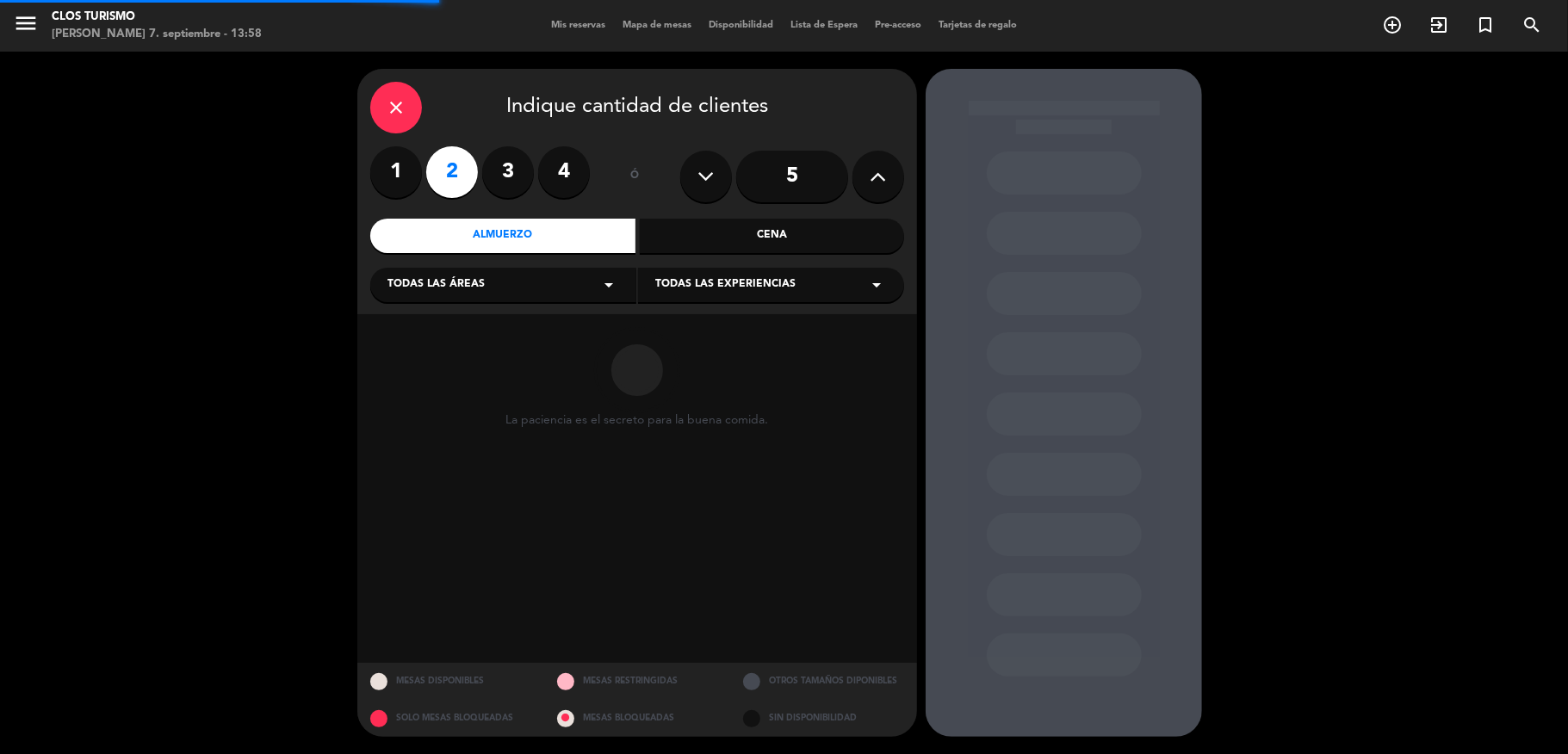
click at [727, 294] on div "Todas las experiencias arrow_drop_down" at bounding box center [770, 285] width 266 height 34
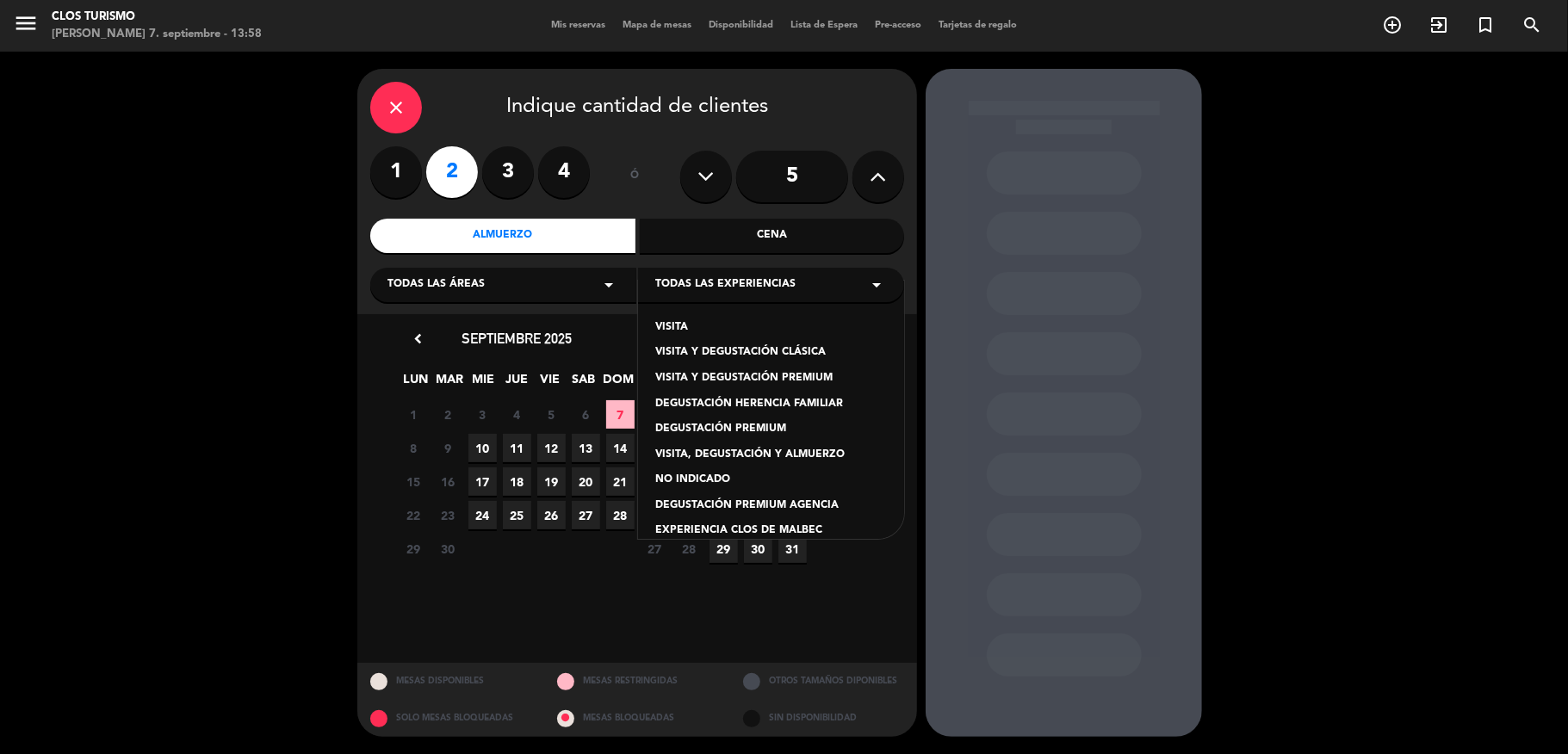
click at [720, 383] on div "VISITA Y DEGUSTACIÓN PREMIUM" at bounding box center [771, 379] width 232 height 17
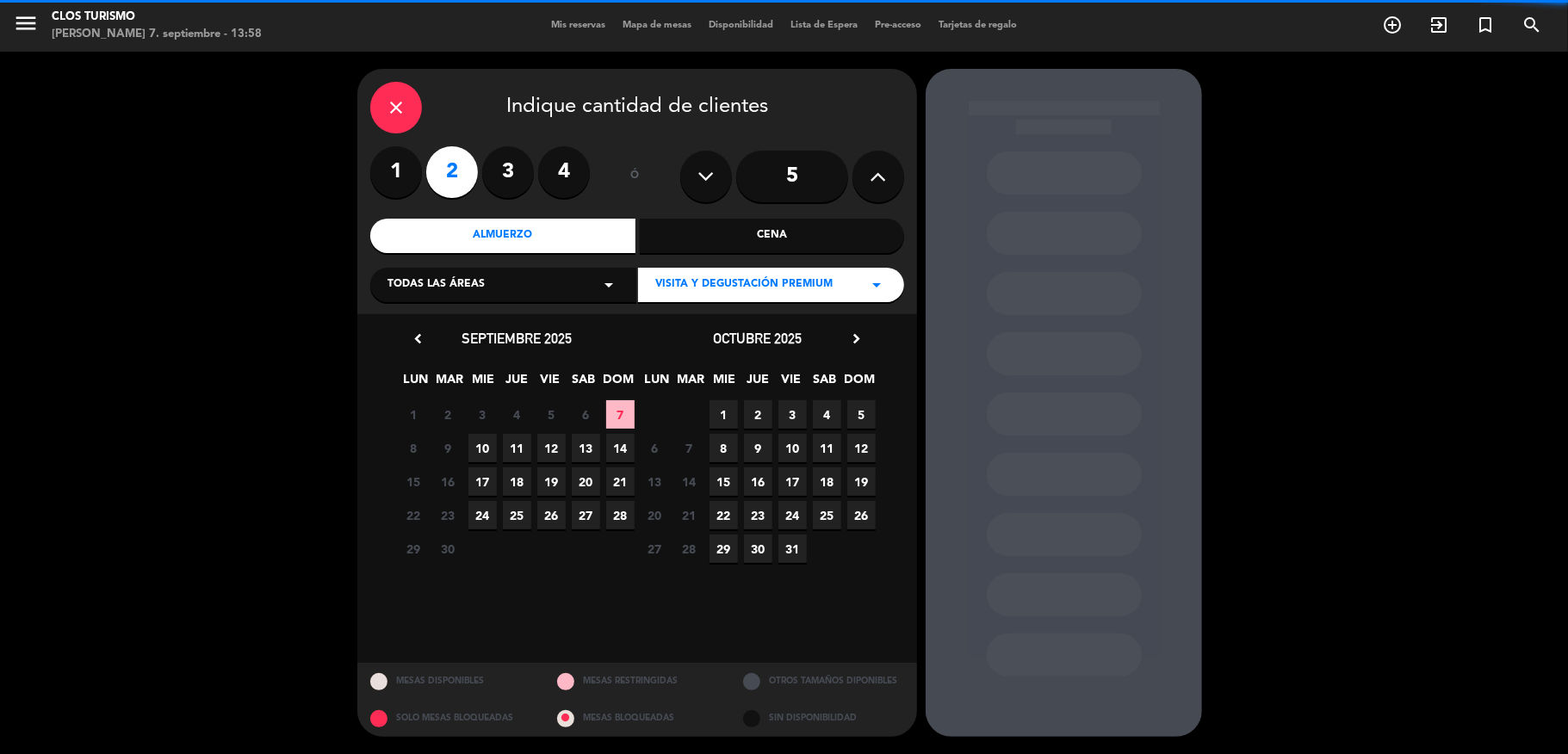
drag, startPoint x: 622, startPoint y: 409, endPoint x: 718, endPoint y: 403, distance: 96.2
click at [622, 408] on span "7" at bounding box center [621, 415] width 29 height 29
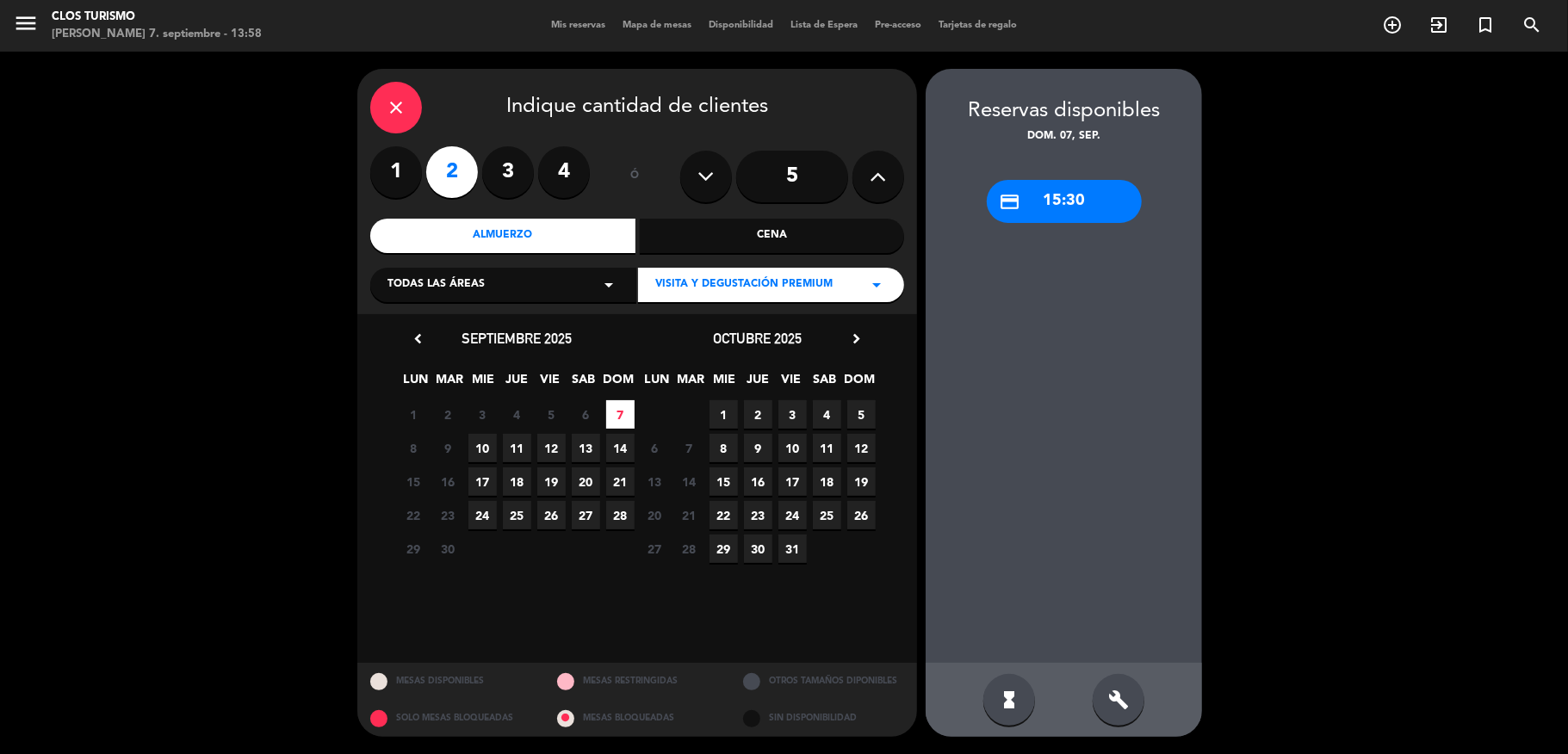
click at [1086, 194] on div "credit_card 15:30" at bounding box center [1065, 202] width 155 height 43
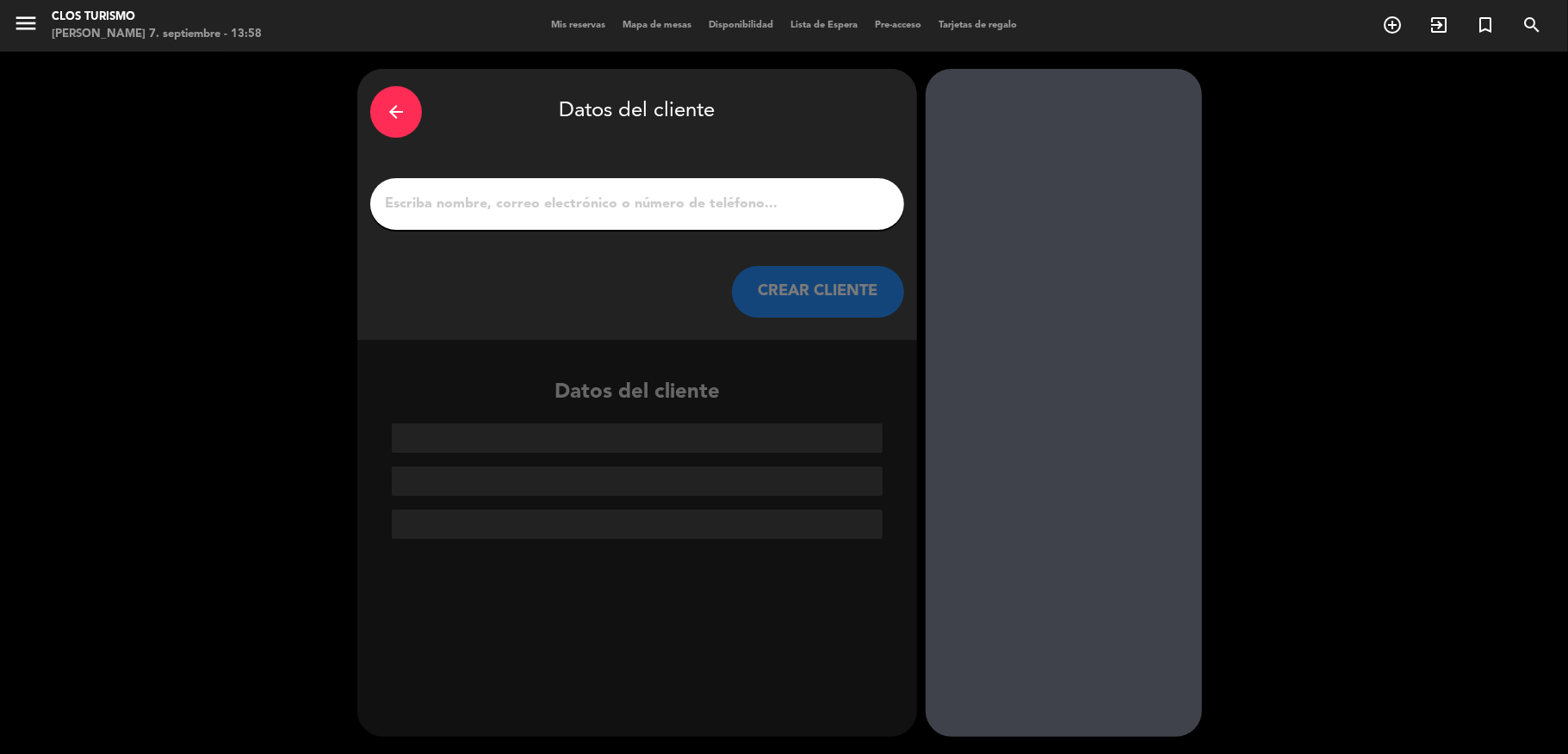
click at [697, 195] on input "1" at bounding box center [637, 204] width 508 height 24
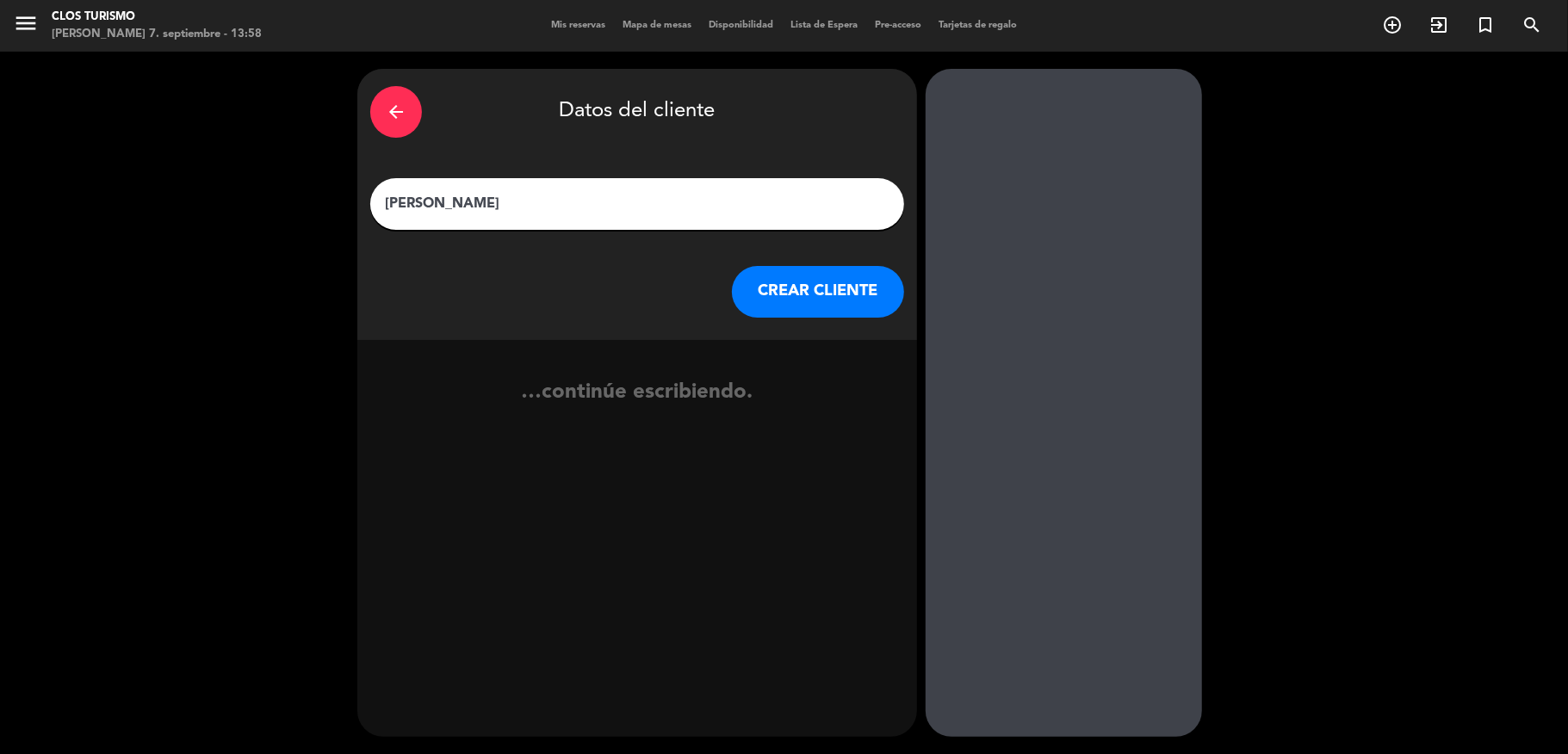
type input "[PERSON_NAME]"
click at [826, 282] on button "CREAR CLIENTE" at bounding box center [817, 291] width 172 height 51
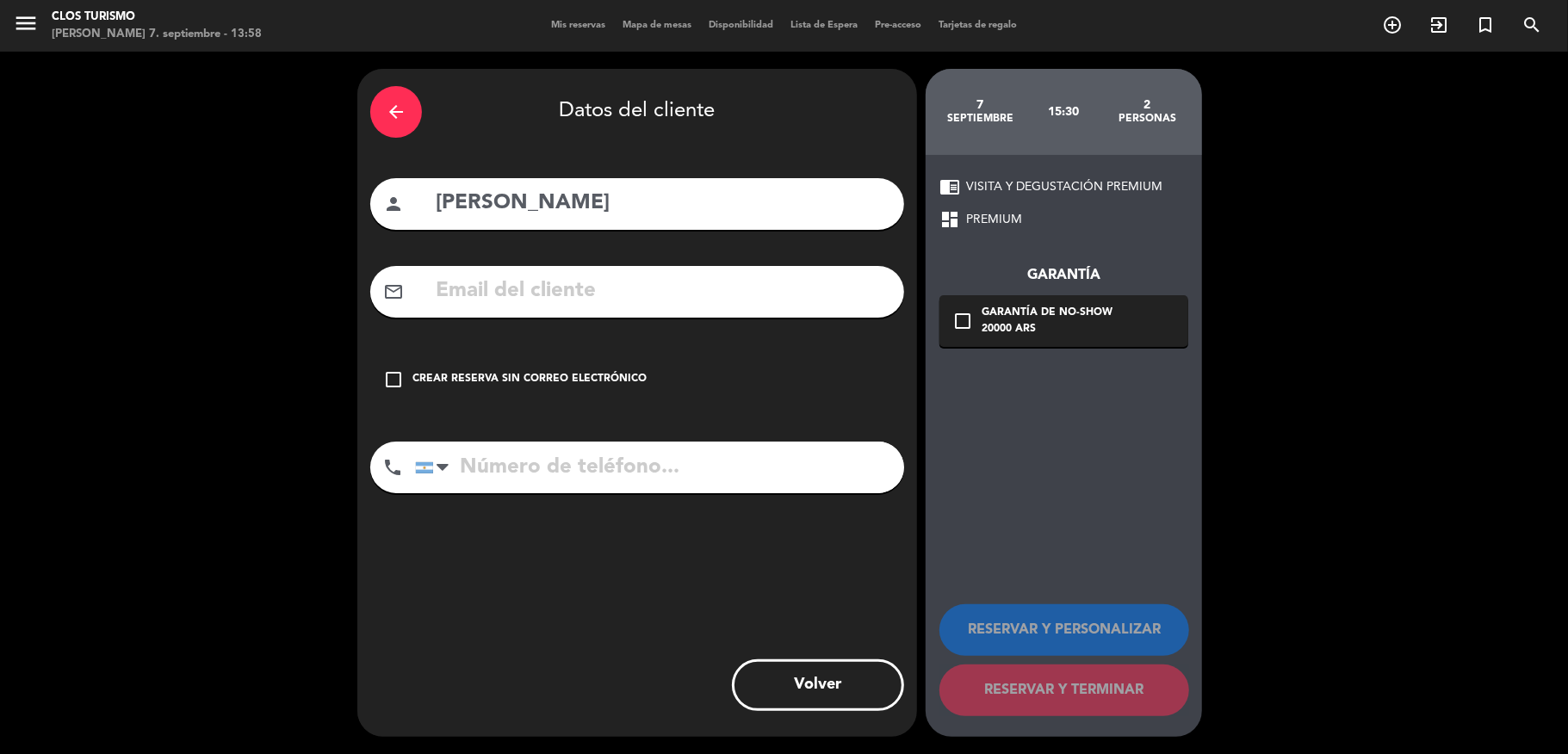
click at [686, 299] on input "text" at bounding box center [662, 291] width 457 height 35
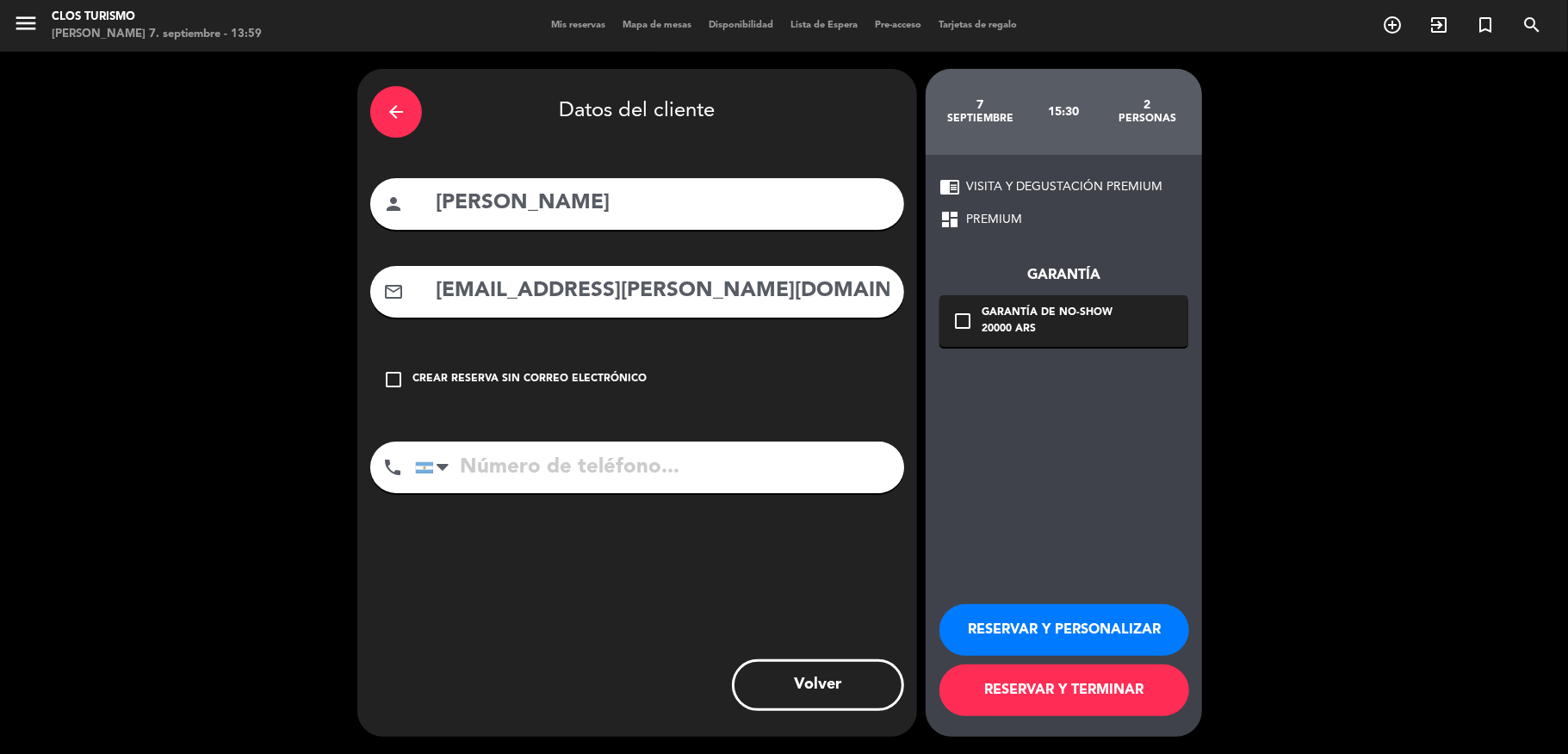
type input "[EMAIL_ADDRESS][PERSON_NAME][DOMAIN_NAME]"
click at [540, 483] on input "tel" at bounding box center [659, 467] width 489 height 51
click at [1006, 322] on div "20000 ARS" at bounding box center [1047, 329] width 131 height 17
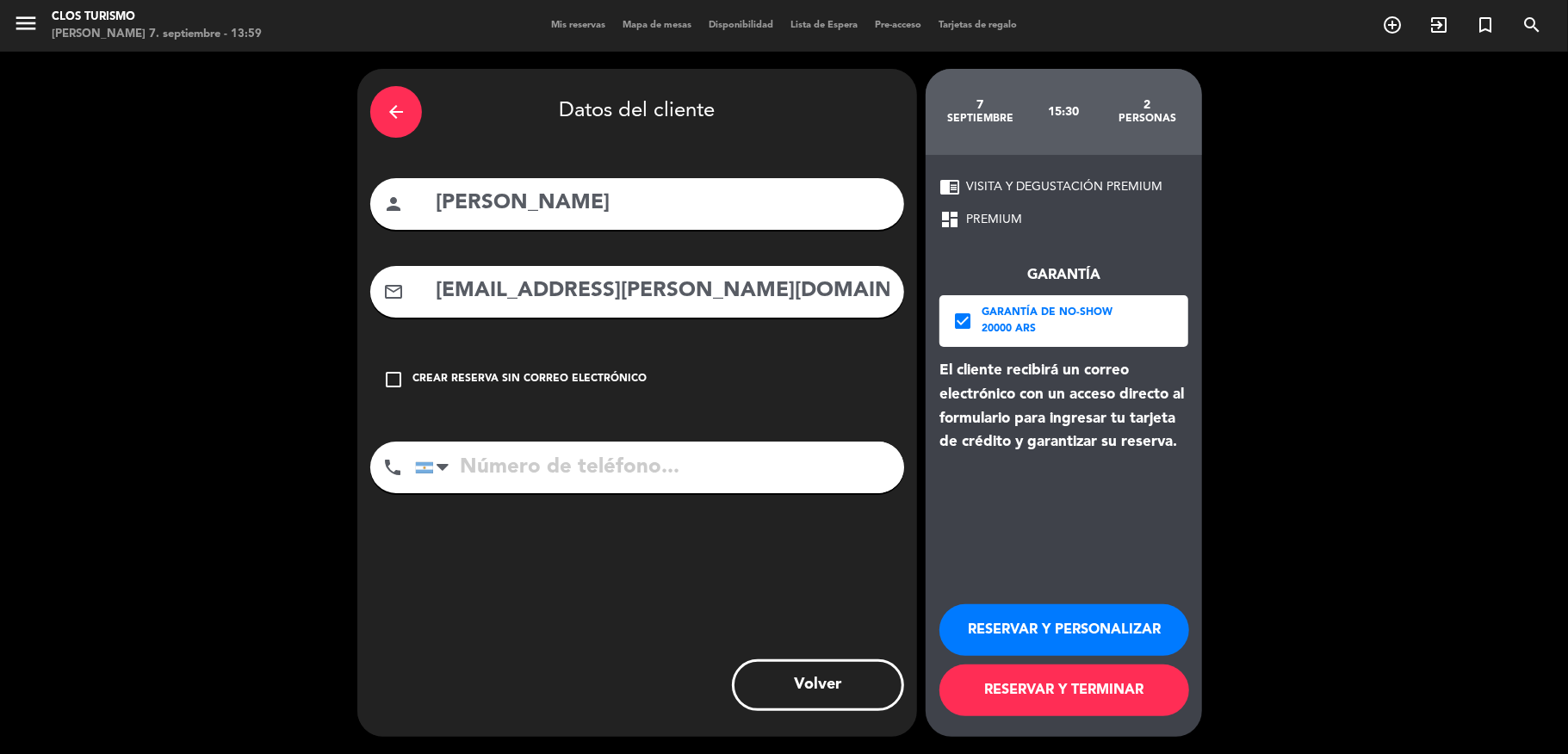
click at [1049, 676] on button "RESERVAR Y TERMINAR" at bounding box center [1065, 690] width 250 height 51
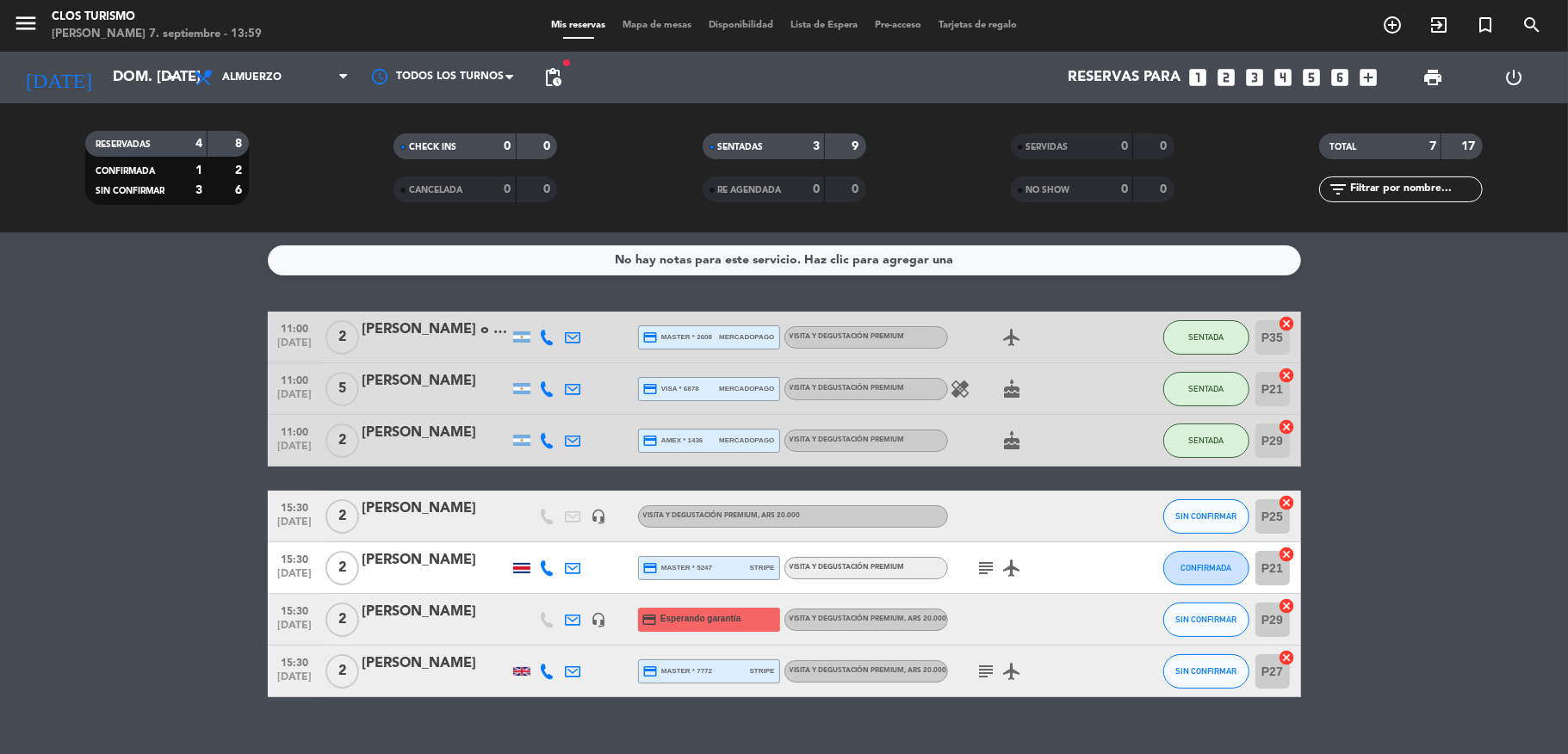
click at [983, 574] on icon "subject" at bounding box center [987, 568] width 21 height 21
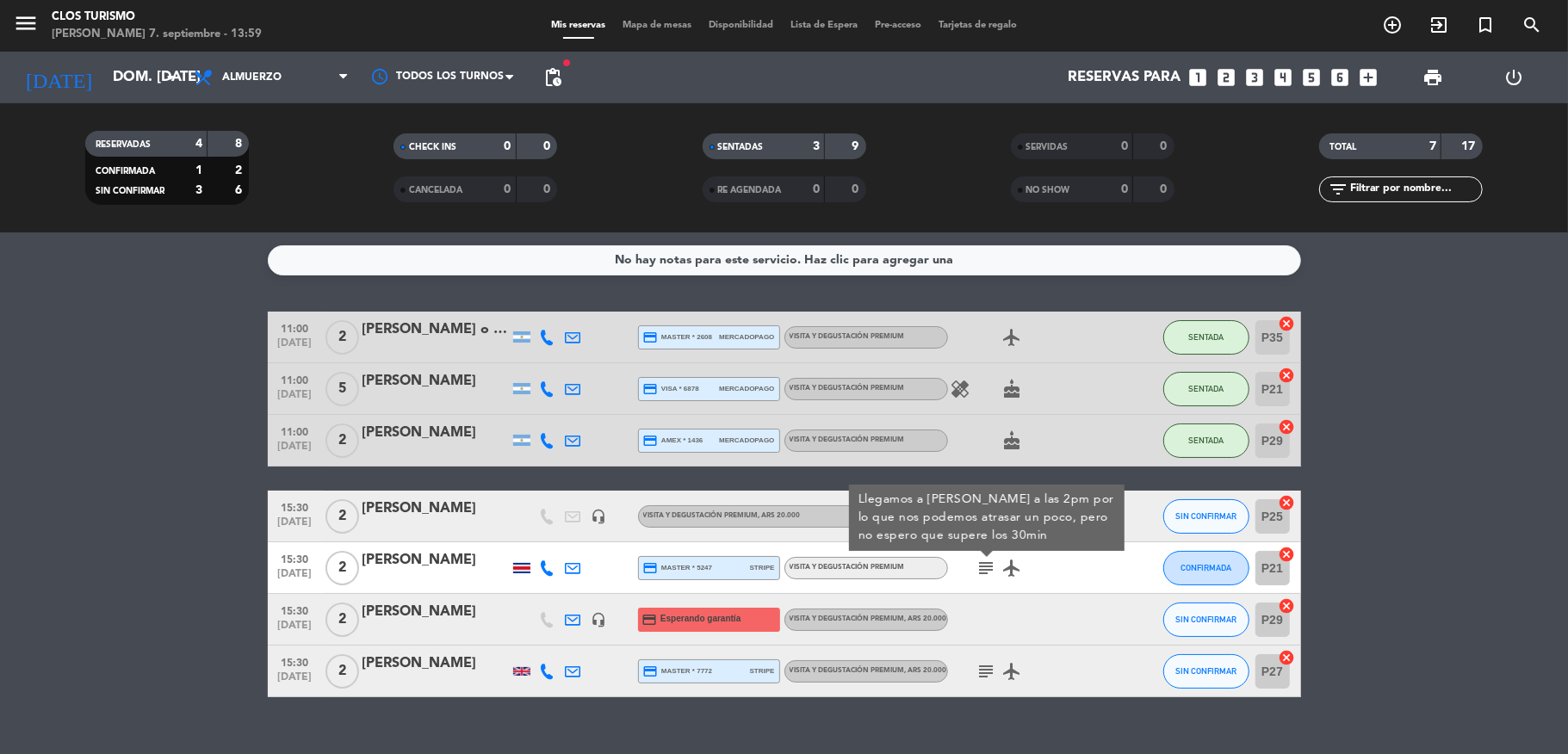
click at [979, 674] on icon "subject" at bounding box center [987, 671] width 21 height 21
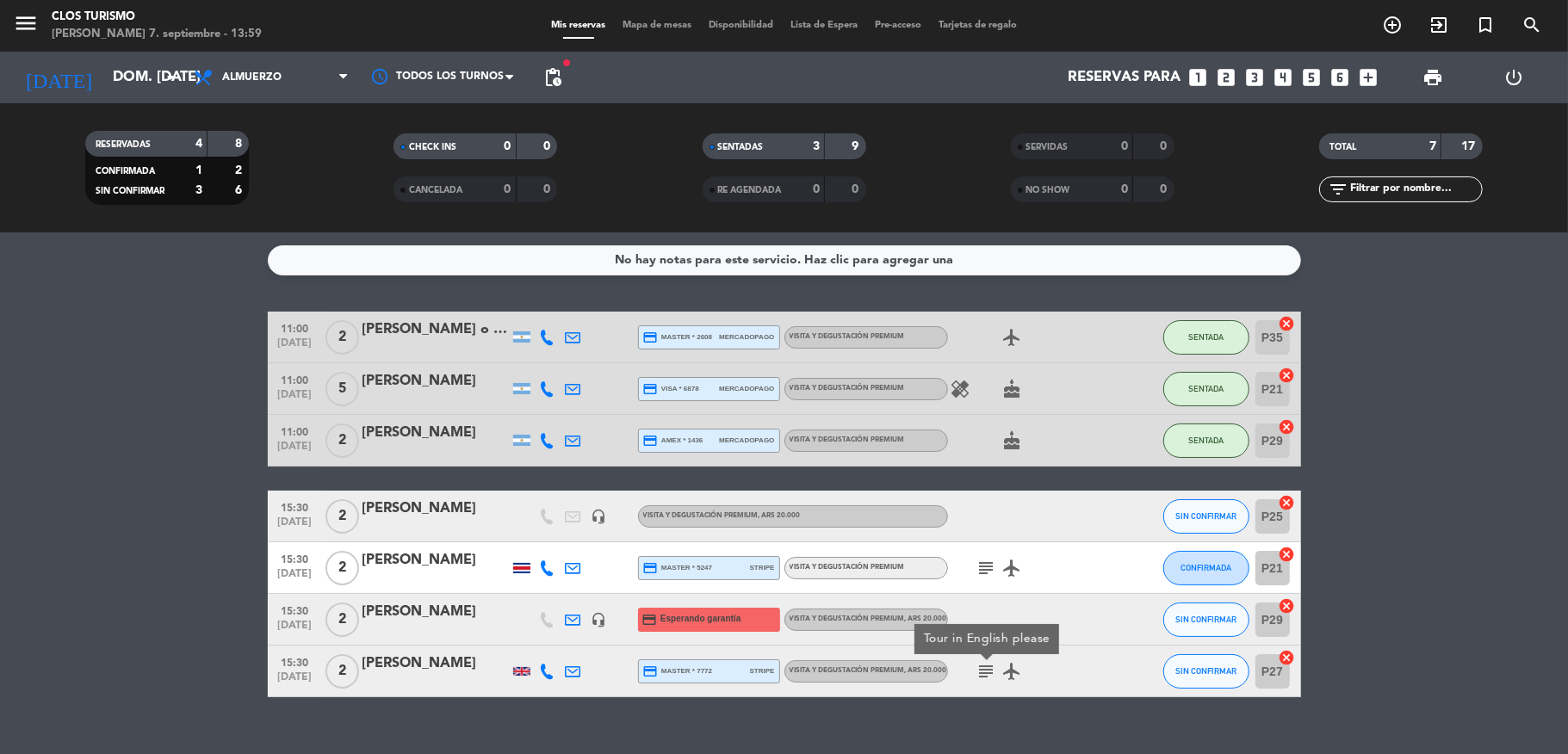
click at [165, 680] on bookings-row "11:00 [DATE] 2 [PERSON_NAME] o [PERSON_NAME] credit_card master * 2608 mercadop…" at bounding box center [784, 505] width 1568 height 386
click at [38, 36] on button "menu" at bounding box center [25, 25] width 26 height 32
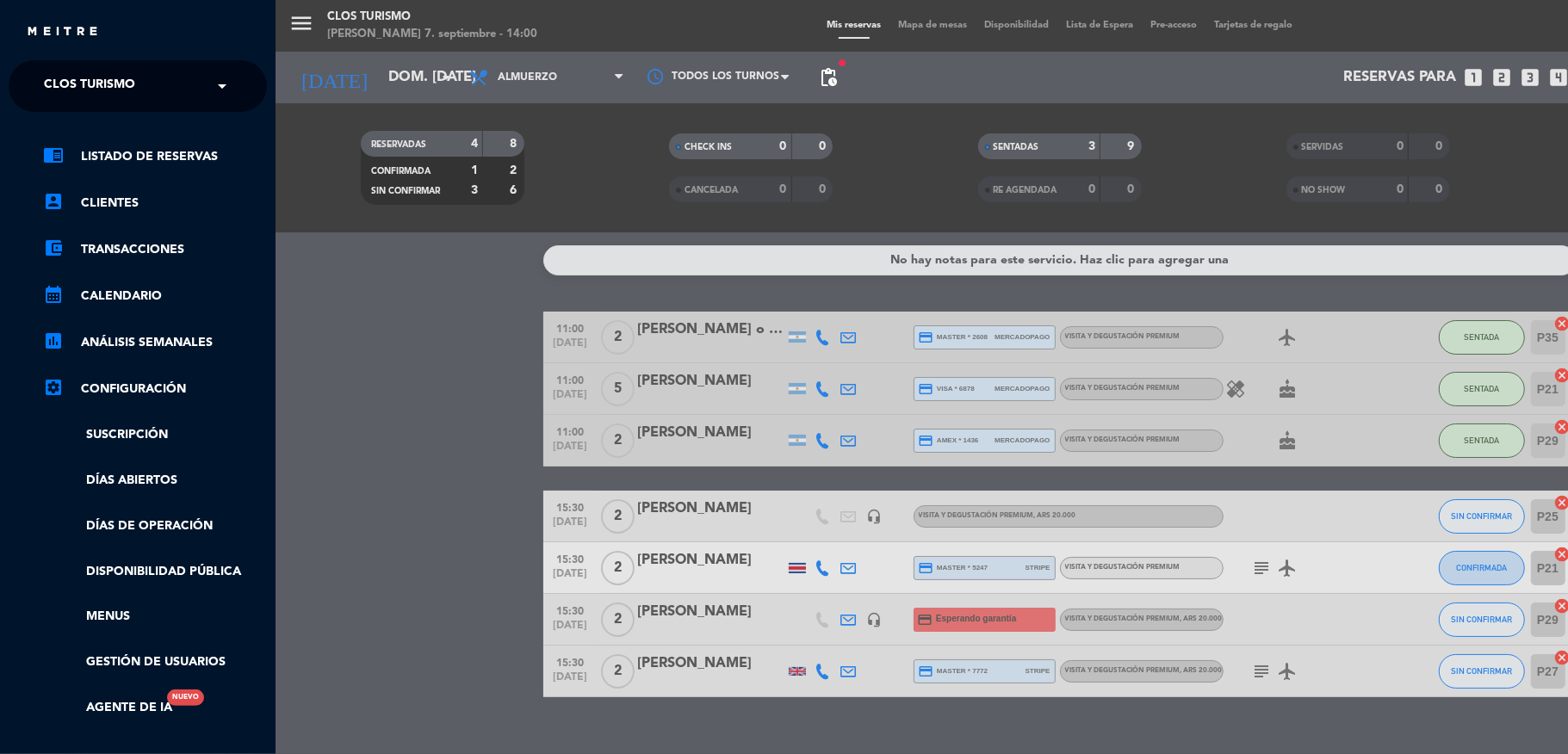
click at [121, 84] on span "Clos Turismo" at bounding box center [89, 86] width 91 height 36
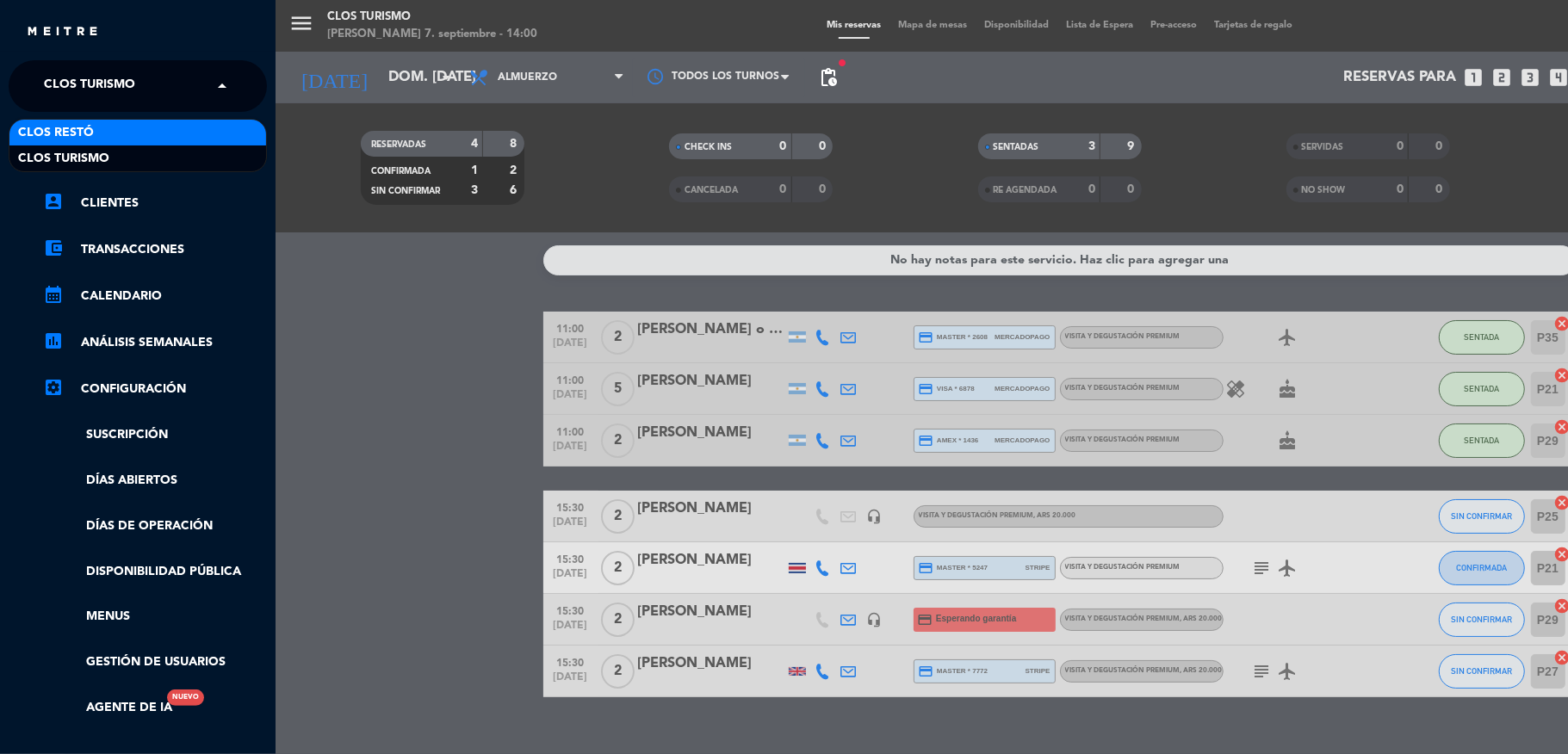
click at [107, 133] on div "Clos Restó" at bounding box center [138, 133] width 256 height 26
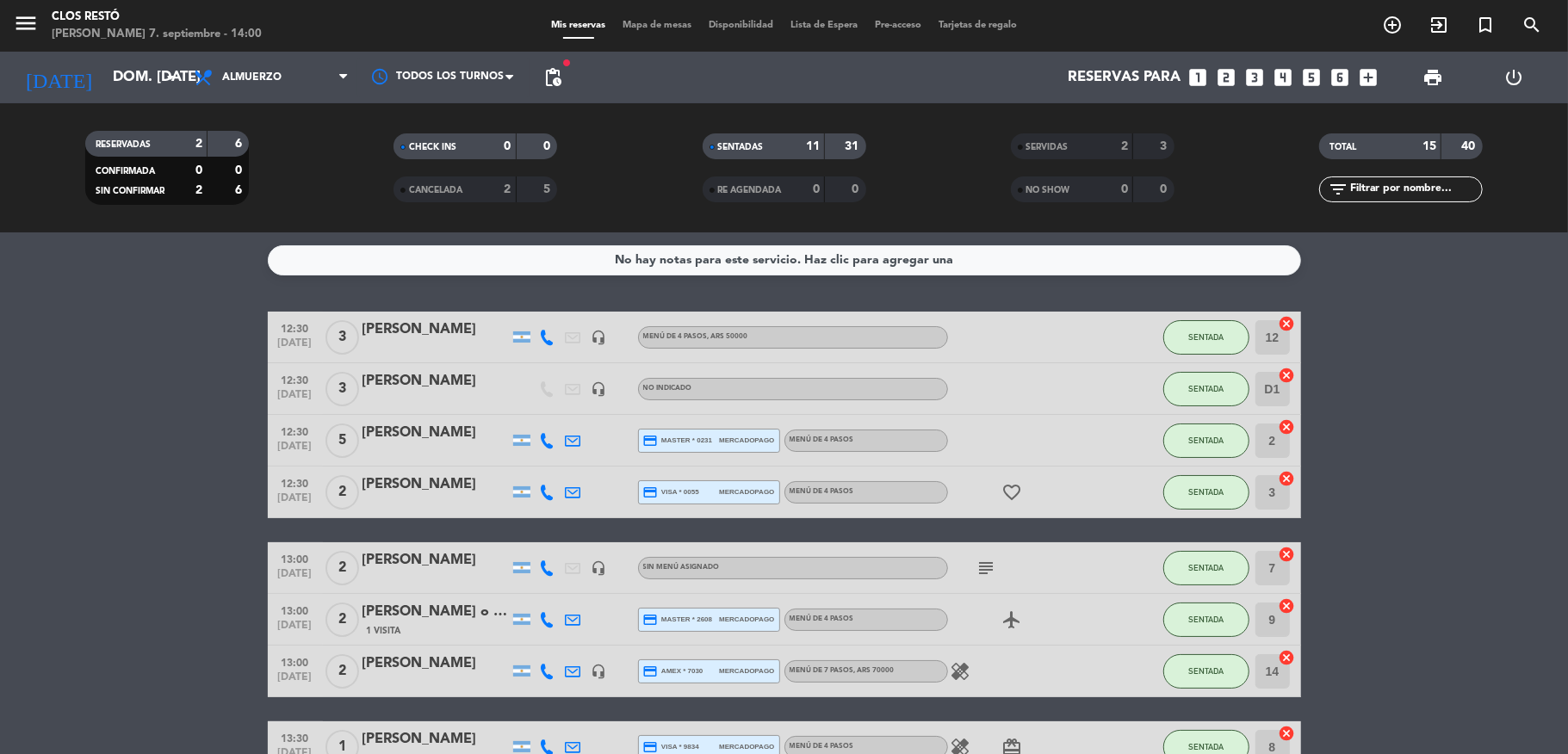
scroll to position [411, 0]
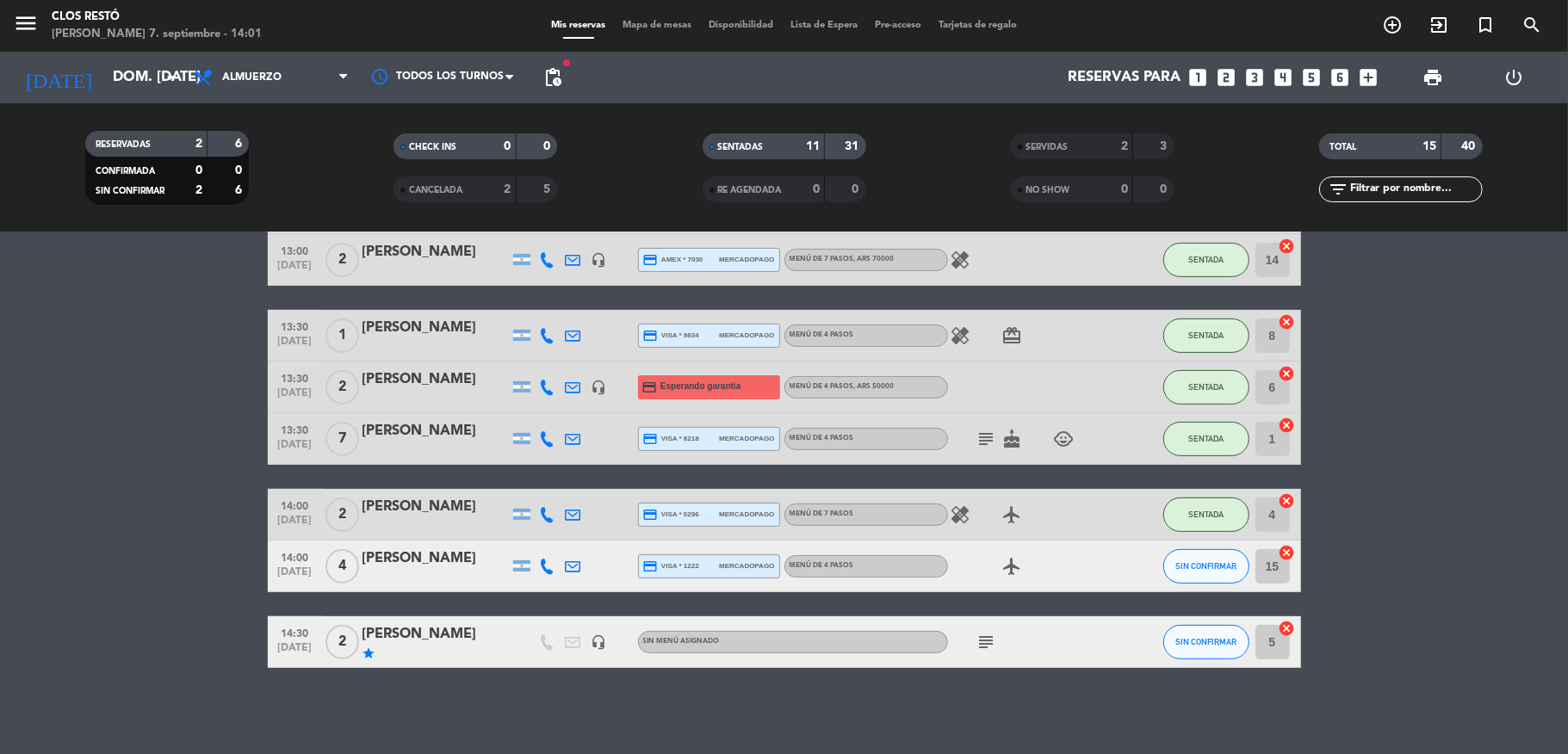
click at [951, 523] on icon "healing" at bounding box center [961, 514] width 21 height 21
drag, startPoint x: 987, startPoint y: 651, endPoint x: 968, endPoint y: 646, distance: 19.6
click at [986, 652] on div "subject" at bounding box center [1026, 642] width 155 height 51
click at [977, 645] on icon "subject" at bounding box center [987, 642] width 21 height 21
click at [540, 435] on icon at bounding box center [548, 438] width 15 height 15
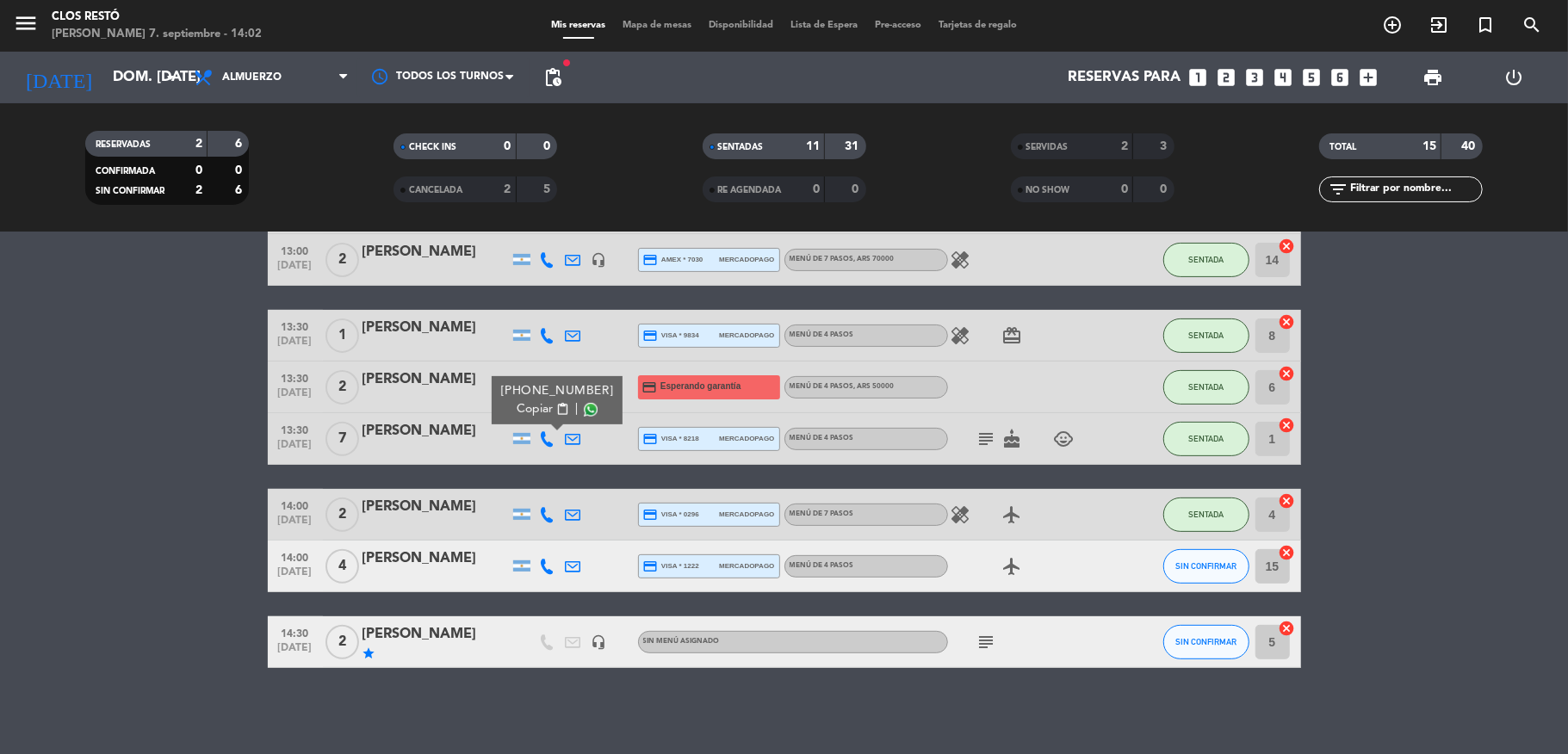
drag, startPoint x: 0, startPoint y: 464, endPoint x: 254, endPoint y: 469, distance: 254.0
click at [5, 463] on bookings-row "12:30 [DATE] 3 [PERSON_NAME] headset_mic MENÚ DE 4 PASOS , ARS 50000 SENTADA 12…" at bounding box center [784, 284] width 1568 height 768
click at [982, 439] on icon "subject" at bounding box center [987, 438] width 21 height 21
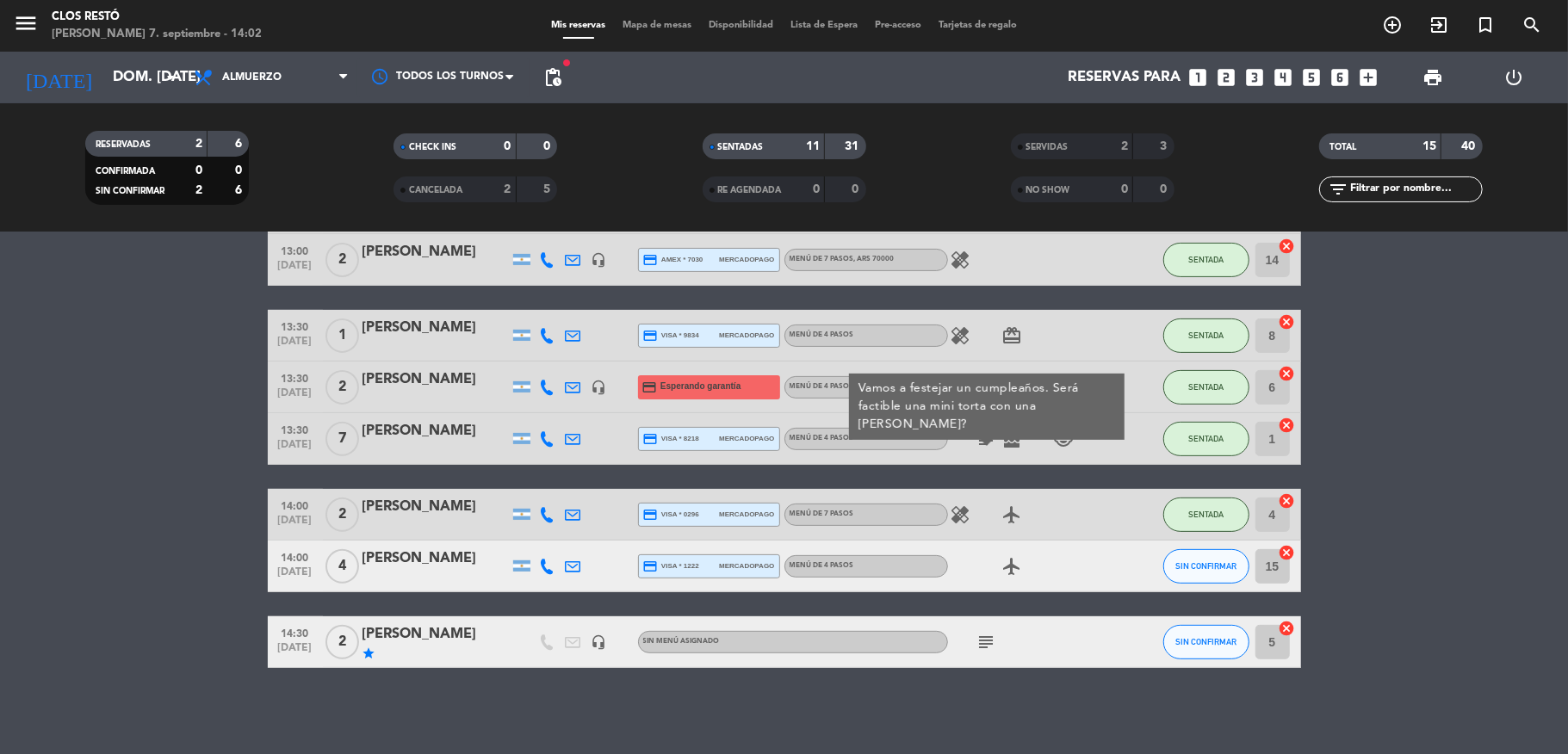
click at [1010, 445] on icon "cake" at bounding box center [1012, 438] width 21 height 21
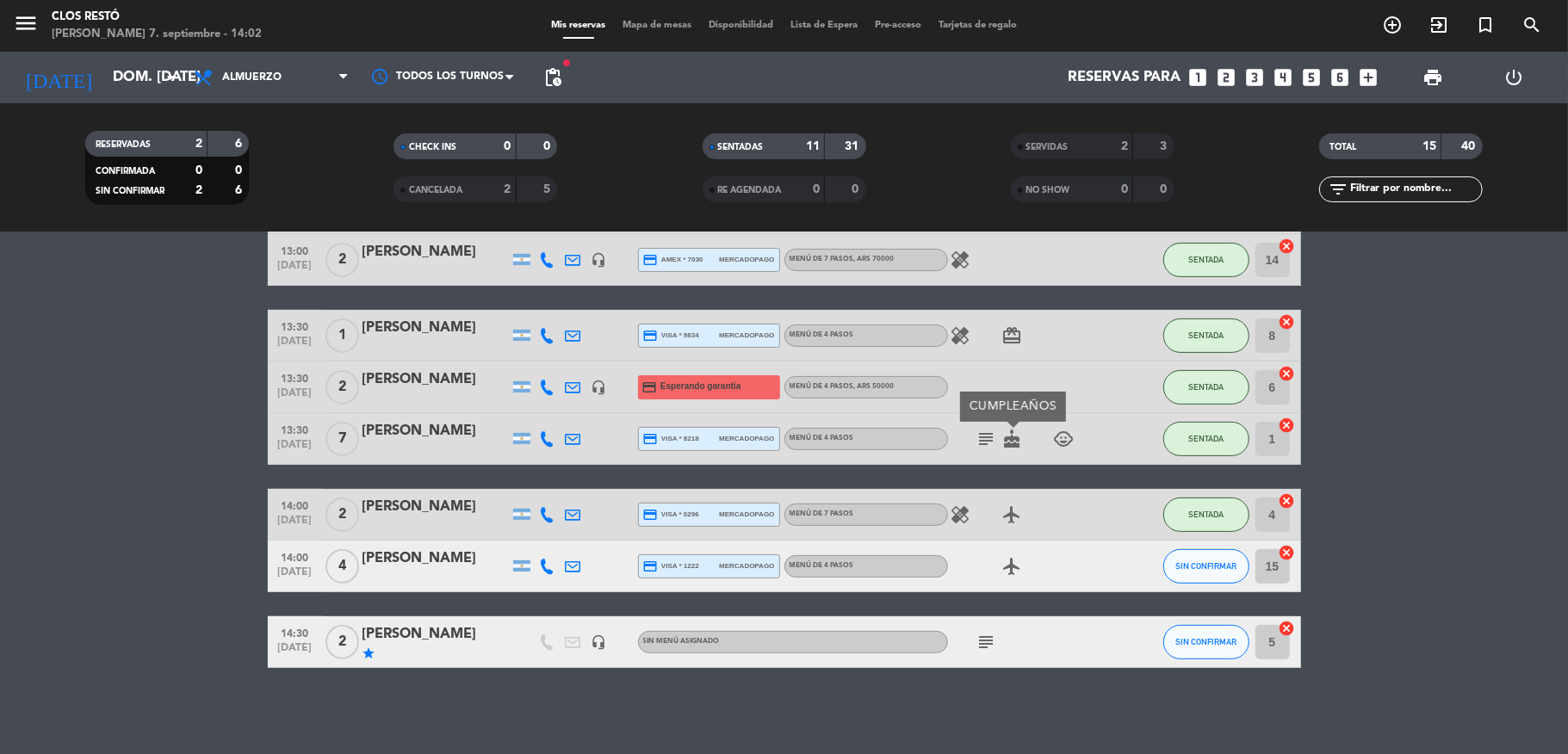
click at [977, 439] on icon "subject" at bounding box center [987, 438] width 21 height 21
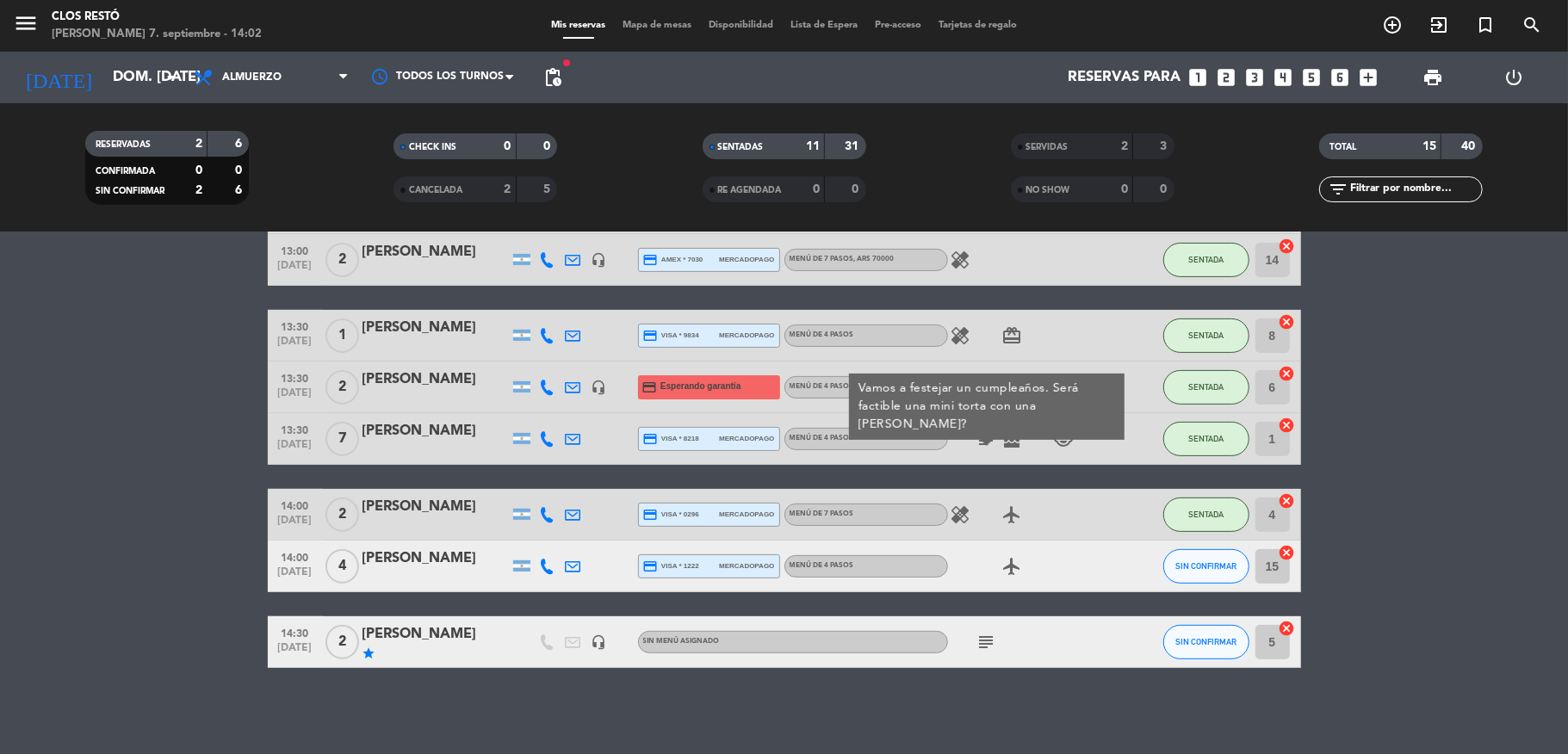
click at [1055, 436] on icon "child_care" at bounding box center [1065, 438] width 21 height 21
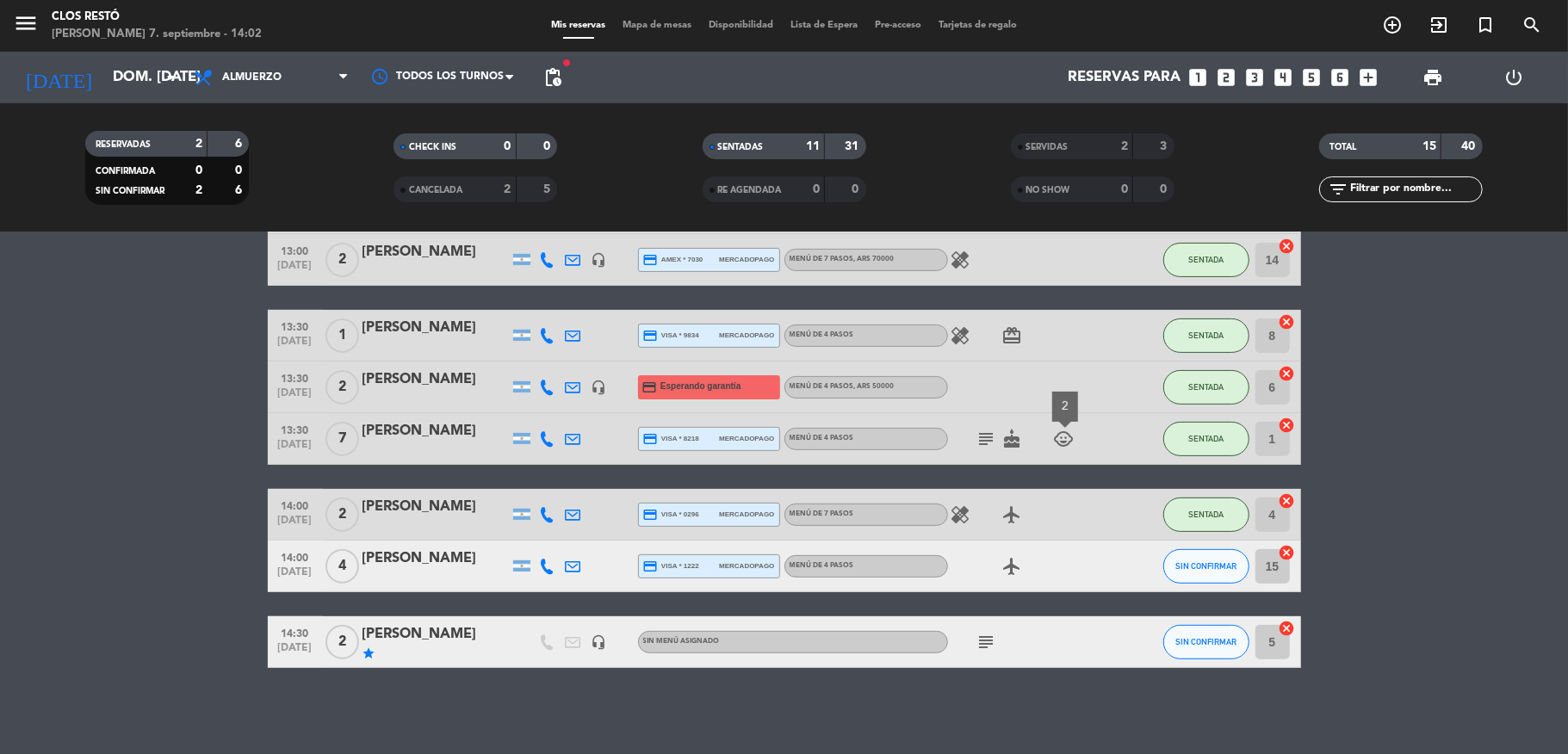
click at [986, 445] on icon "subject" at bounding box center [987, 438] width 21 height 21
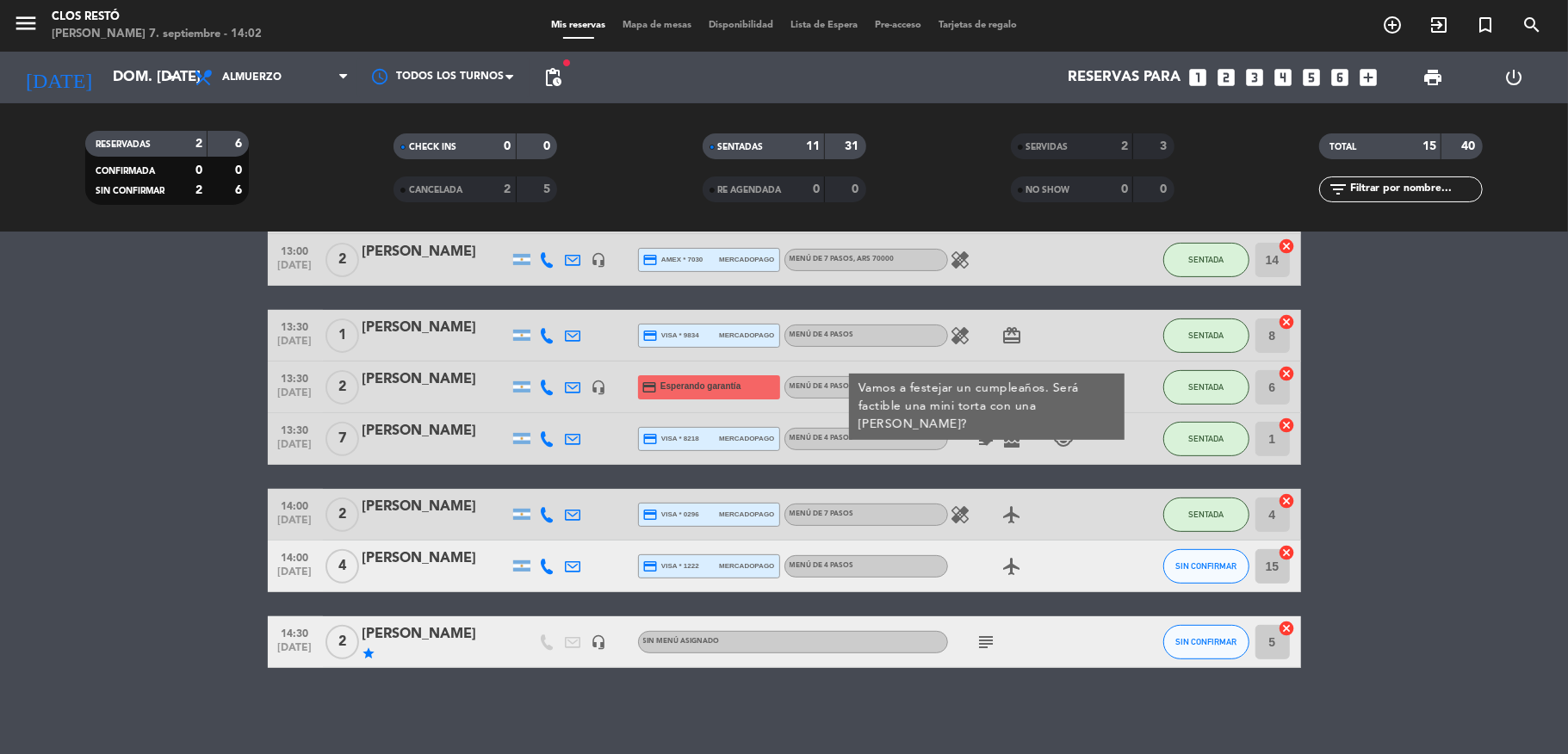
click at [76, 418] on bookings-row "12:30 [DATE] 3 [PERSON_NAME] headset_mic MENÚ DE 4 PASOS , ARS 50000 SENTADA 12…" at bounding box center [784, 284] width 1568 height 768
